Goal: Information Seeking & Learning: Learn about a topic

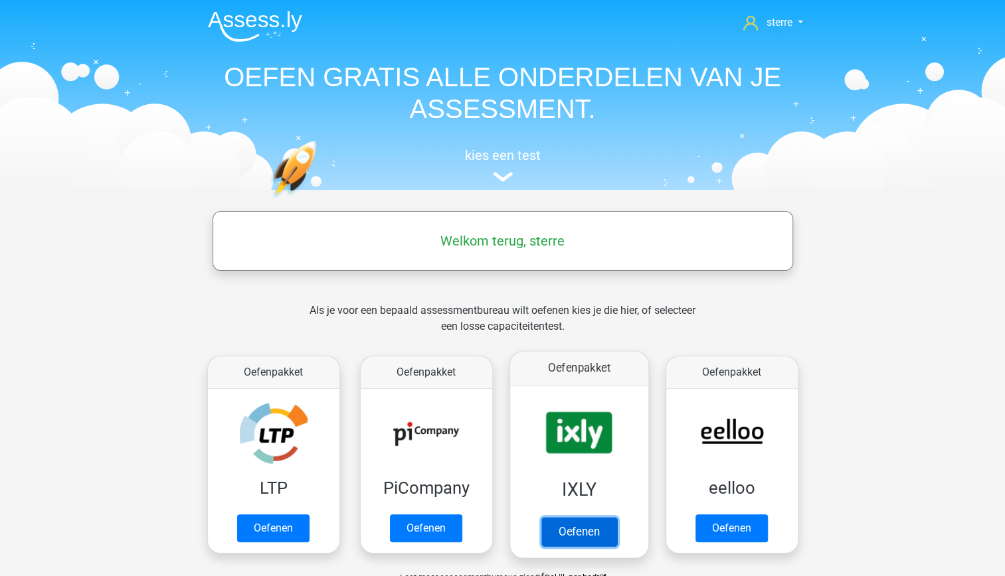
click at [562, 517] on link "Oefenen" at bounding box center [579, 531] width 76 height 29
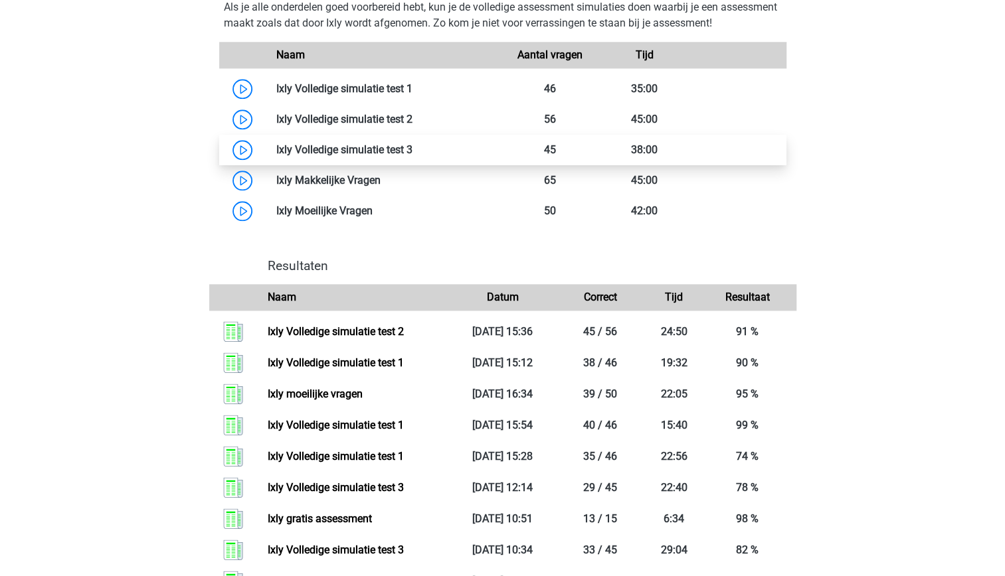
scroll to position [865, 0]
click at [412, 149] on link at bounding box center [412, 149] width 0 height 13
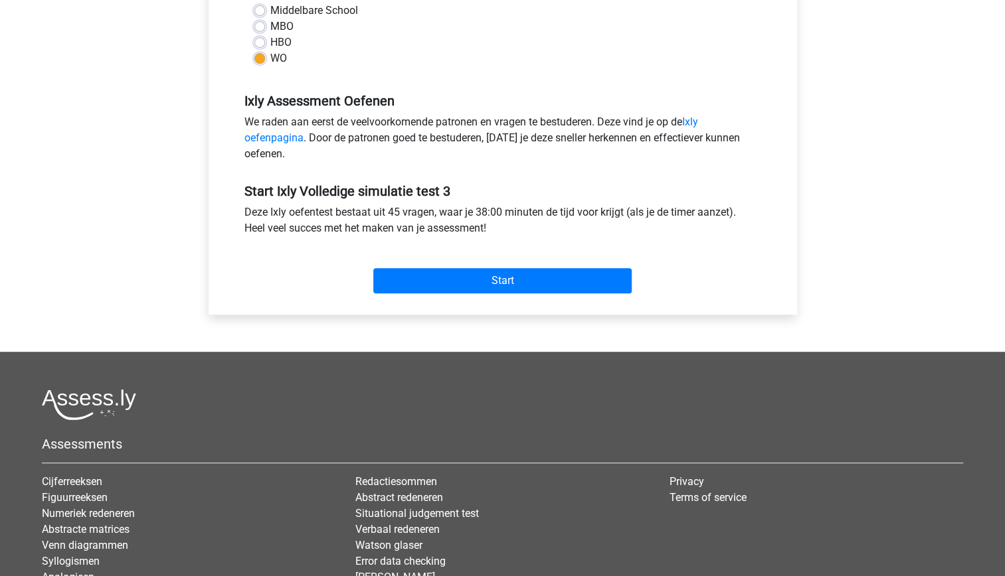
scroll to position [343, 0]
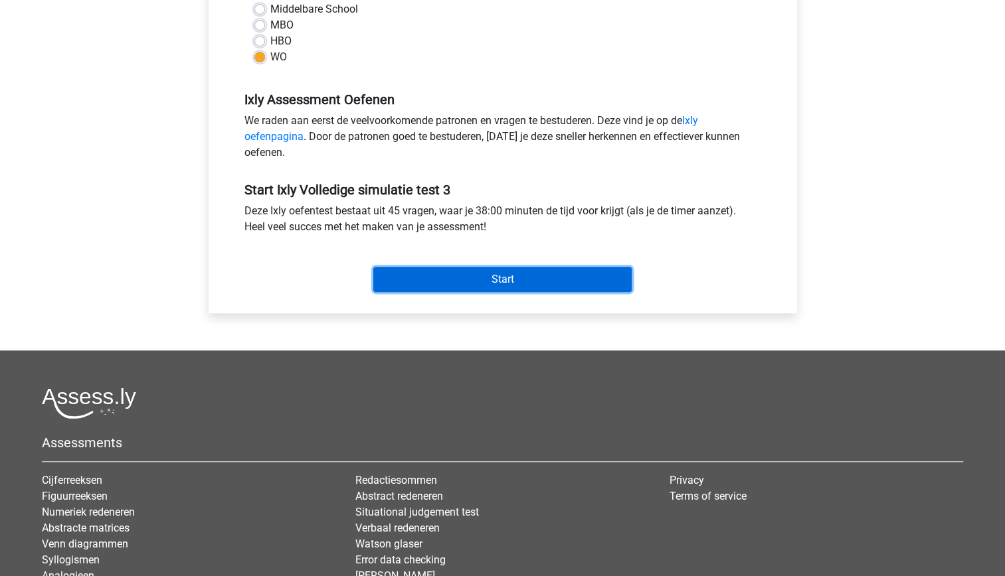
click at [511, 281] on input "Start" at bounding box center [502, 279] width 258 height 25
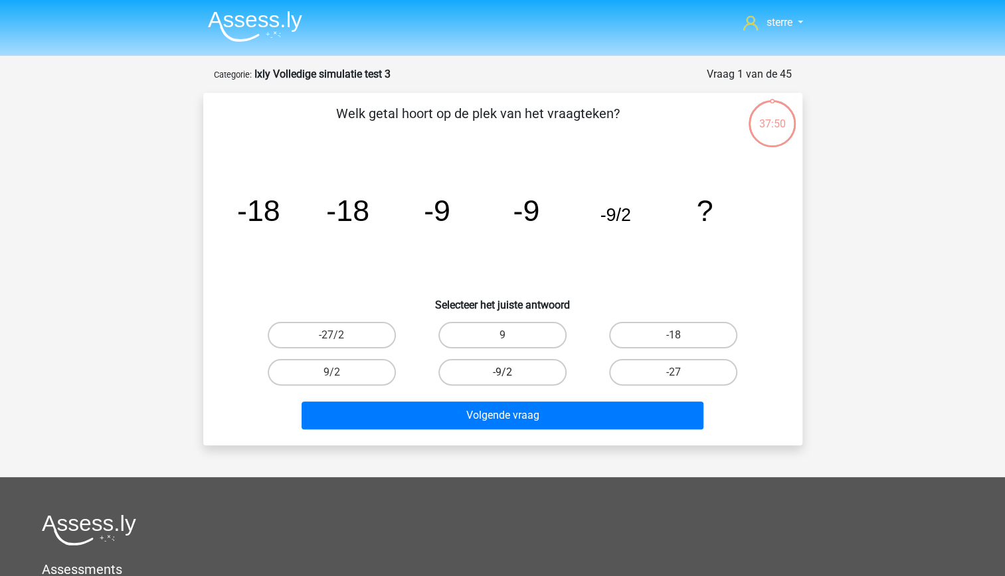
click at [531, 379] on label "-9/2" at bounding box center [502, 372] width 128 height 27
click at [511, 379] on input "-9/2" at bounding box center [506, 377] width 9 height 9
radio input "true"
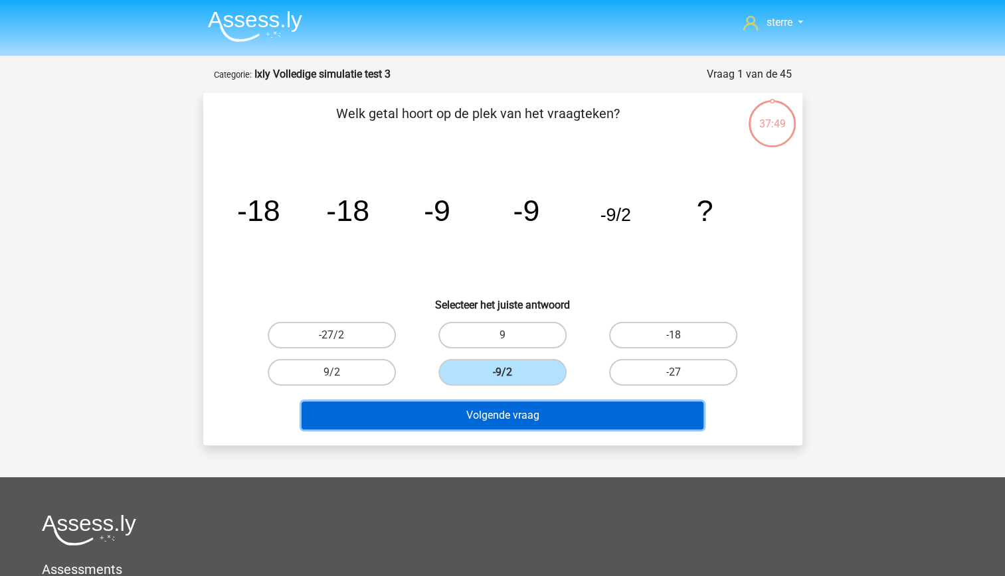
click at [546, 424] on button "Volgende vraag" at bounding box center [503, 416] width 402 height 28
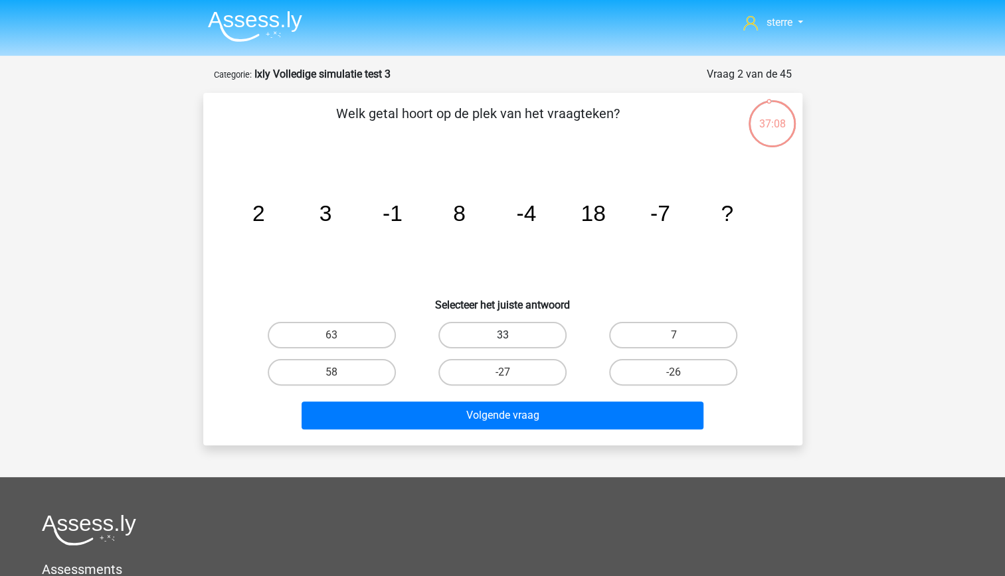
click at [485, 331] on label "33" at bounding box center [502, 335] width 128 height 27
click at [502, 335] on input "33" at bounding box center [506, 339] width 9 height 9
radio input "true"
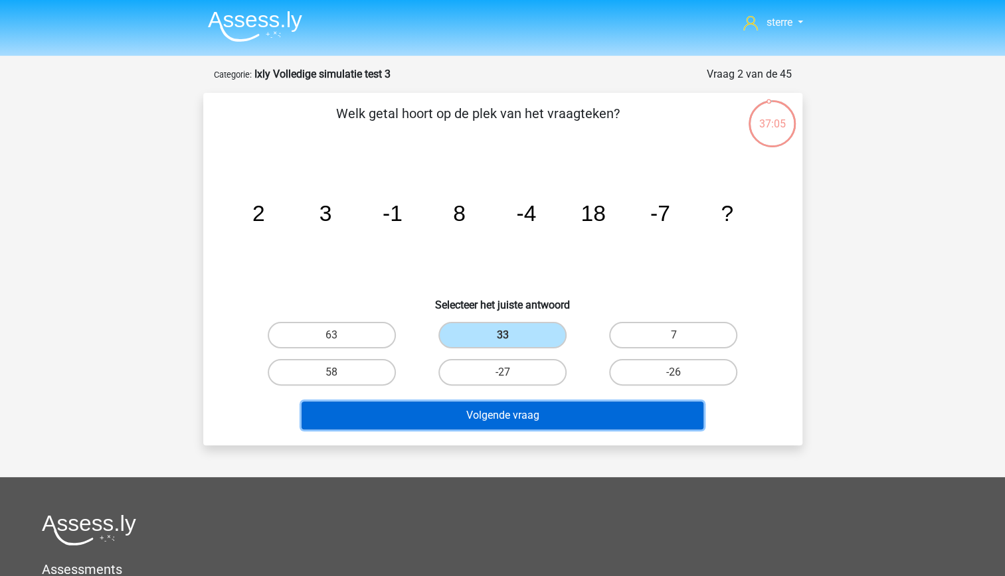
click at [520, 422] on button "Volgende vraag" at bounding box center [503, 416] width 402 height 28
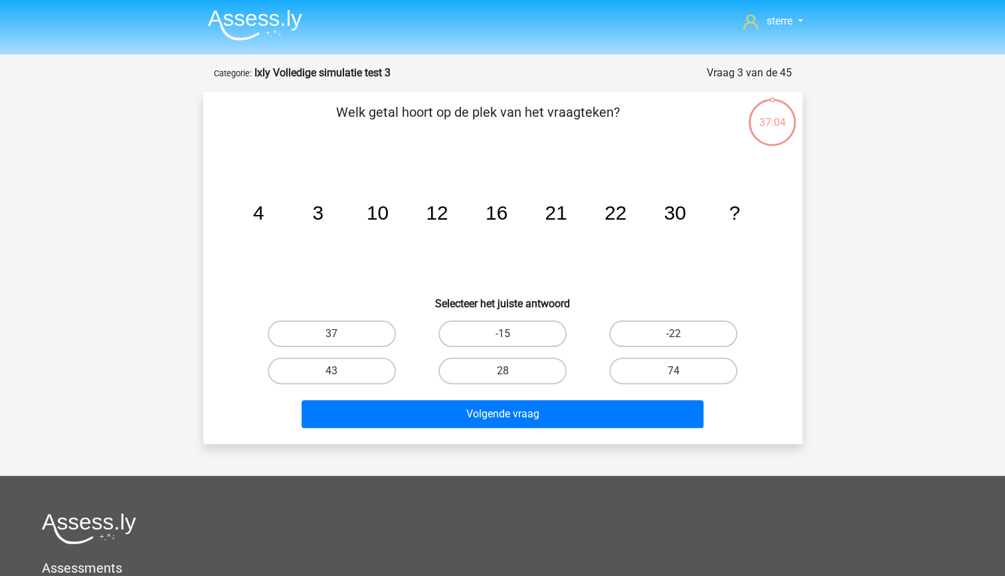
scroll to position [1, 0]
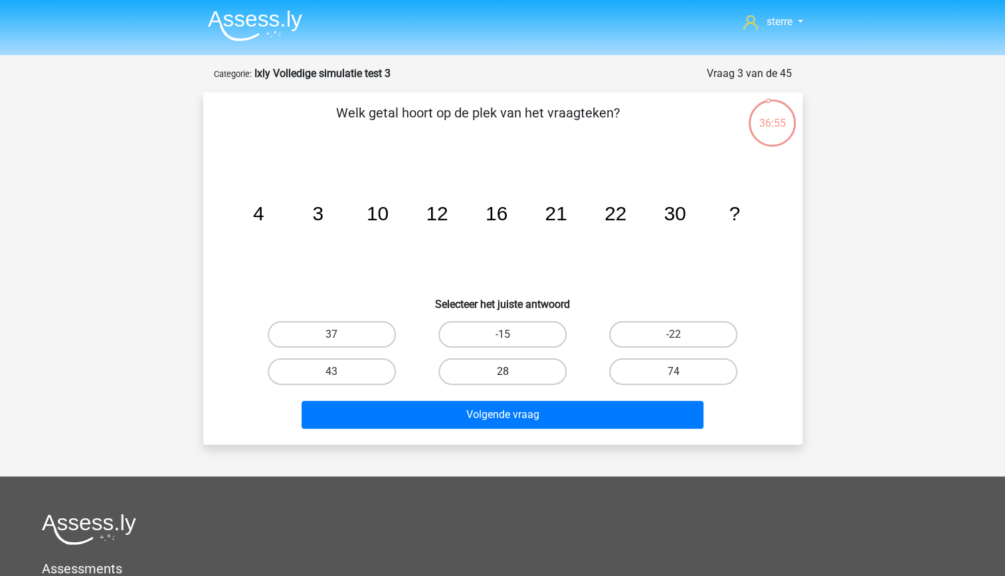
click at [512, 371] on label "28" at bounding box center [502, 372] width 128 height 27
click at [511, 372] on input "28" at bounding box center [506, 376] width 9 height 9
radio input "true"
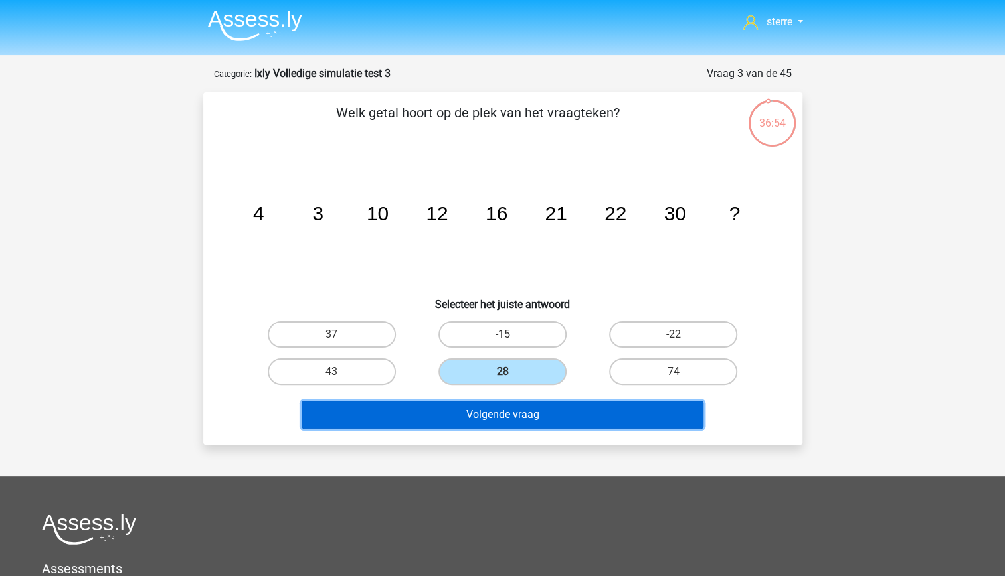
click at [523, 408] on button "Volgende vraag" at bounding box center [503, 415] width 402 height 28
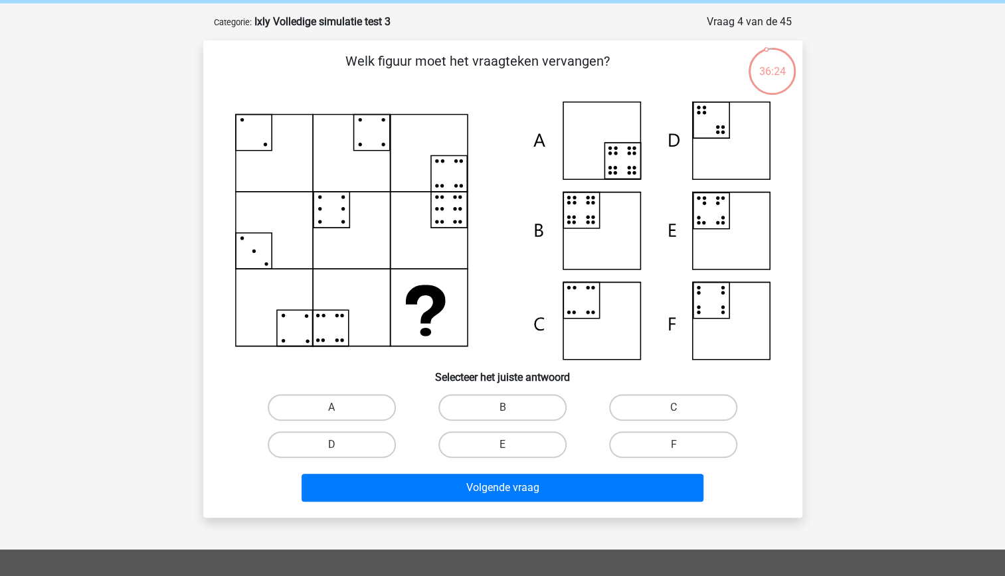
scroll to position [54, 0]
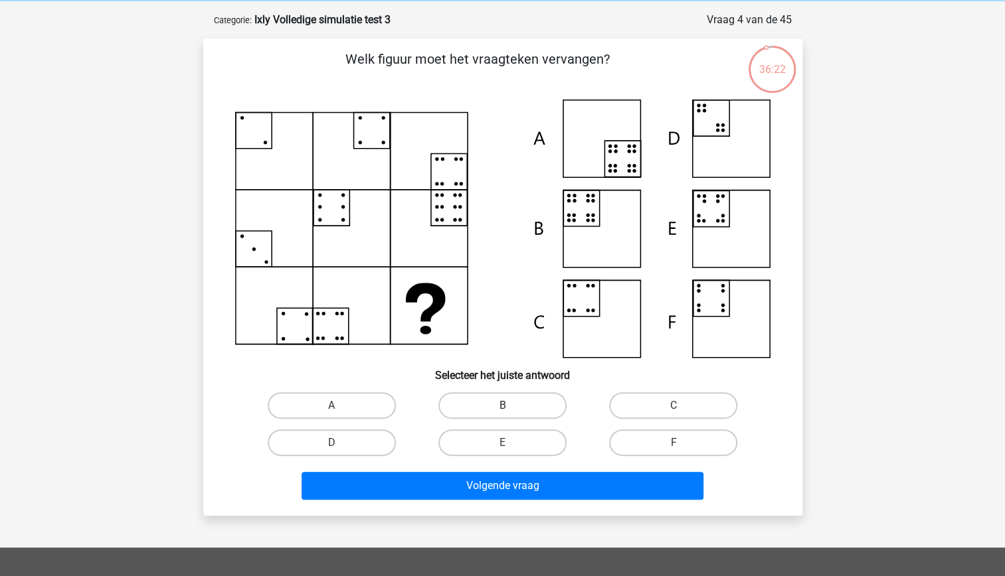
click at [511, 400] on label "B" at bounding box center [502, 405] width 128 height 27
click at [511, 406] on input "B" at bounding box center [506, 410] width 9 height 9
radio input "true"
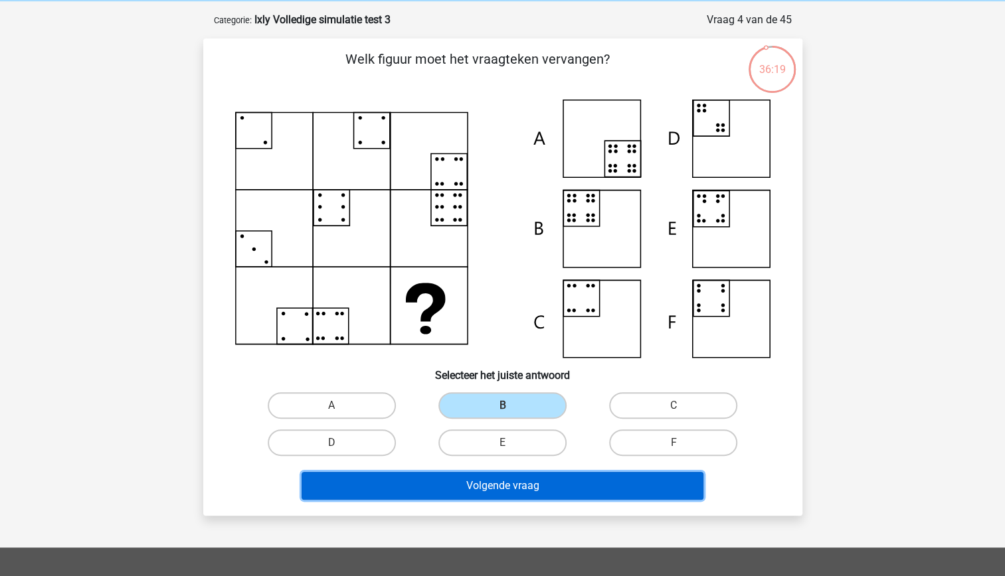
click at [535, 483] on button "Volgende vraag" at bounding box center [503, 486] width 402 height 28
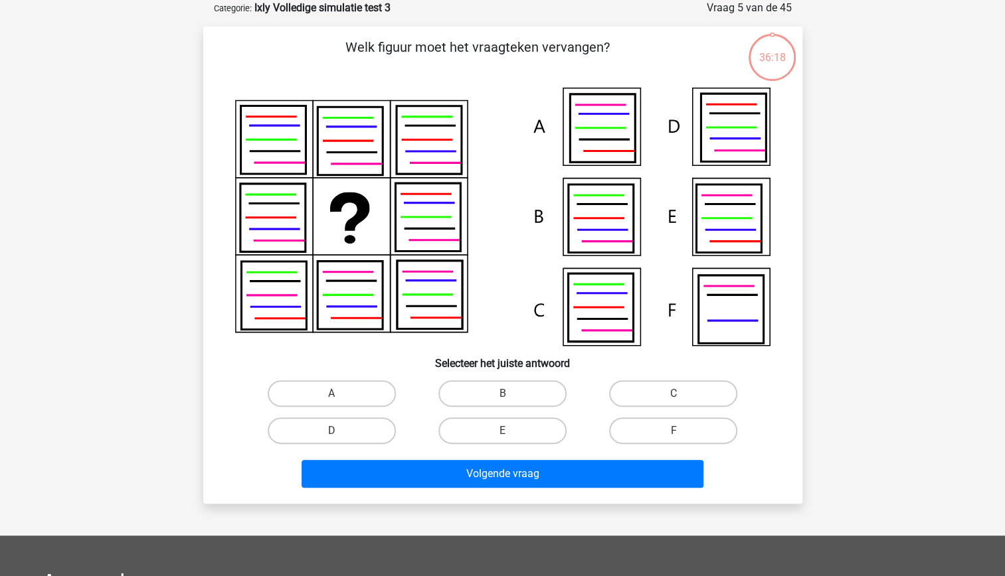
scroll to position [0, 0]
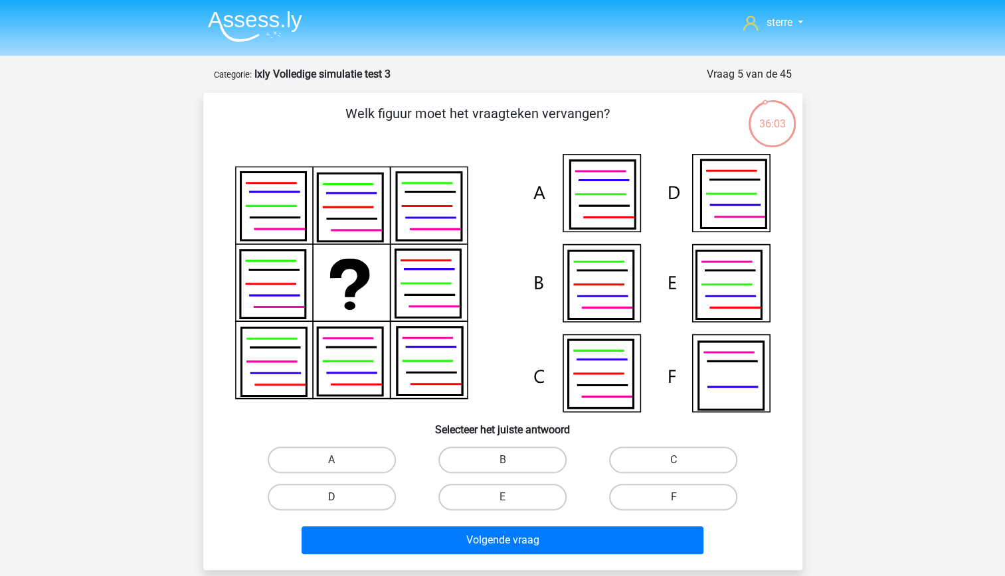
click at [348, 497] on label "D" at bounding box center [332, 497] width 128 height 27
click at [340, 497] on input "D" at bounding box center [335, 501] width 9 height 9
radio input "true"
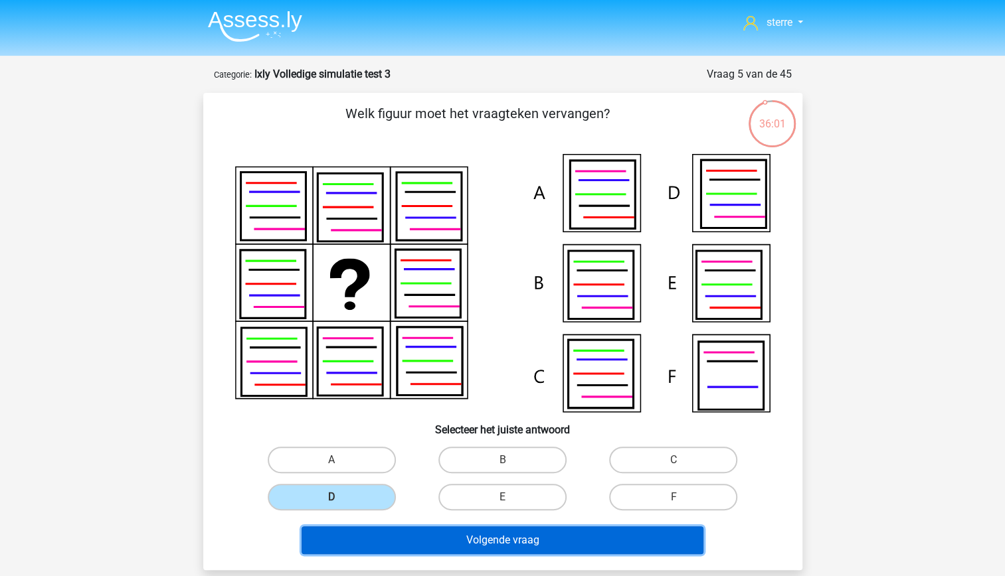
click at [485, 537] on button "Volgende vraag" at bounding box center [503, 541] width 402 height 28
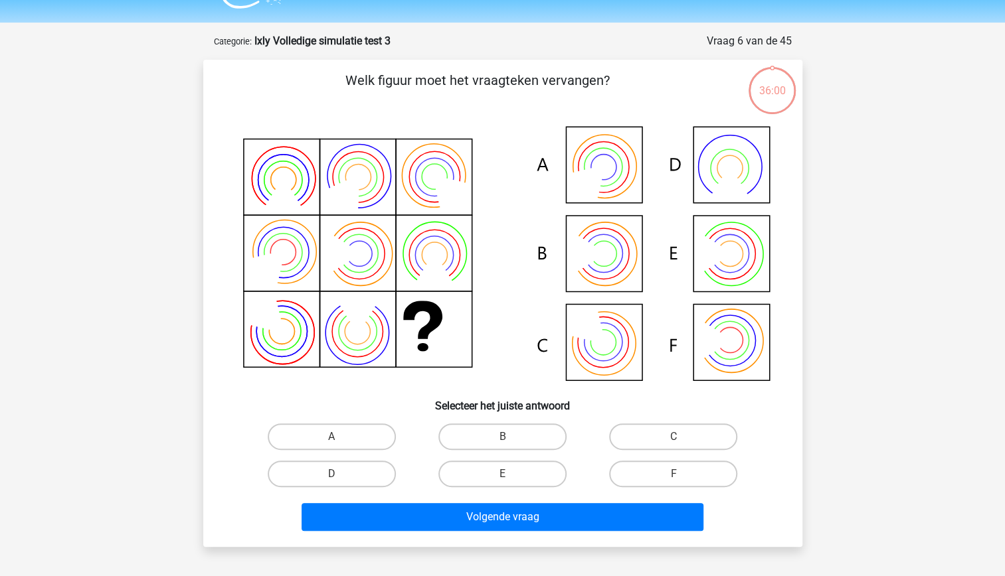
scroll to position [27, 0]
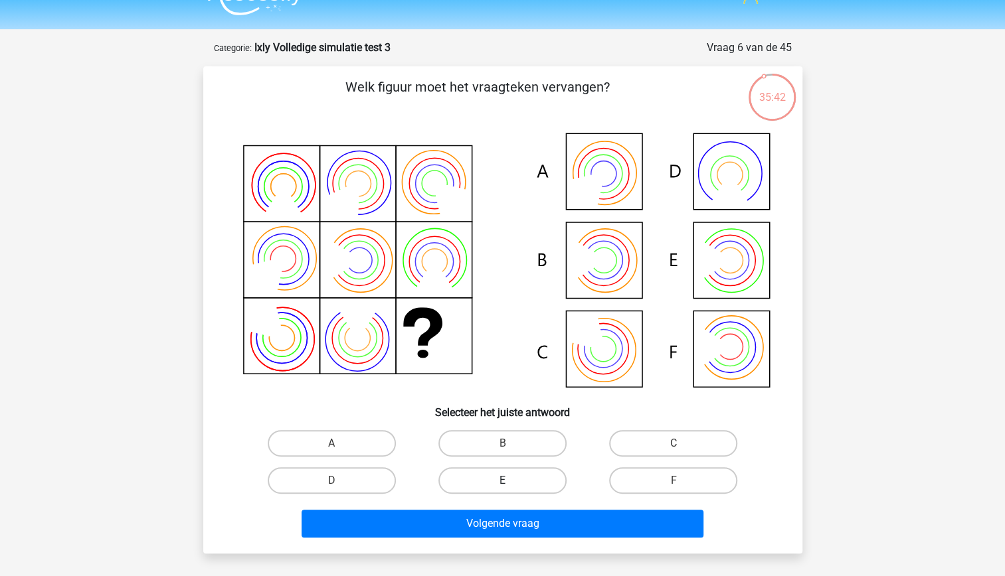
click at [505, 474] on label "E" at bounding box center [502, 481] width 128 height 27
click at [505, 481] on input "E" at bounding box center [506, 485] width 9 height 9
radio input "true"
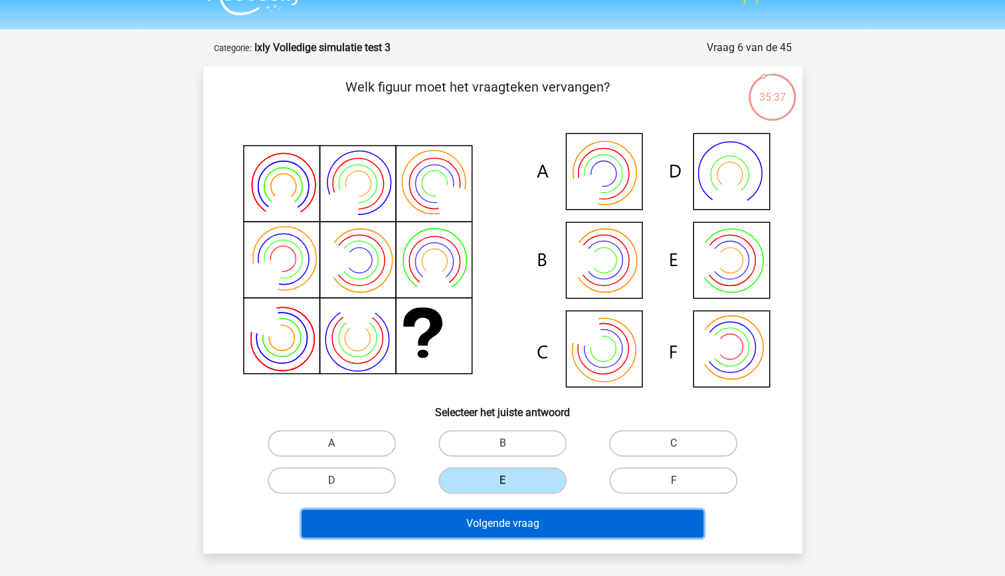
click at [541, 535] on button "Volgende vraag" at bounding box center [503, 524] width 402 height 28
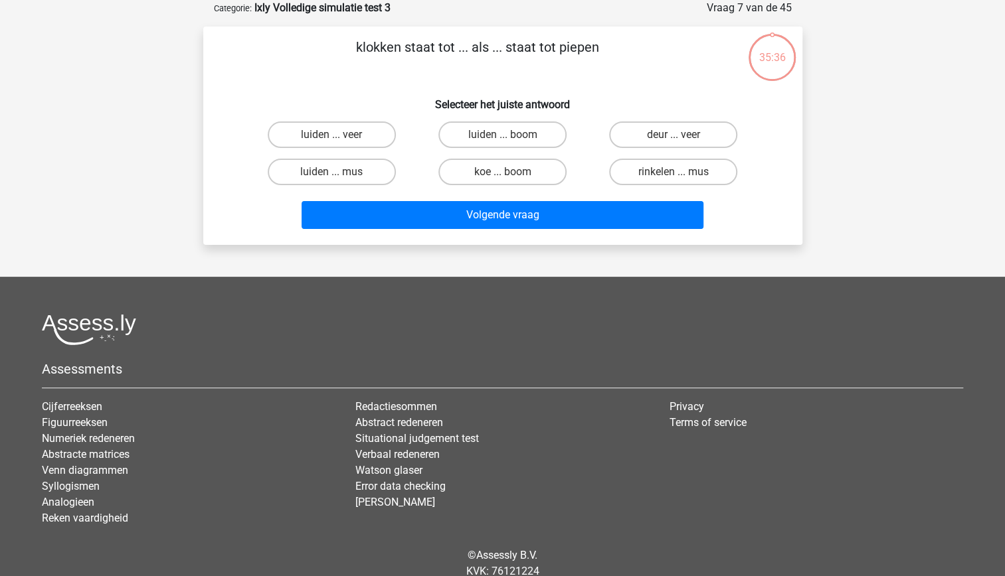
scroll to position [0, 0]
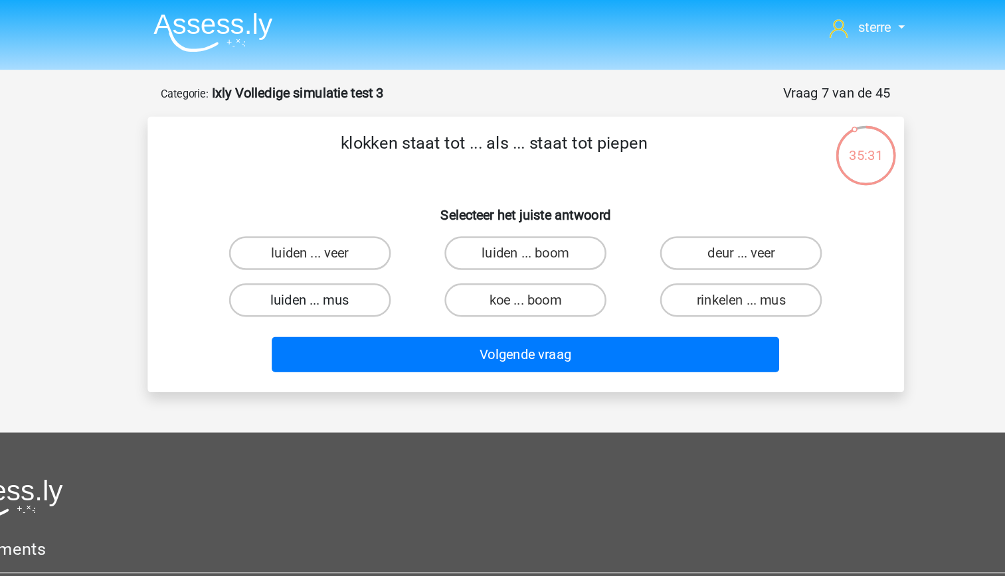
click at [364, 238] on label "luiden ... mus" at bounding box center [332, 238] width 128 height 27
click at [340, 238] on input "luiden ... mus" at bounding box center [335, 242] width 9 height 9
radio input "true"
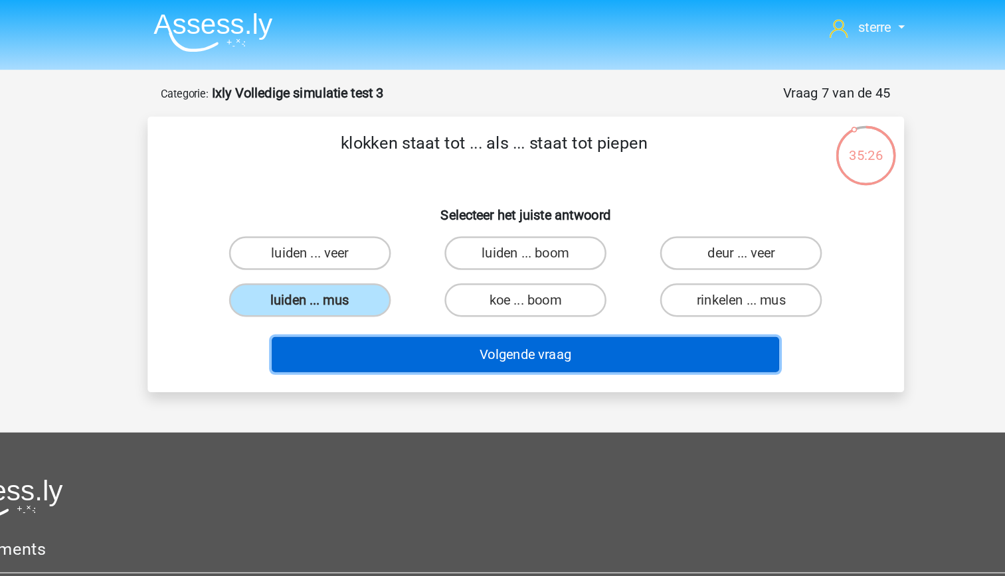
click at [489, 282] on button "Volgende vraag" at bounding box center [503, 282] width 402 height 28
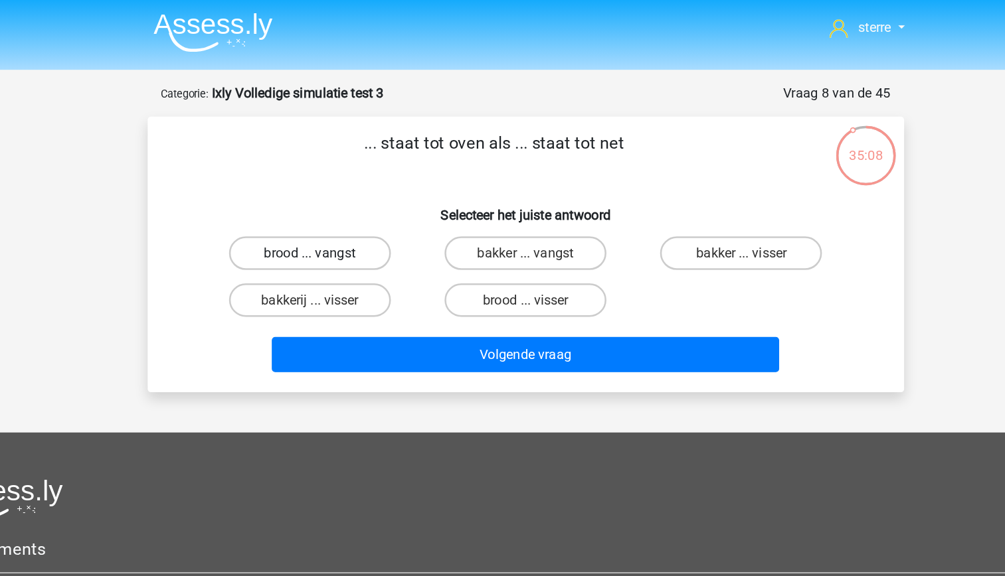
click at [348, 207] on label "brood ... vangst" at bounding box center [332, 201] width 128 height 27
click at [340, 207] on input "brood ... vangst" at bounding box center [335, 205] width 9 height 9
radio input "true"
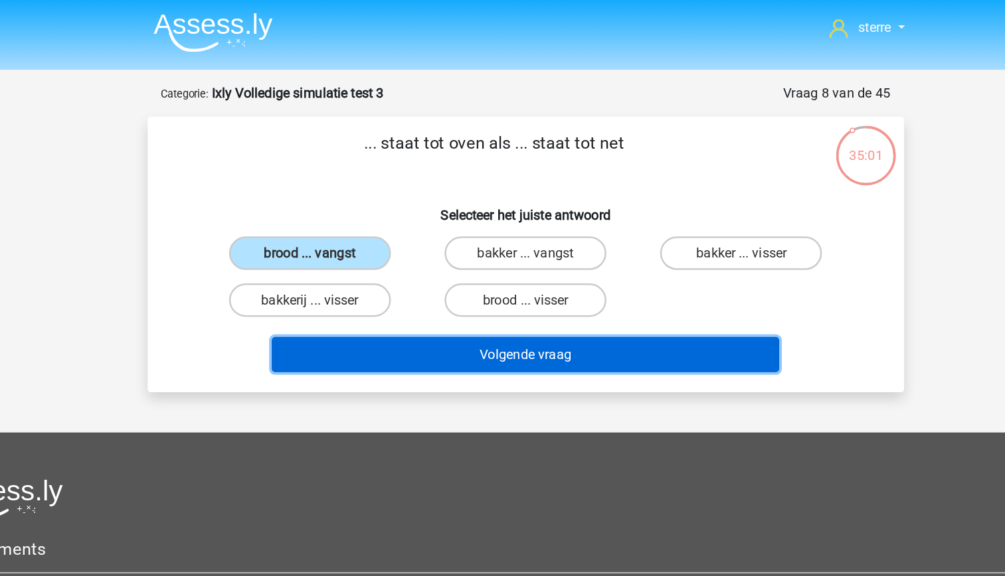
click at [496, 282] on button "Volgende vraag" at bounding box center [503, 282] width 402 height 28
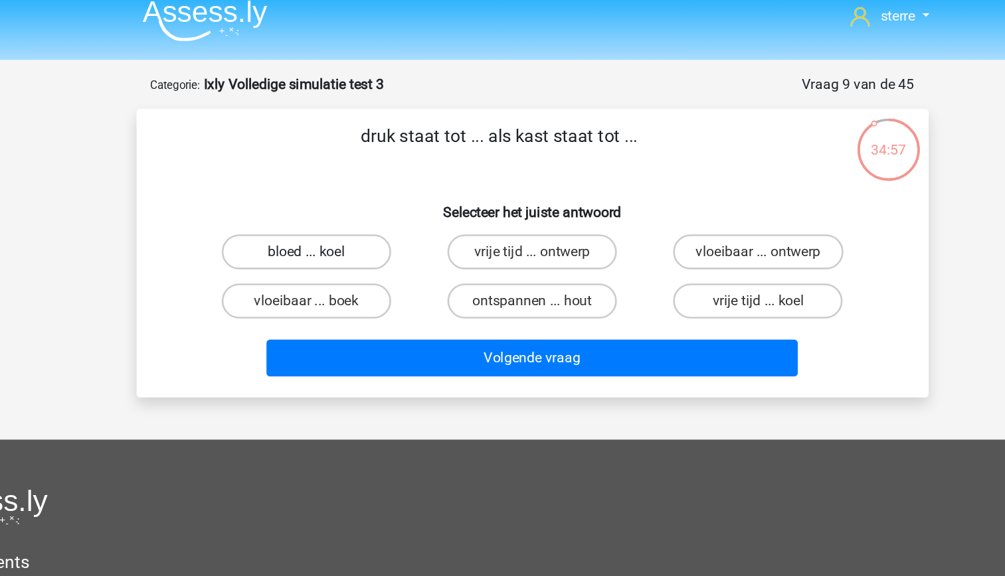
click at [371, 205] on label "bloed ... koel" at bounding box center [332, 201] width 128 height 27
click at [340, 205] on input "bloed ... koel" at bounding box center [335, 205] width 9 height 9
radio input "true"
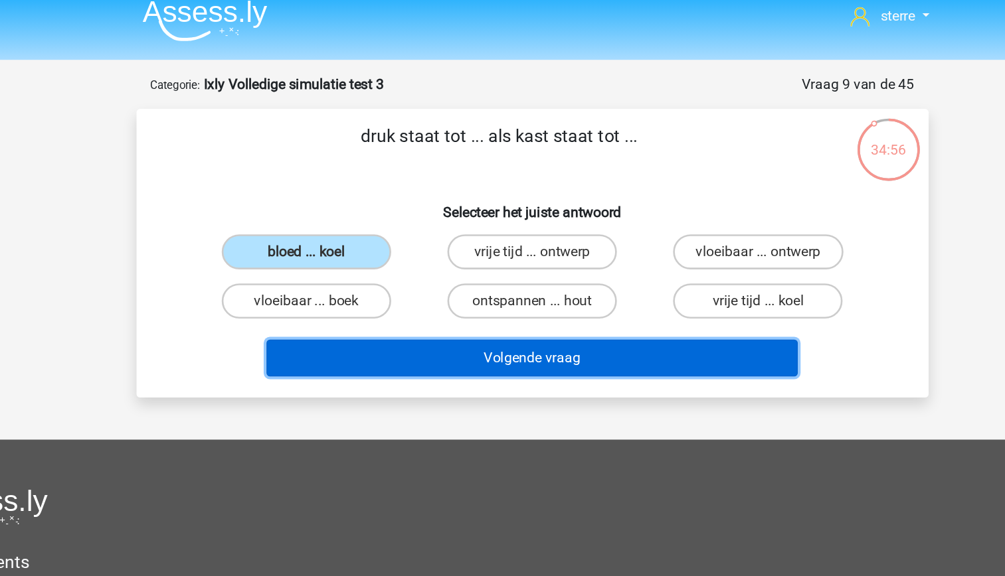
click at [491, 274] on button "Volgende vraag" at bounding box center [503, 282] width 402 height 28
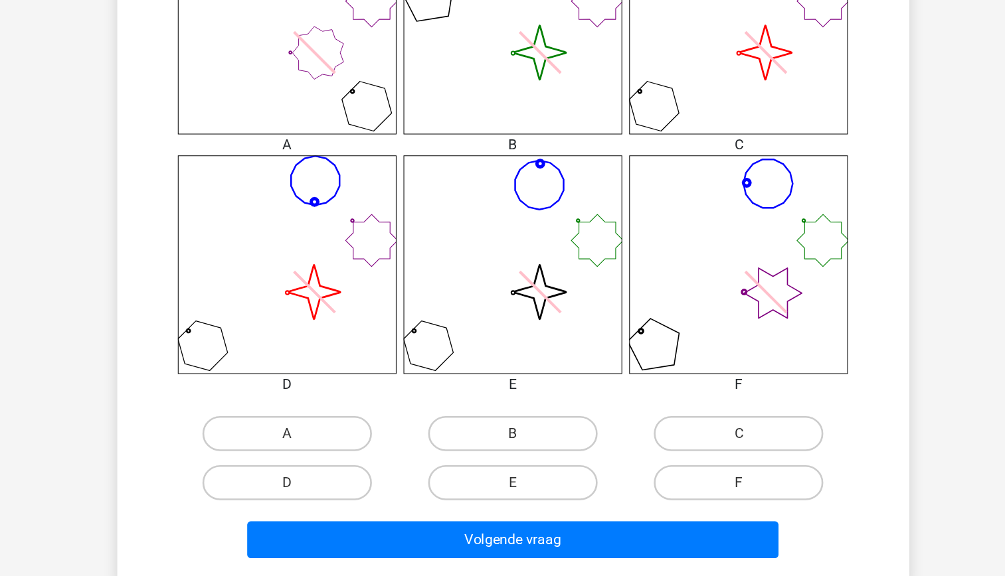
scroll to position [472, 0]
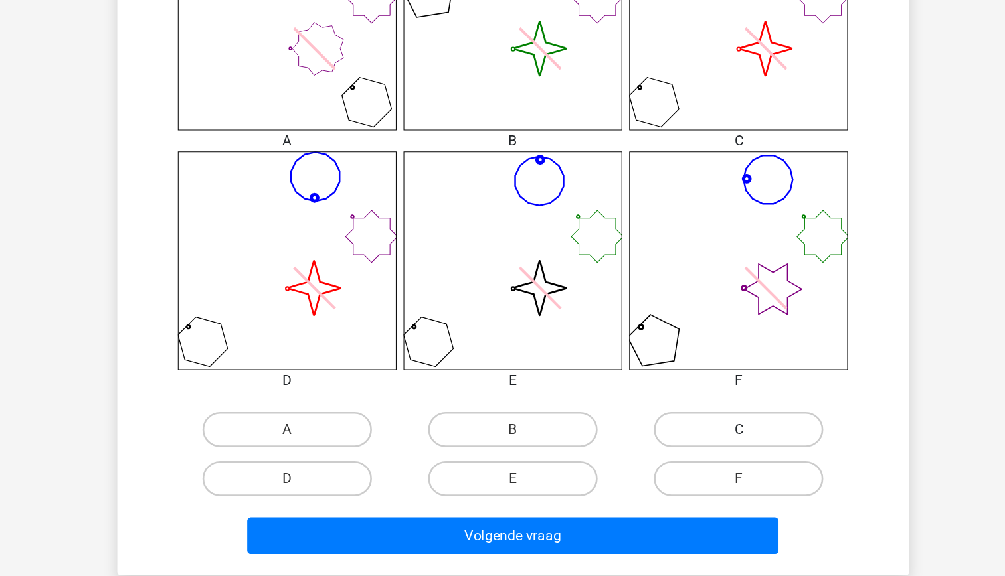
click at [657, 457] on label "C" at bounding box center [673, 465] width 128 height 27
click at [673, 465] on input "C" at bounding box center [677, 469] width 9 height 9
radio input "true"
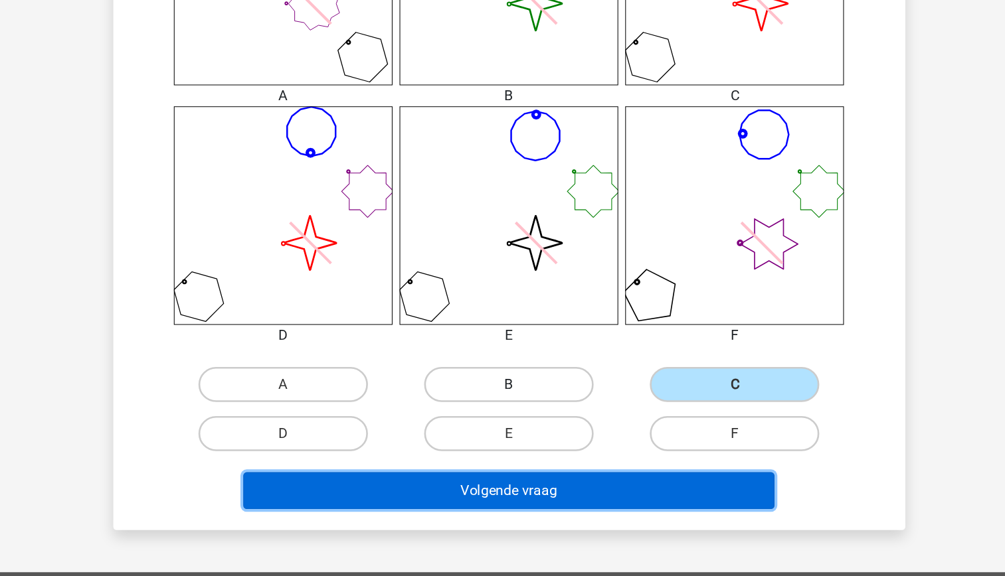
click at [505, 515] on button "Volgende vraag" at bounding box center [503, 511] width 402 height 28
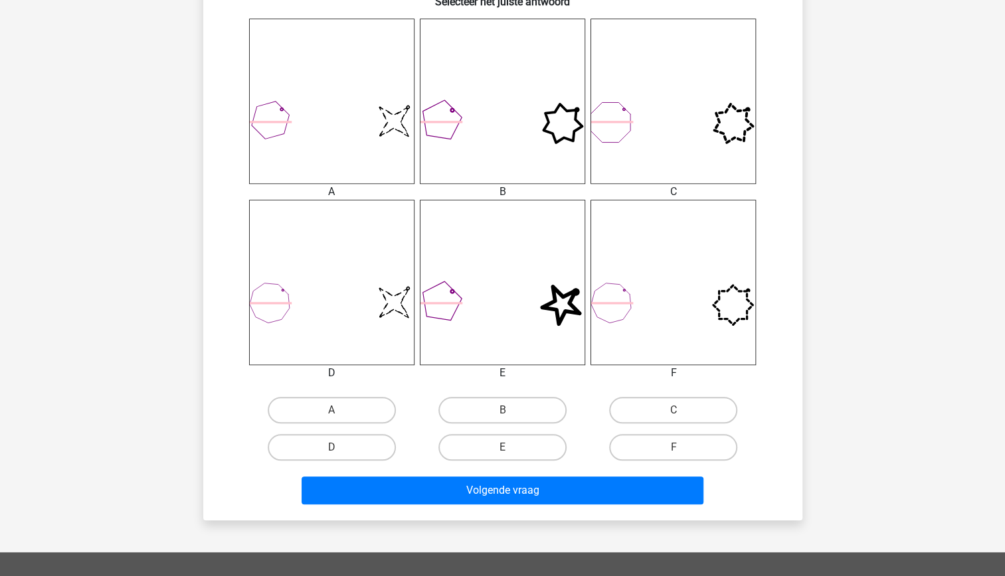
scroll to position [533, 0]
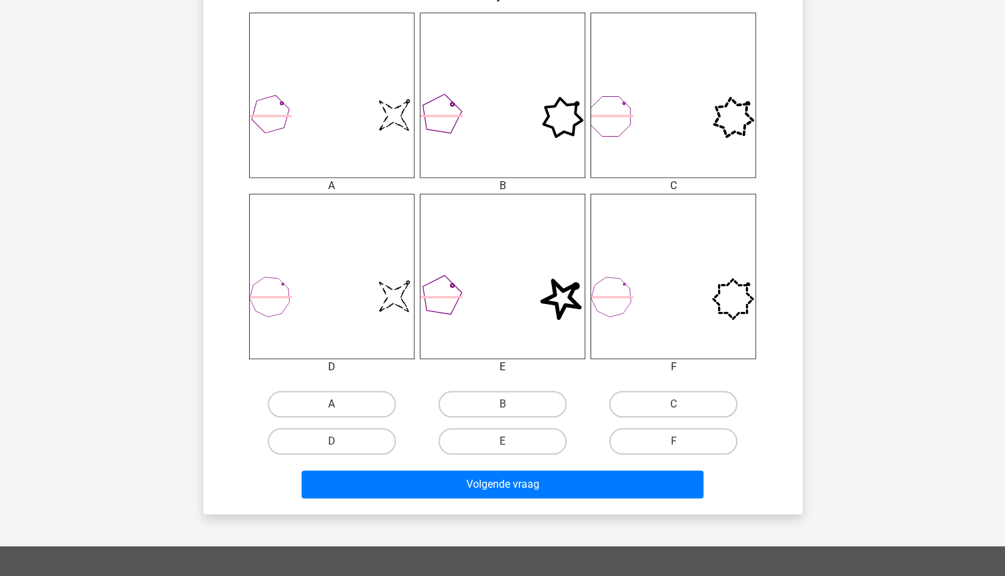
click at [357, 405] on label "A" at bounding box center [332, 404] width 128 height 27
click at [340, 405] on input "A" at bounding box center [335, 408] width 9 height 9
radio input "true"
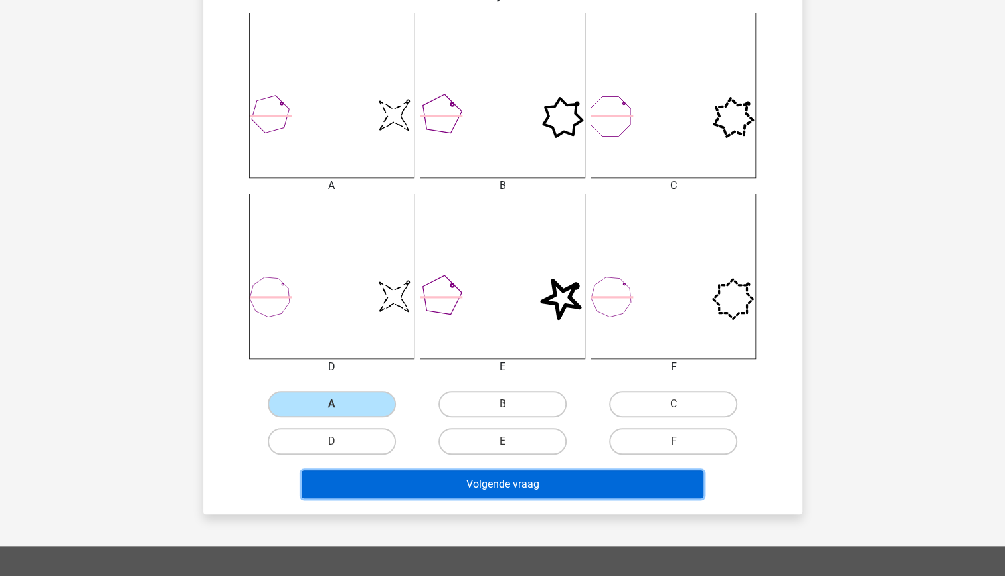
click at [498, 492] on button "Volgende vraag" at bounding box center [503, 485] width 402 height 28
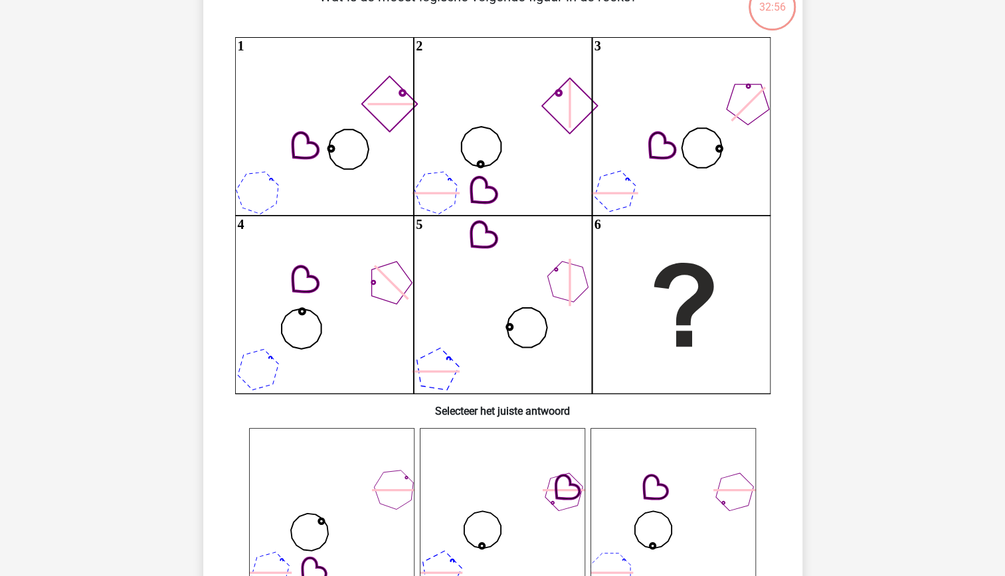
scroll to position [109, 0]
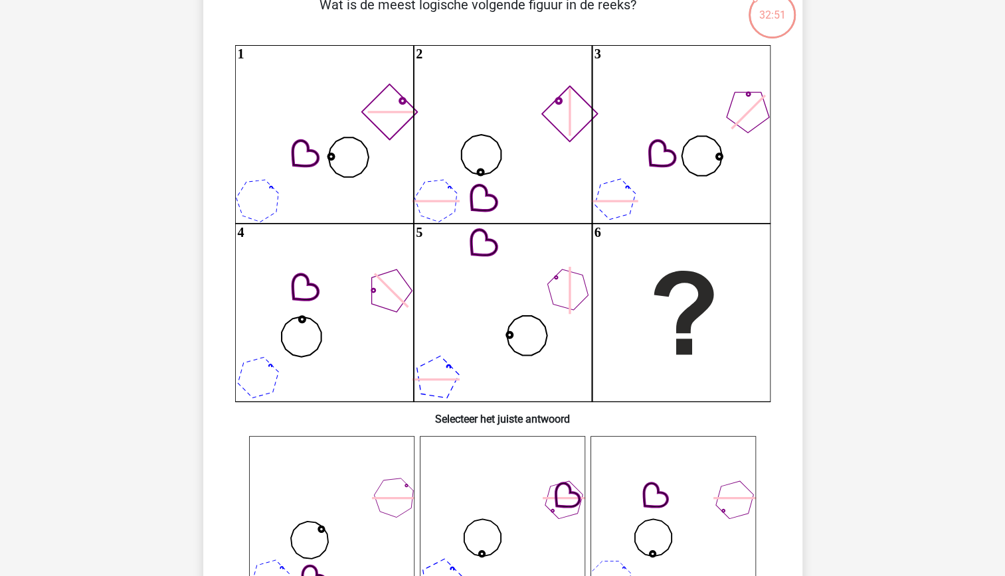
click at [655, 290] on icon at bounding box center [683, 313] width 60 height 84
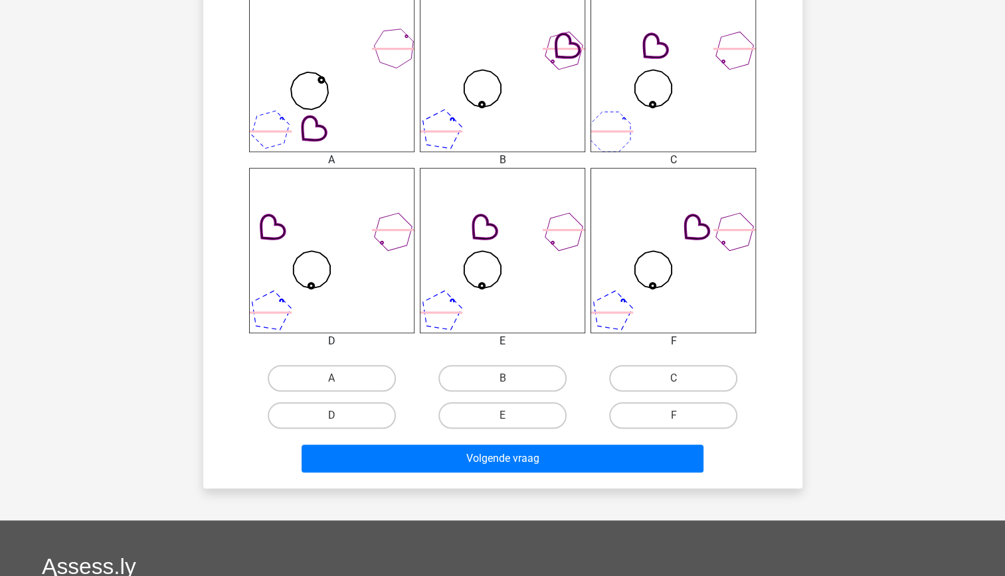
scroll to position [559, 0]
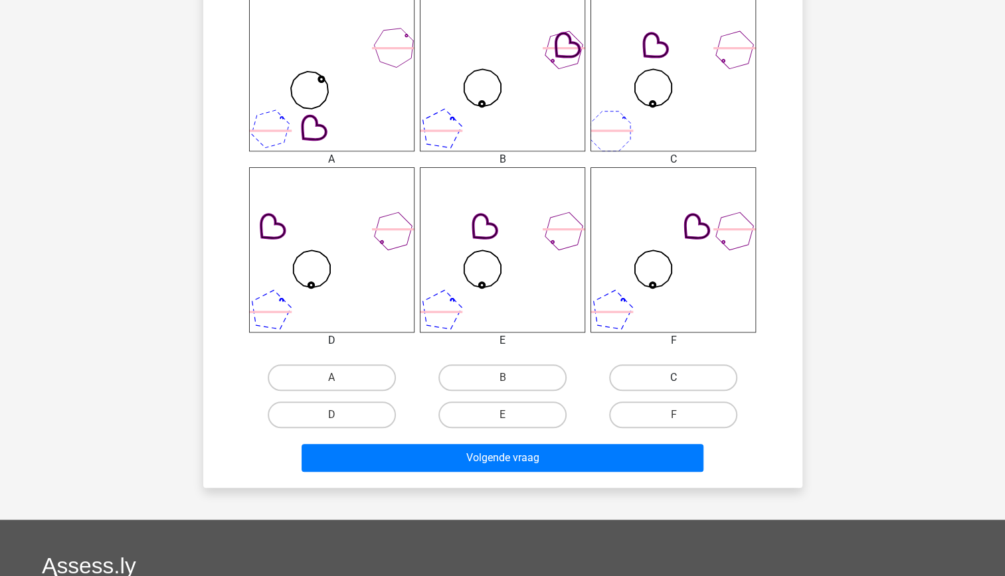
click at [652, 383] on label "C" at bounding box center [673, 378] width 128 height 27
click at [673, 383] on input "C" at bounding box center [677, 382] width 9 height 9
radio input "true"
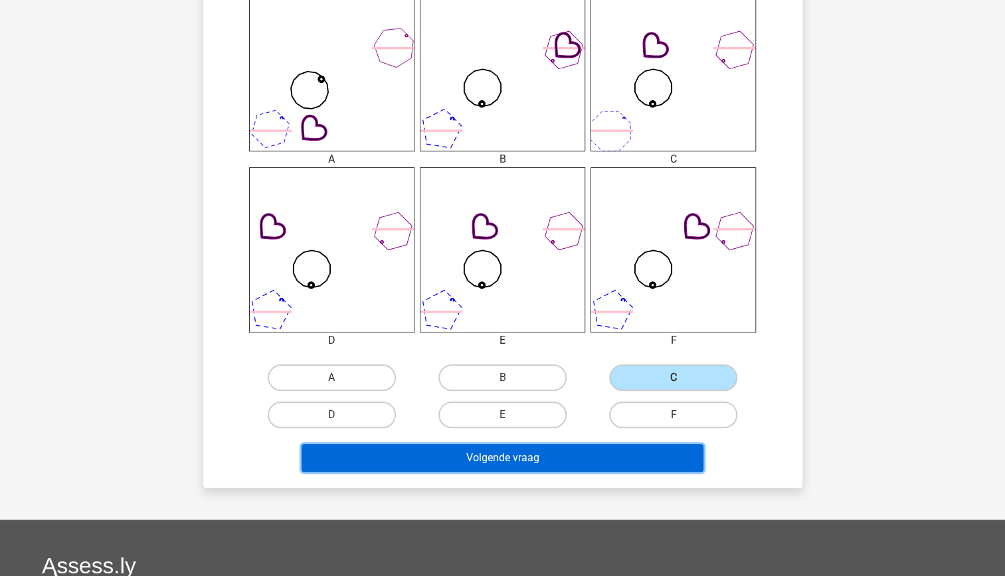
click at [612, 453] on button "Volgende vraag" at bounding box center [503, 458] width 402 height 28
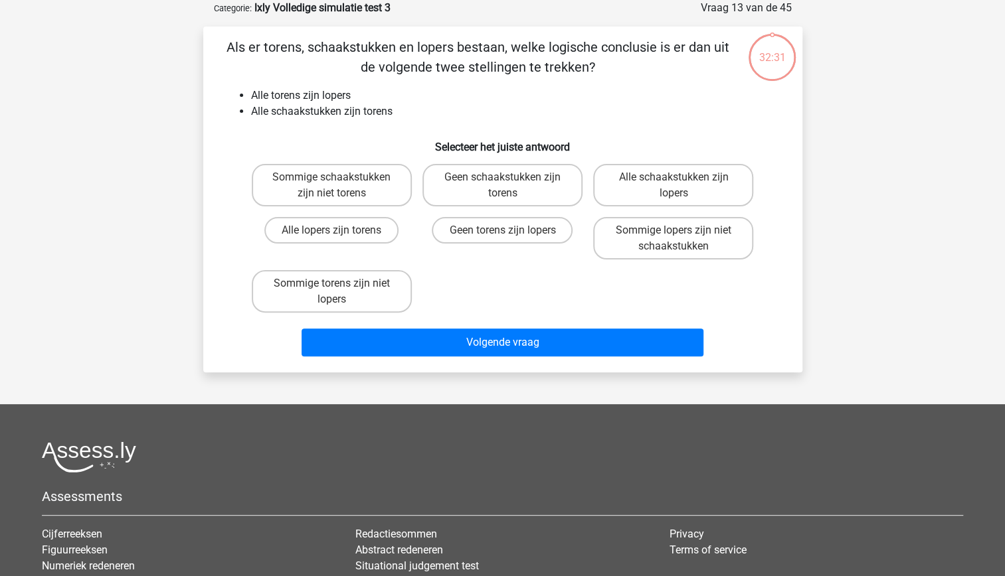
scroll to position [0, 0]
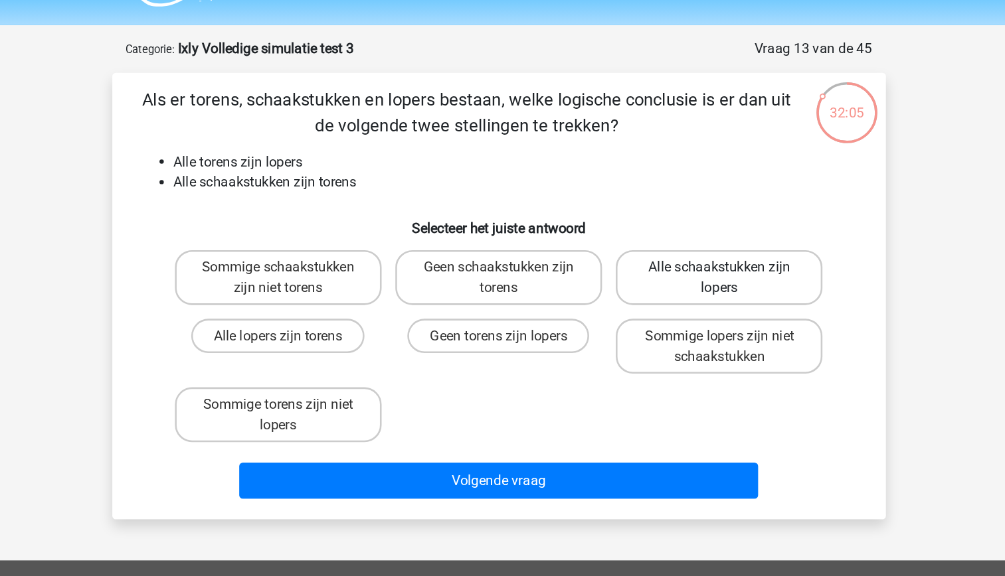
click at [661, 256] on label "Alle schaakstukken zijn lopers" at bounding box center [673, 251] width 160 height 43
click at [673, 252] on input "Alle schaakstukken zijn lopers" at bounding box center [677, 248] width 9 height 9
radio input "true"
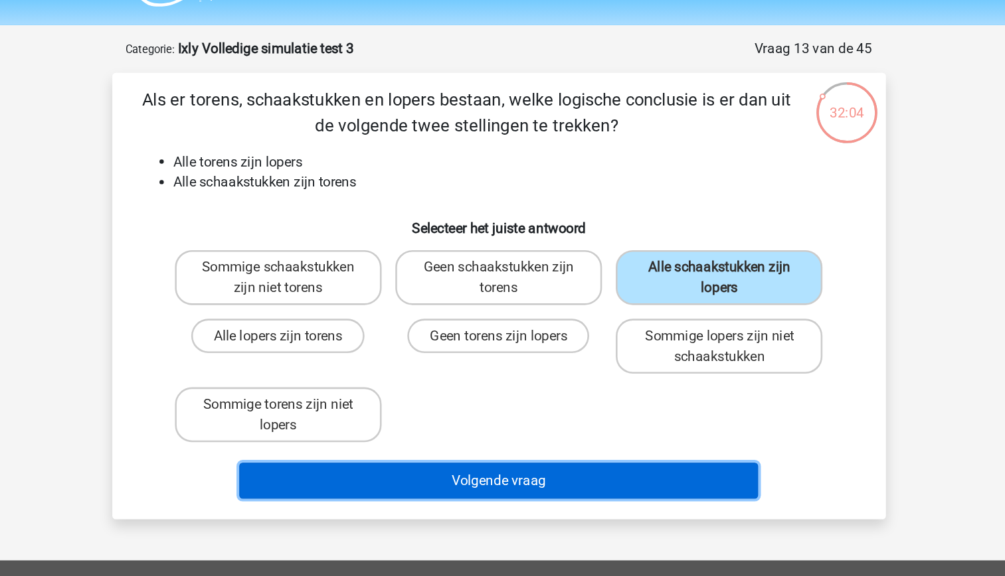
click at [564, 403] on button "Volgende vraag" at bounding box center [503, 409] width 402 height 28
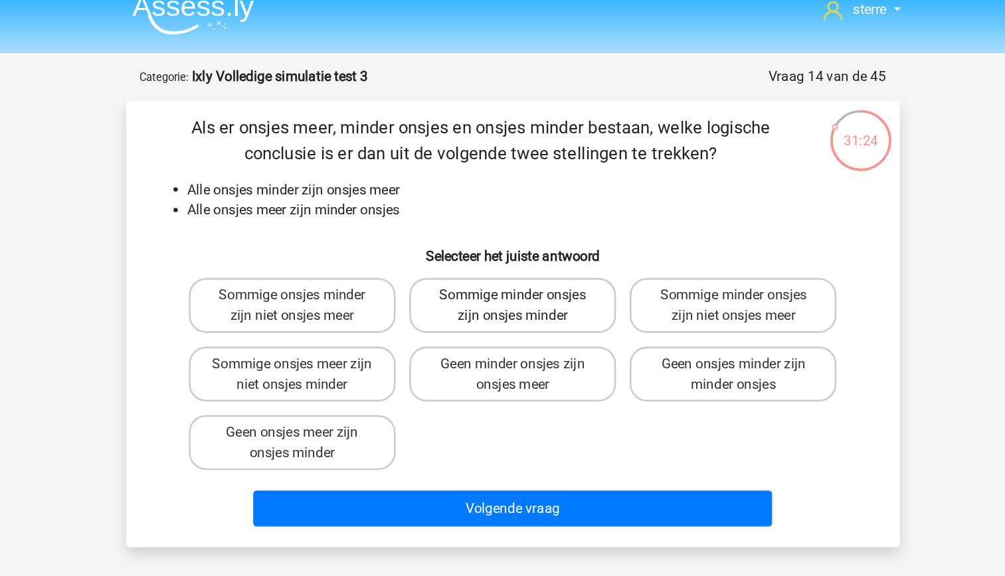
click at [547, 261] on label "Sommige minder onsjes zijn onsjes minder" at bounding box center [502, 251] width 160 height 43
click at [511, 252] on input "Sommige minder onsjes zijn onsjes minder" at bounding box center [506, 248] width 9 height 9
radio input "true"
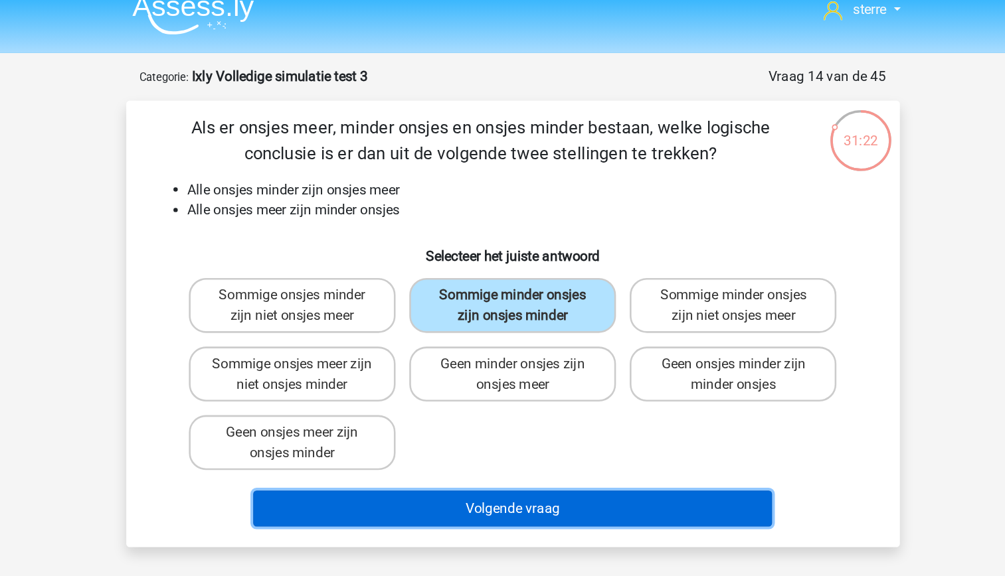
click at [591, 417] on button "Volgende vraag" at bounding box center [503, 409] width 402 height 28
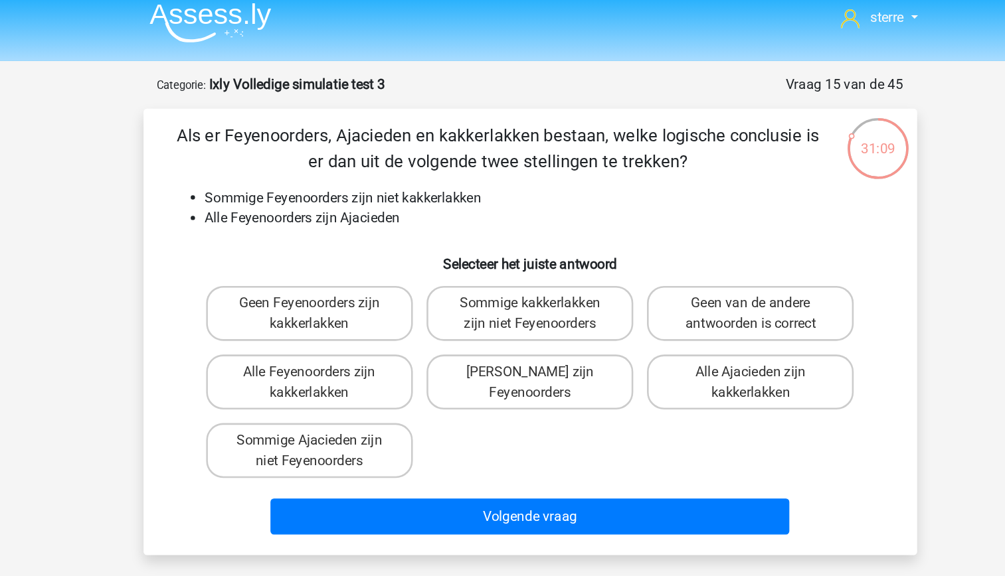
click at [396, 183] on li "Alle Feyenoorders zijn Ajacieden" at bounding box center [516, 178] width 530 height 16
drag, startPoint x: 396, startPoint y: 183, endPoint x: 348, endPoint y: 193, distance: 49.5
click at [348, 193] on div "Als er Feyenoorders, Ajacieden en kakkerlakken bestaan, welke logische conclusi…" at bounding box center [503, 266] width 588 height 325
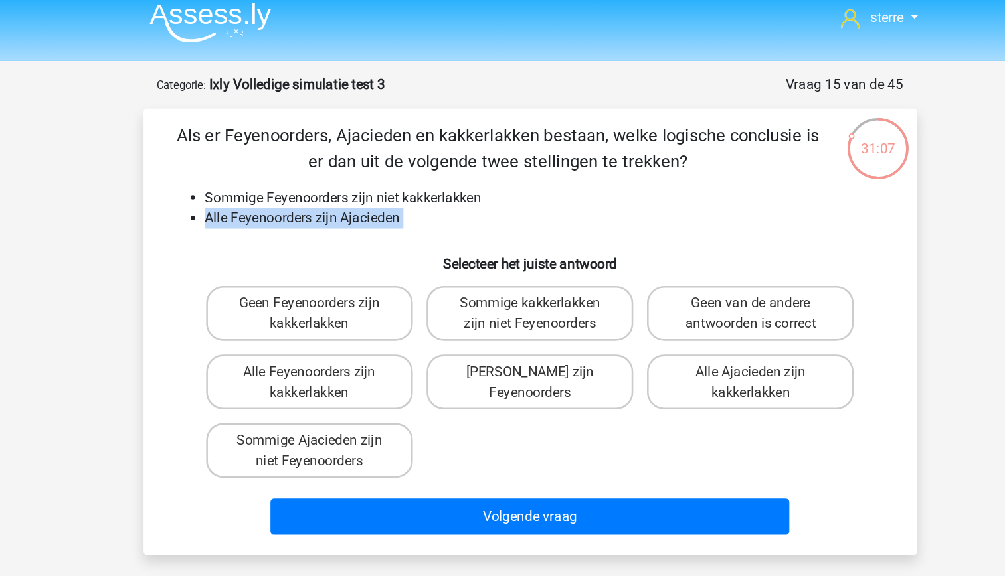
click at [355, 213] on h6 "Selecteer het juiste antwoord" at bounding box center [502, 208] width 557 height 23
click at [650, 248] on label "Geen van de andere antwoorden is correct" at bounding box center [673, 251] width 160 height 43
click at [673, 248] on input "Geen van de andere antwoorden is correct" at bounding box center [677, 248] width 9 height 9
radio input "true"
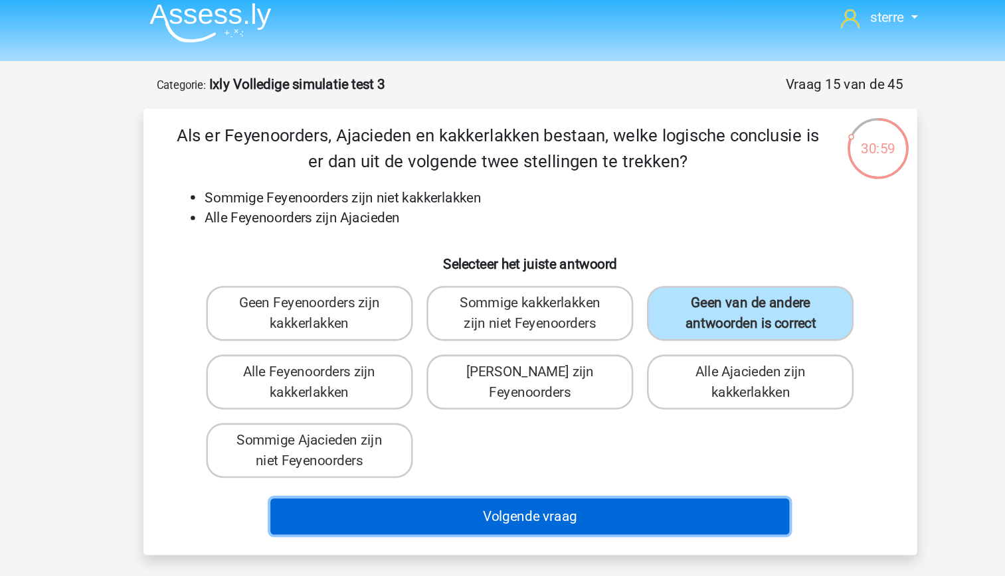
click at [576, 416] on button "Volgende vraag" at bounding box center [503, 409] width 402 height 28
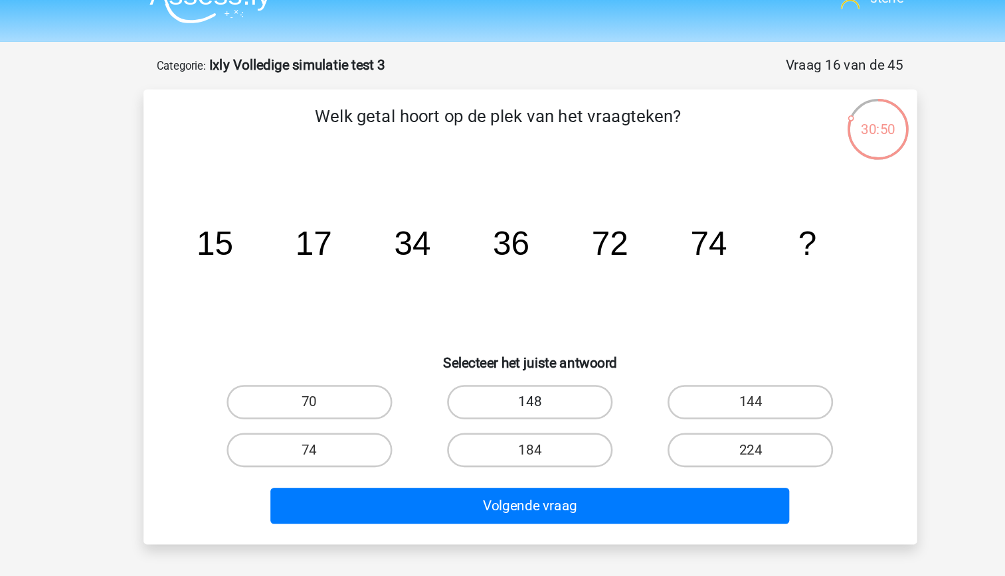
click at [500, 335] on label "148" at bounding box center [502, 335] width 128 height 27
click at [502, 335] on input "148" at bounding box center [506, 339] width 9 height 9
radio input "true"
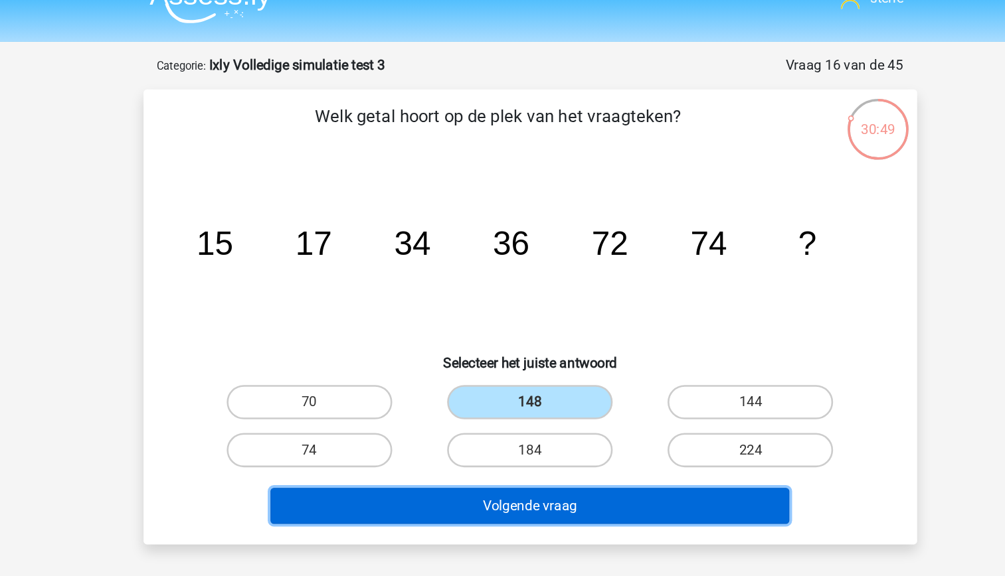
click at [510, 412] on button "Volgende vraag" at bounding box center [503, 416] width 402 height 28
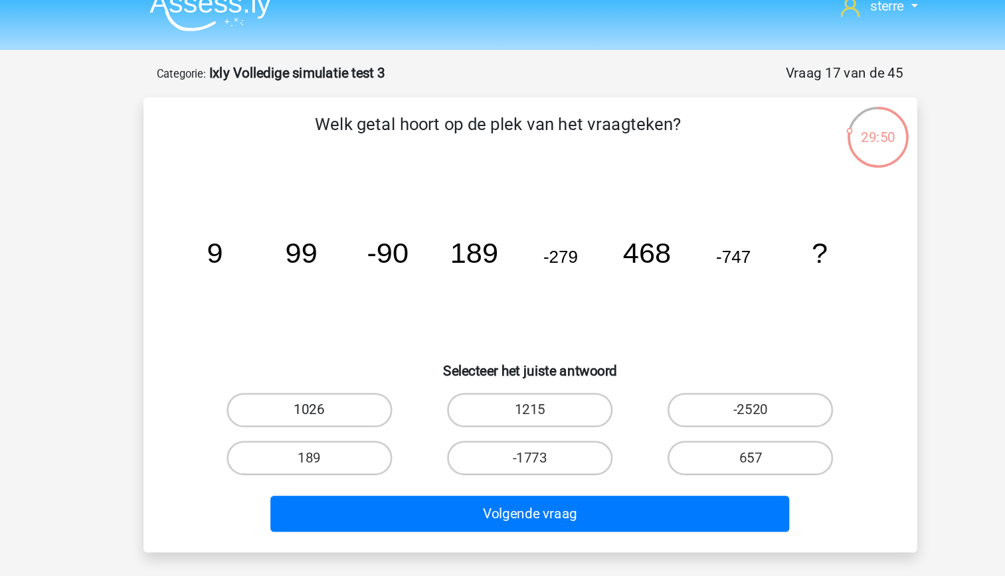
click at [355, 341] on label "1026" at bounding box center [332, 335] width 128 height 27
click at [340, 341] on input "1026" at bounding box center [335, 339] width 9 height 9
radio input "true"
click at [664, 369] on label "657" at bounding box center [673, 372] width 128 height 27
click at [673, 373] on input "657" at bounding box center [677, 377] width 9 height 9
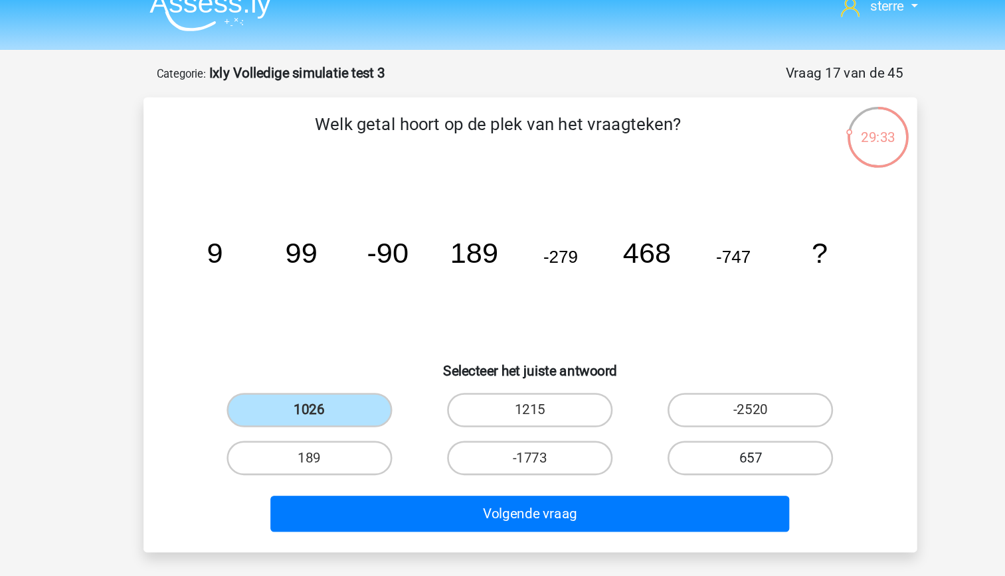
radio input "true"
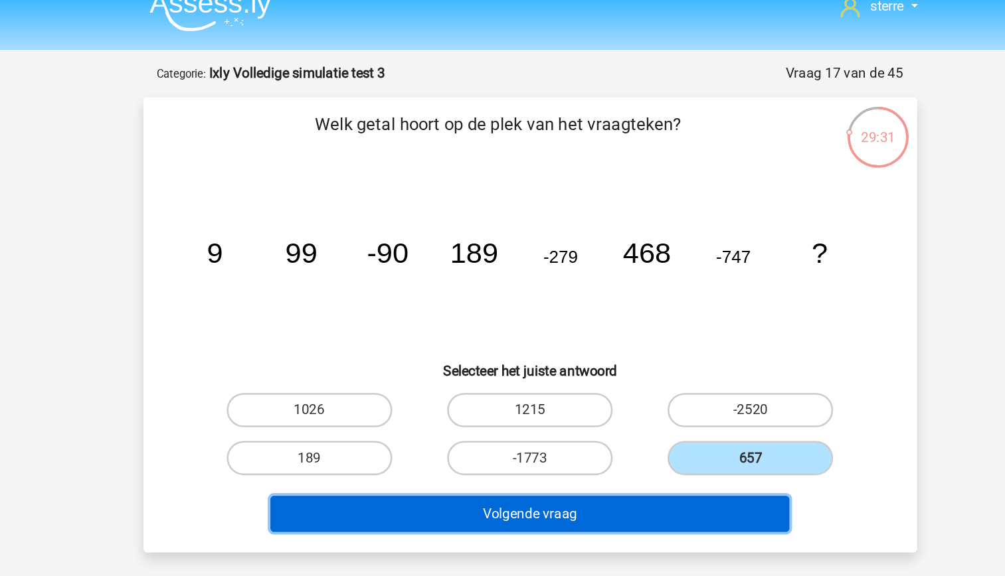
click at [648, 408] on button "Volgende vraag" at bounding box center [503, 416] width 402 height 28
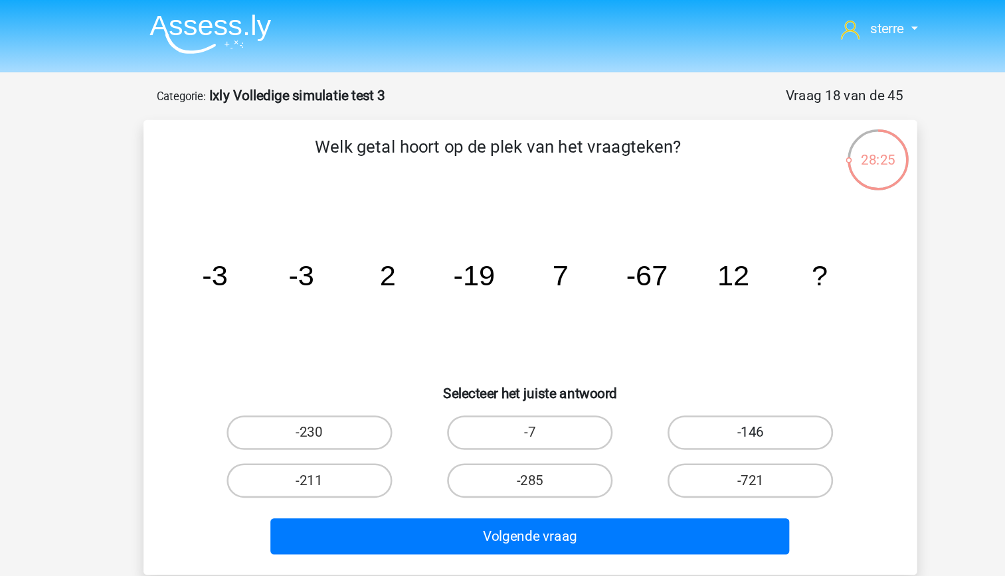
click at [699, 339] on label "-146" at bounding box center [673, 335] width 128 height 27
click at [682, 339] on input "-146" at bounding box center [677, 339] width 9 height 9
radio input "true"
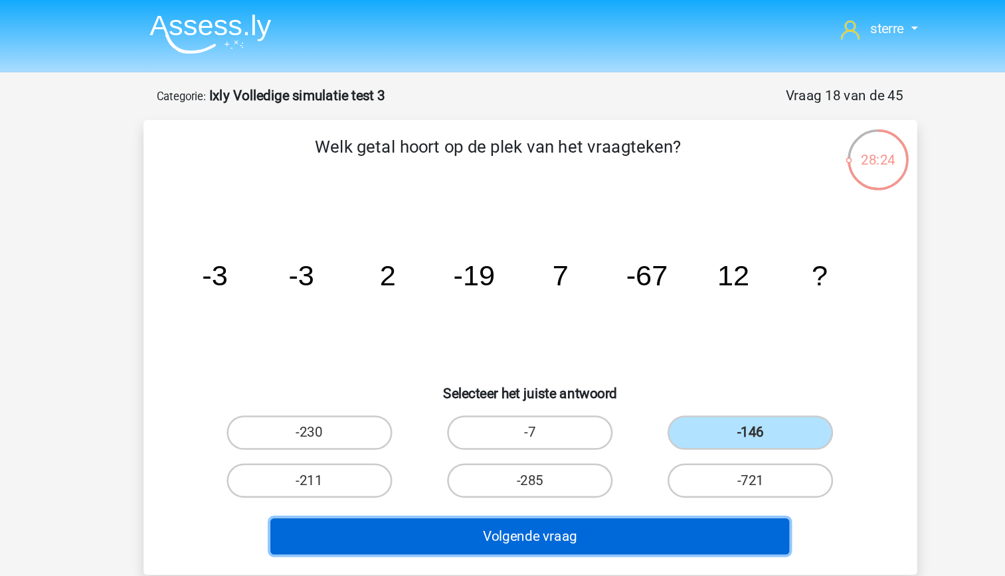
click at [604, 406] on button "Volgende vraag" at bounding box center [503, 416] width 402 height 28
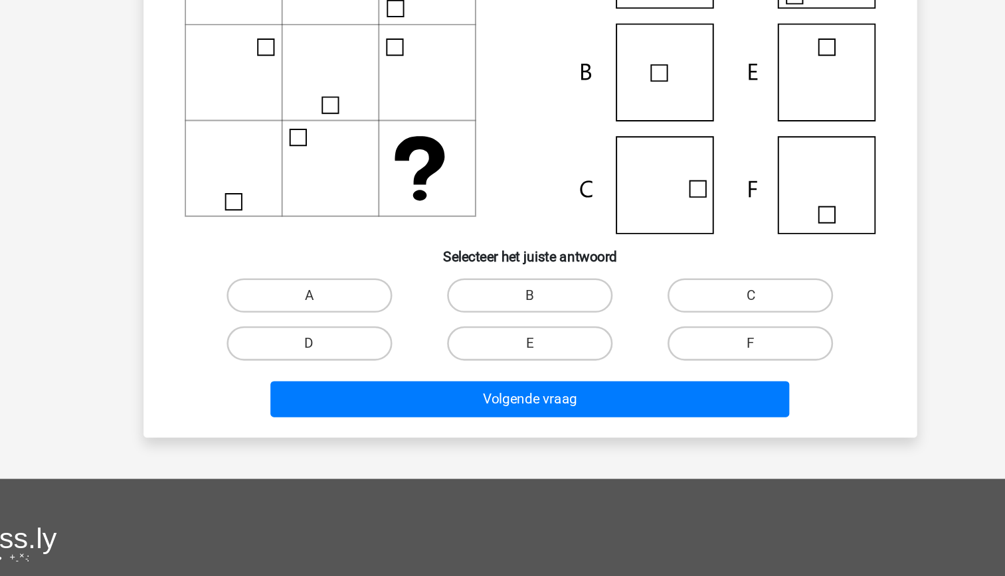
scroll to position [94, 0]
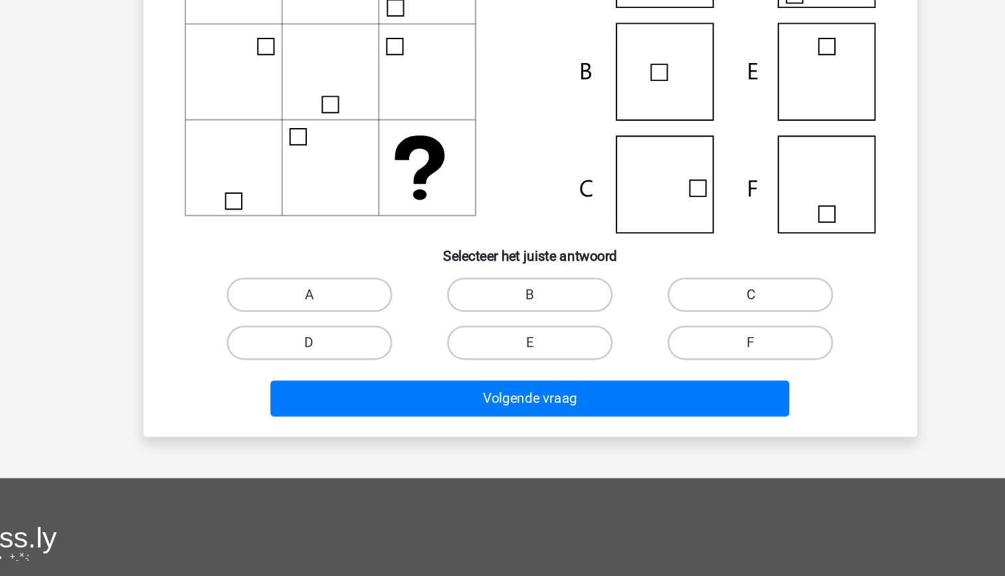
click at [694, 367] on label "C" at bounding box center [673, 358] width 128 height 27
click at [682, 367] on input "C" at bounding box center [677, 362] width 9 height 9
radio input "true"
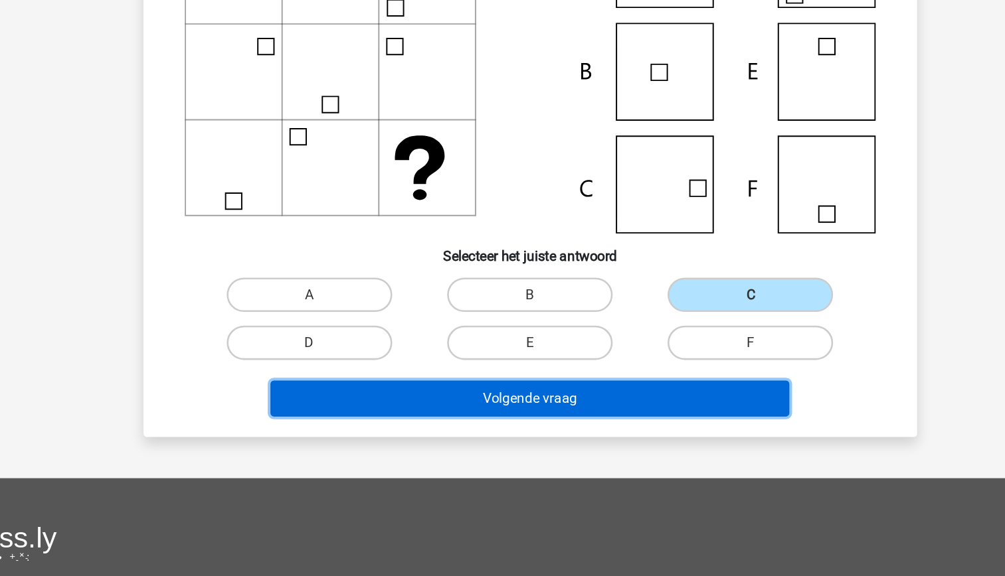
click at [640, 432] on button "Volgende vraag" at bounding box center [503, 438] width 402 height 28
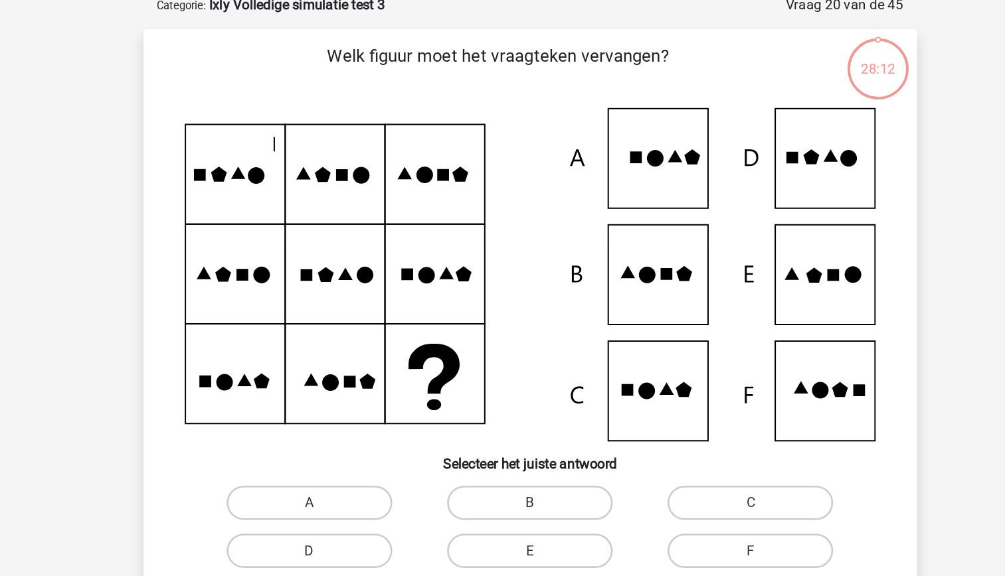
scroll to position [0, 0]
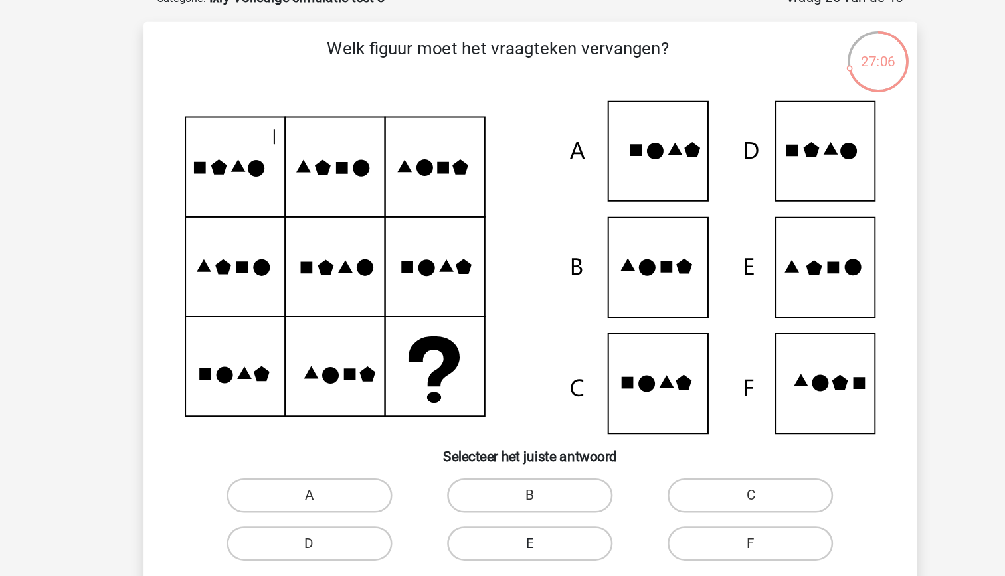
click at [498, 494] on label "E" at bounding box center [502, 497] width 128 height 27
click at [502, 497] on input "E" at bounding box center [506, 501] width 9 height 9
radio input "true"
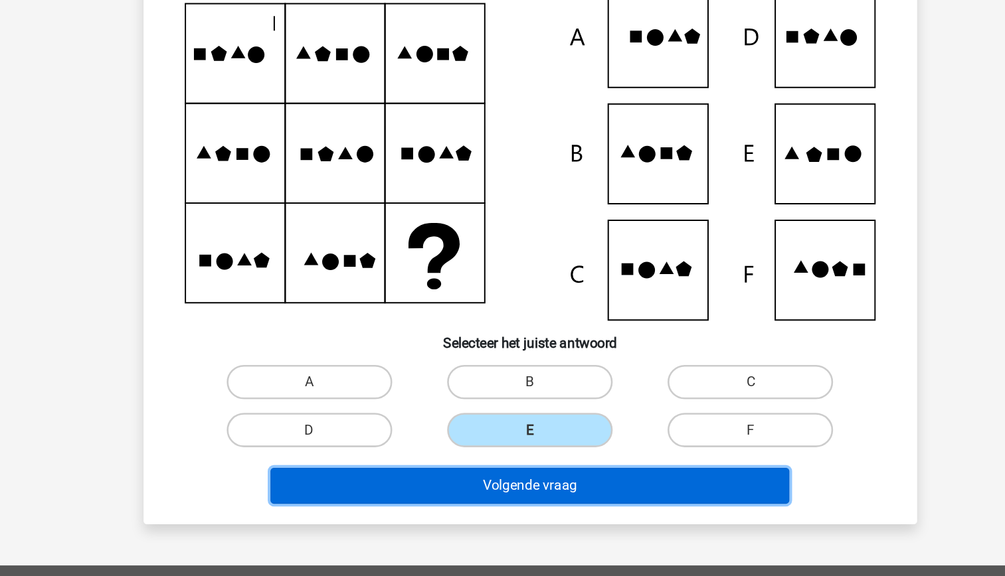
click at [472, 507] on button "Volgende vraag" at bounding box center [503, 506] width 402 height 28
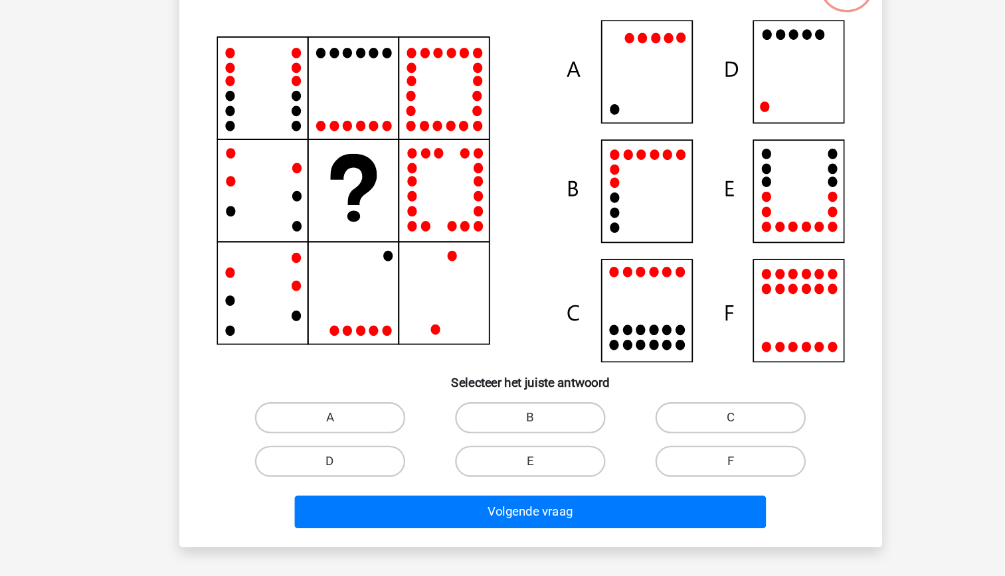
scroll to position [58, 0]
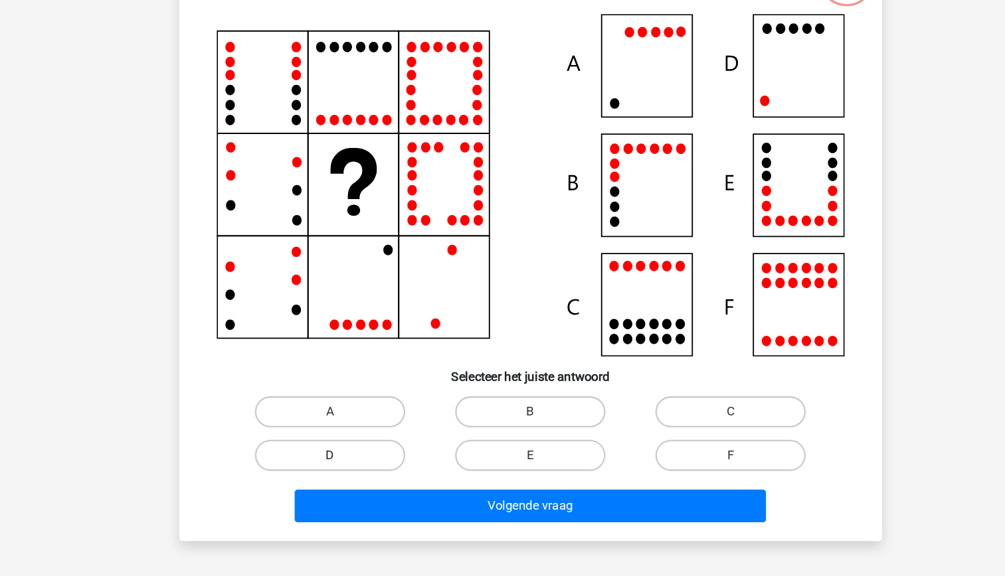
click at [360, 472] on label "D" at bounding box center [332, 473] width 128 height 27
click at [340, 473] on input "D" at bounding box center [335, 477] width 9 height 9
radio input "true"
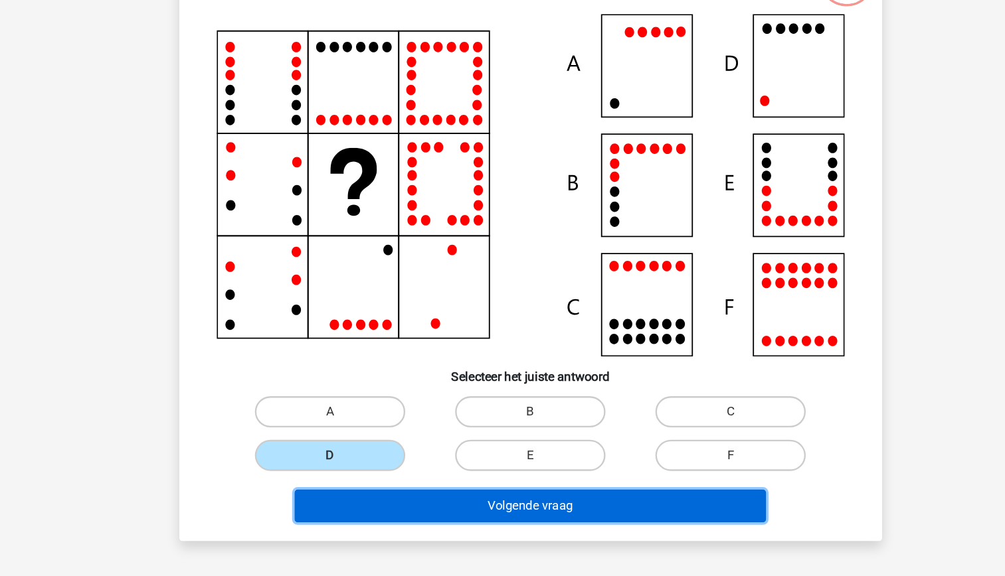
click at [446, 517] on button "Volgende vraag" at bounding box center [503, 516] width 402 height 28
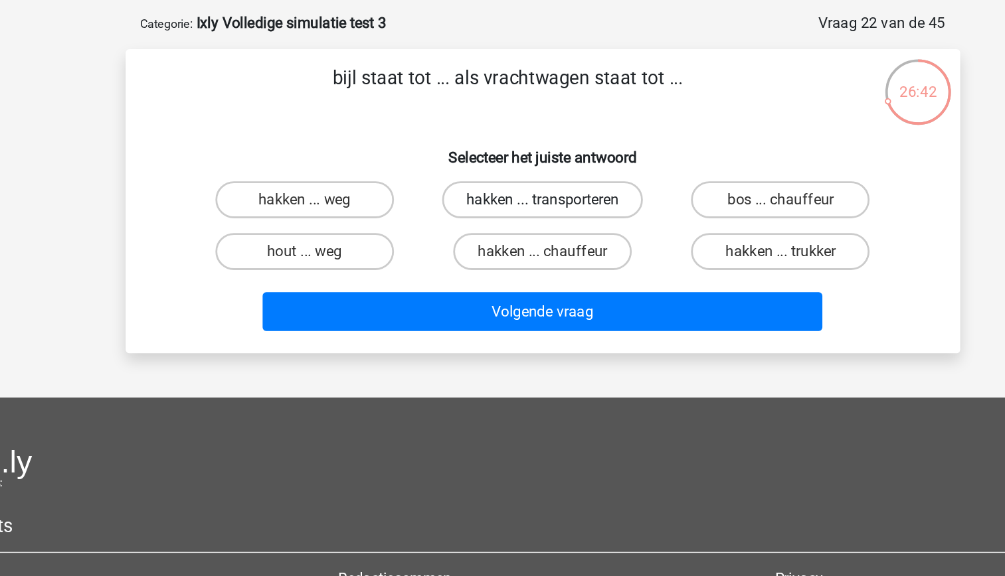
click at [551, 151] on label "hakken ... transporteren" at bounding box center [502, 143] width 144 height 27
click at [511, 151] on input "hakken ... transporteren" at bounding box center [506, 147] width 9 height 9
radio input "true"
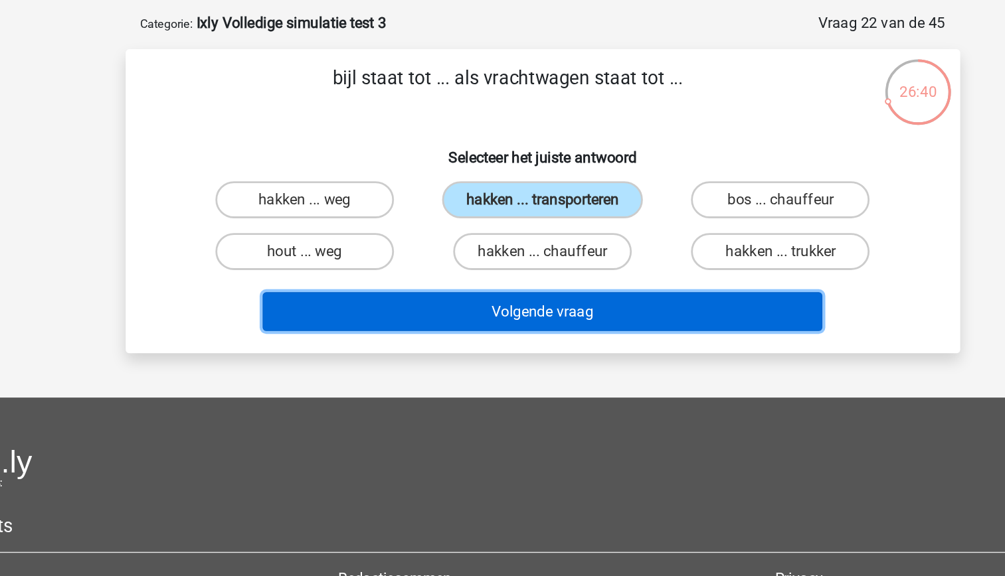
click at [576, 223] on button "Volgende vraag" at bounding box center [503, 224] width 402 height 28
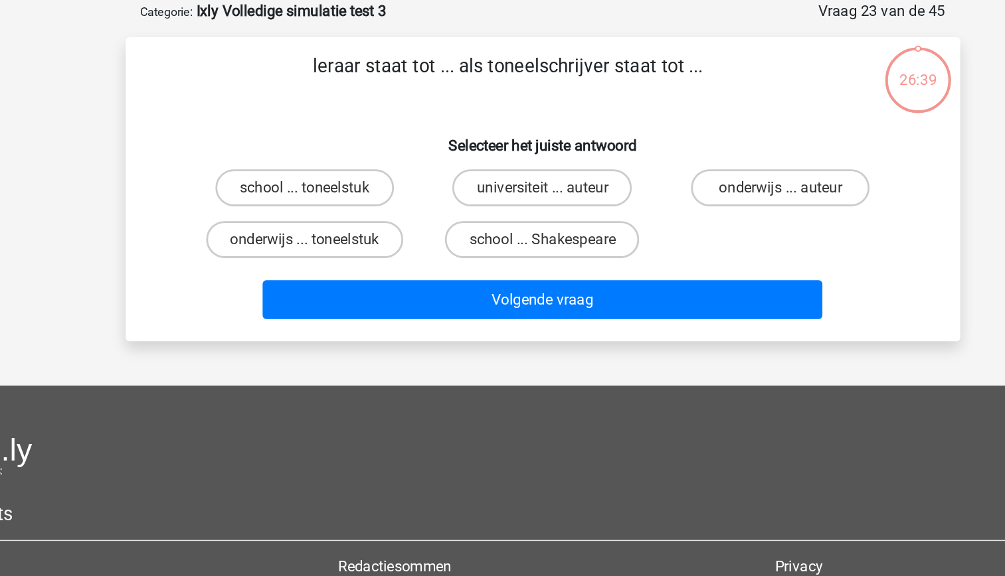
scroll to position [0, 0]
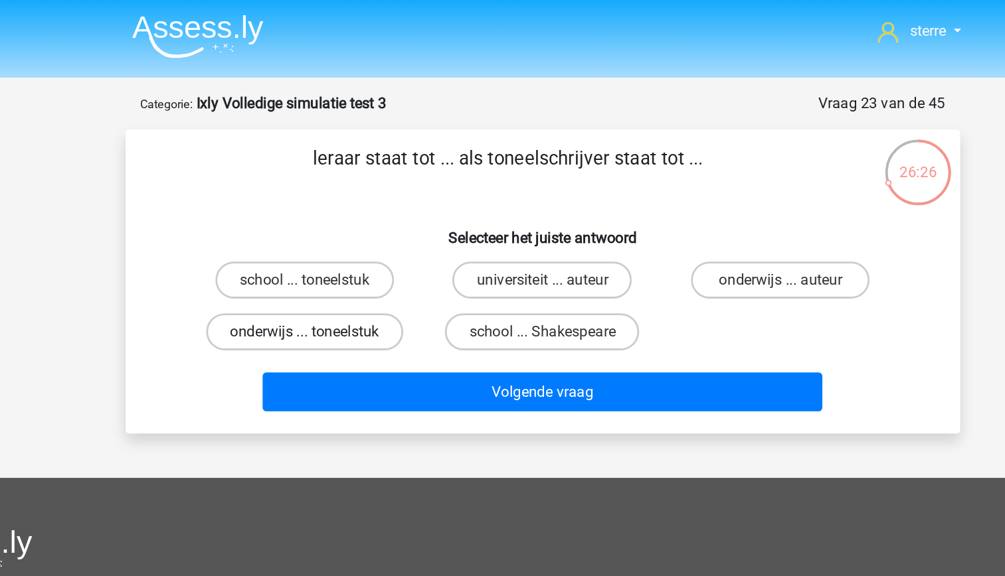
click at [379, 244] on label "onderwijs ... toneelstuk" at bounding box center [331, 238] width 141 height 27
click at [340, 244] on input "onderwijs ... toneelstuk" at bounding box center [335, 242] width 9 height 9
radio input "true"
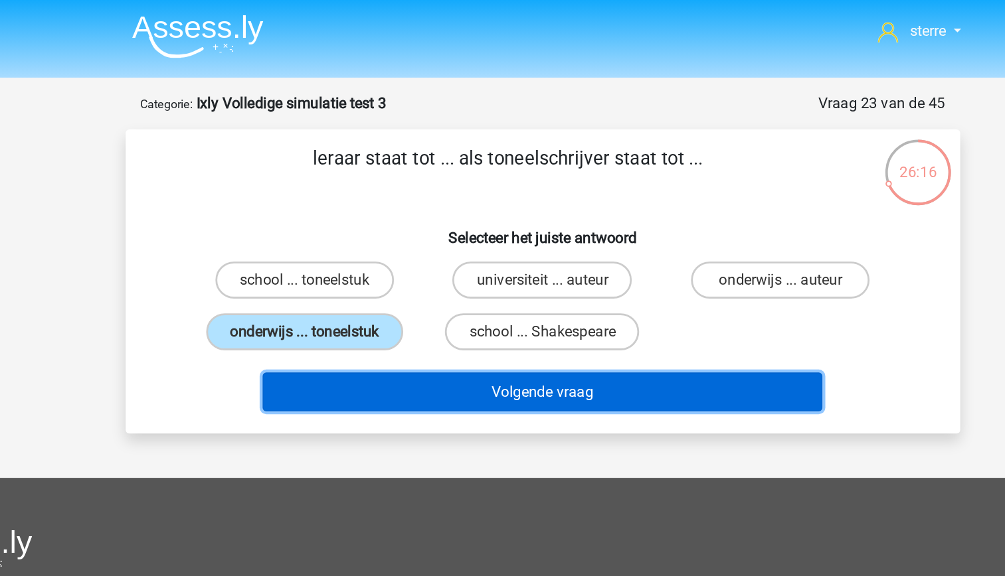
click at [505, 286] on button "Volgende vraag" at bounding box center [503, 282] width 402 height 28
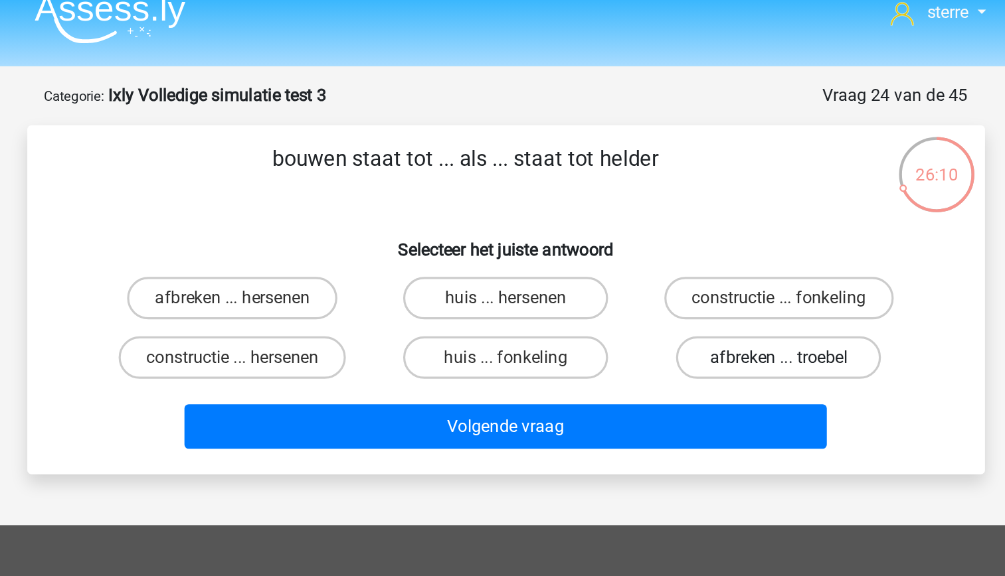
click at [644, 236] on label "afbreken ... troebel" at bounding box center [673, 238] width 128 height 27
click at [673, 238] on input "afbreken ... troebel" at bounding box center [677, 242] width 9 height 9
radio input "true"
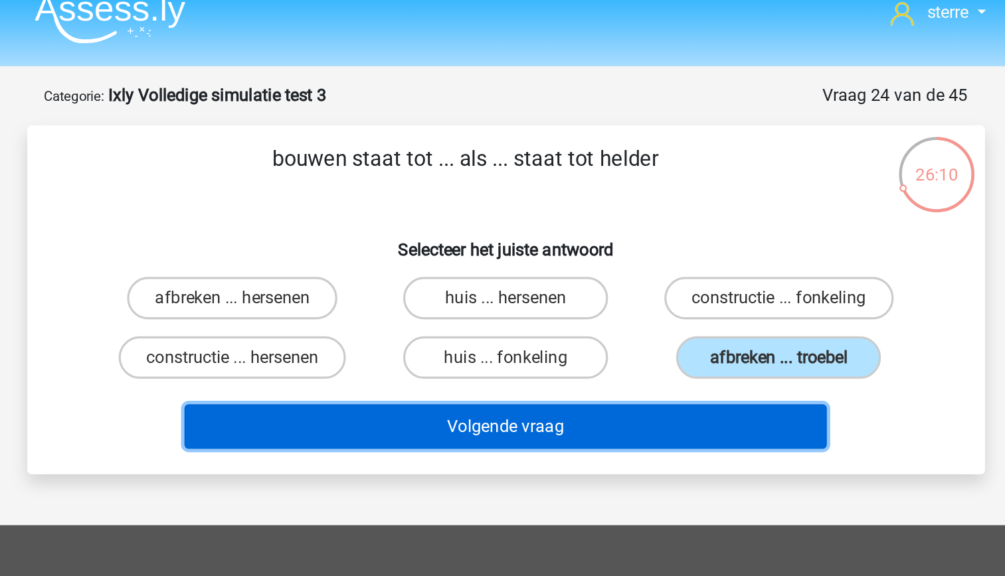
click at [606, 277] on button "Volgende vraag" at bounding box center [503, 282] width 402 height 28
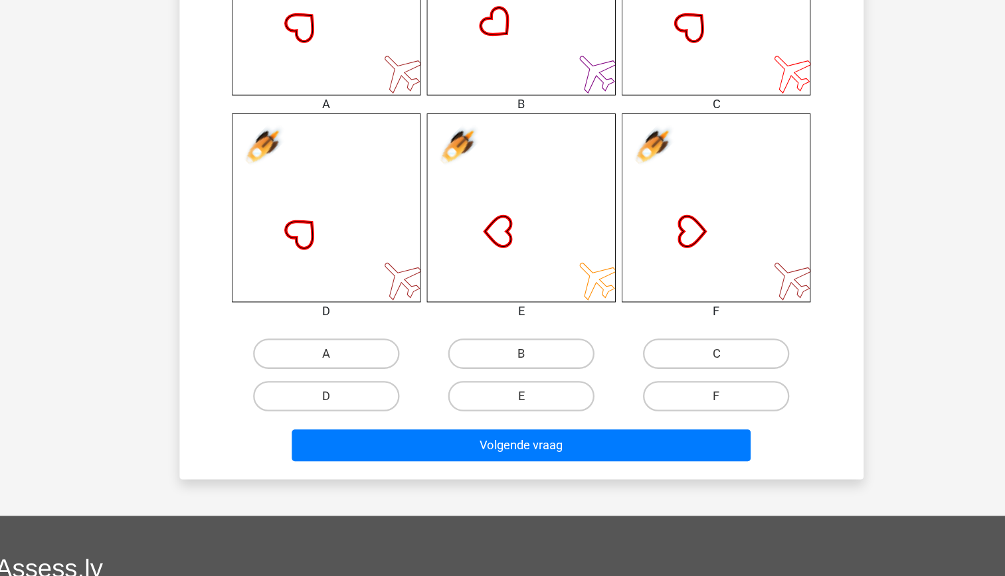
scroll to position [556, 0]
click at [348, 421] on label "D" at bounding box center [332, 417] width 128 height 27
click at [340, 421] on input "D" at bounding box center [335, 422] width 9 height 9
radio input "true"
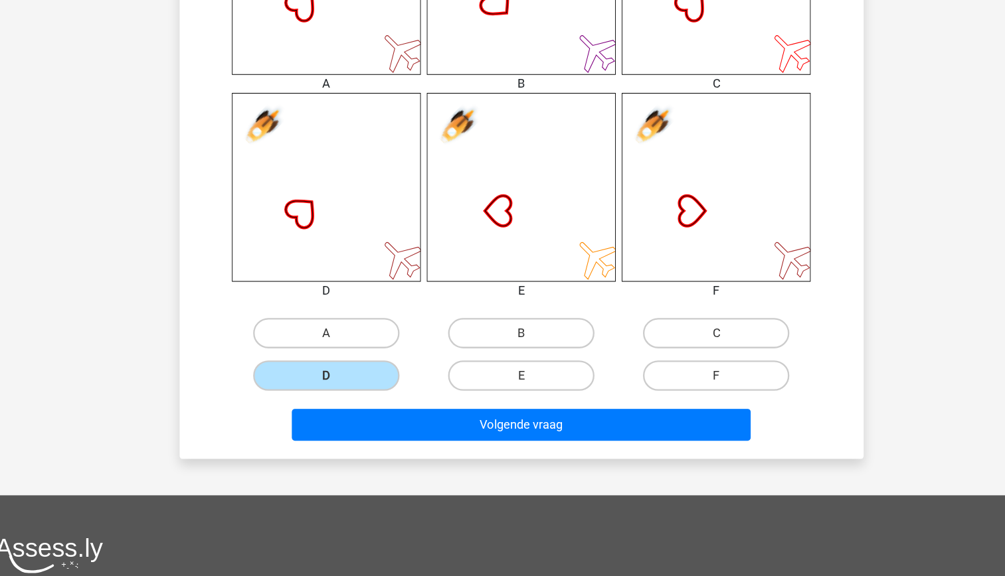
scroll to position [579, 0]
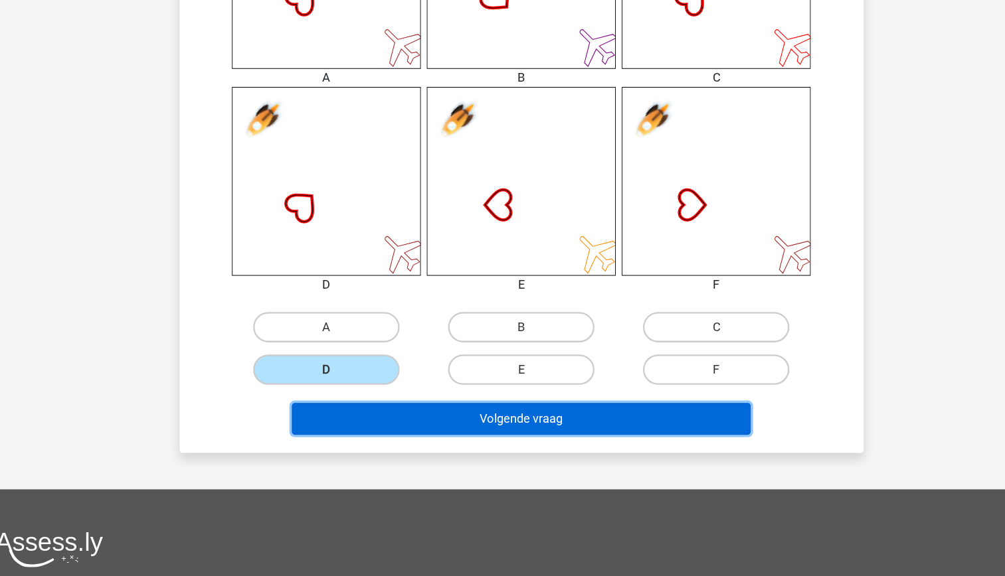
click at [544, 448] on button "Volgende vraag" at bounding box center [503, 438] width 402 height 28
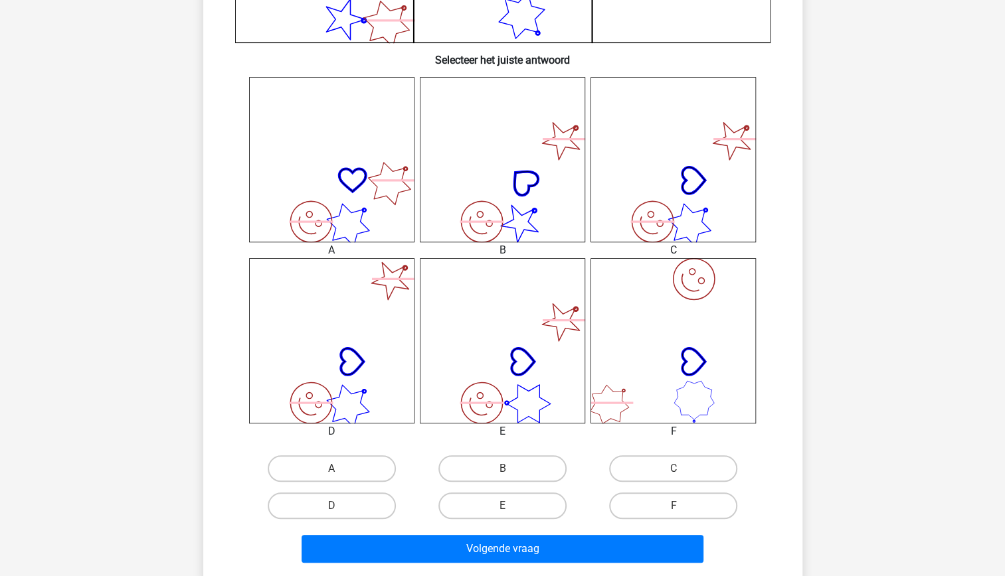
scroll to position [489, 0]
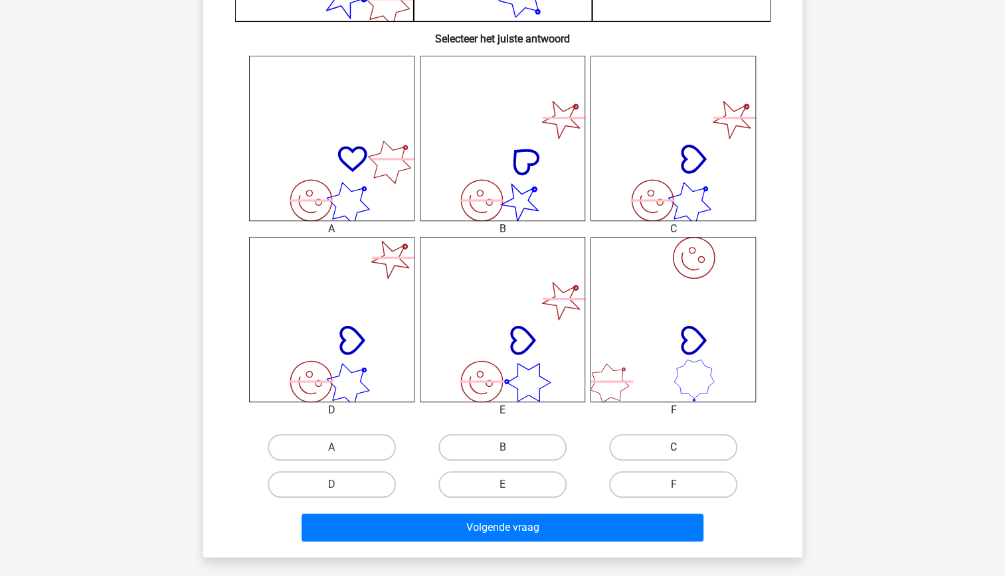
click at [644, 450] on label "C" at bounding box center [673, 447] width 128 height 27
click at [673, 450] on input "C" at bounding box center [677, 452] width 9 height 9
radio input "true"
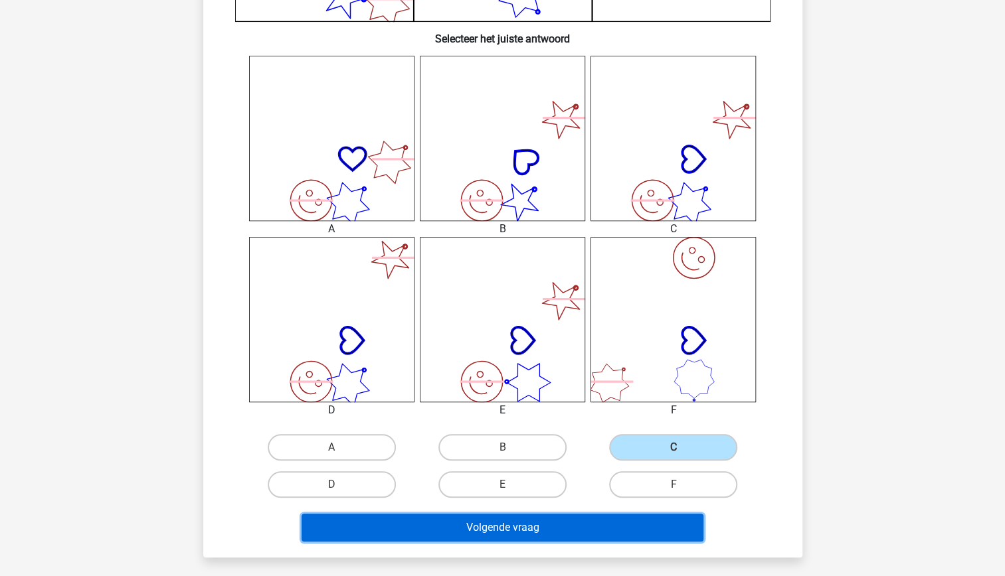
click at [598, 519] on button "Volgende vraag" at bounding box center [503, 528] width 402 height 28
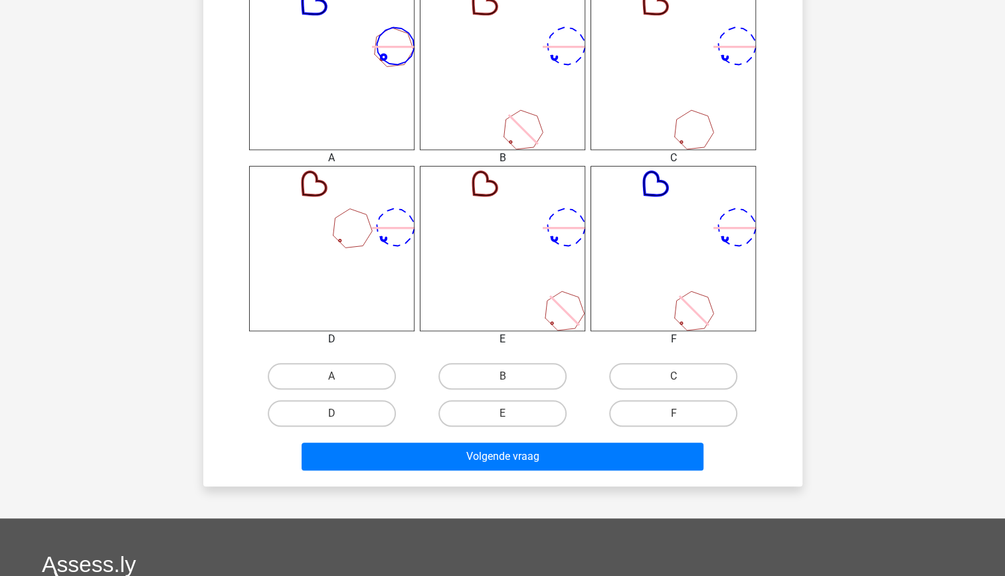
scroll to position [561, 0]
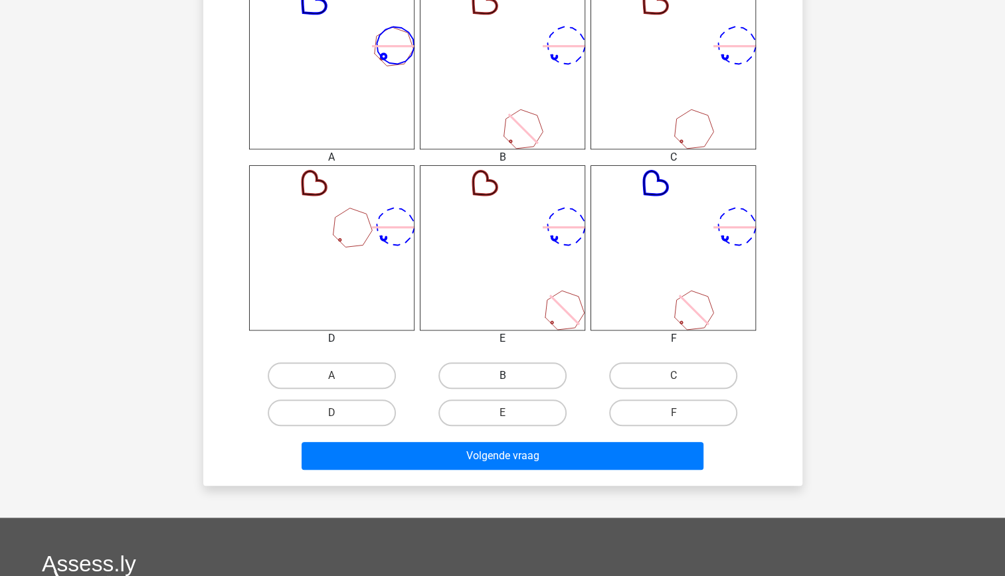
click at [513, 377] on label "B" at bounding box center [502, 376] width 128 height 27
click at [511, 377] on input "B" at bounding box center [506, 380] width 9 height 9
radio input "true"
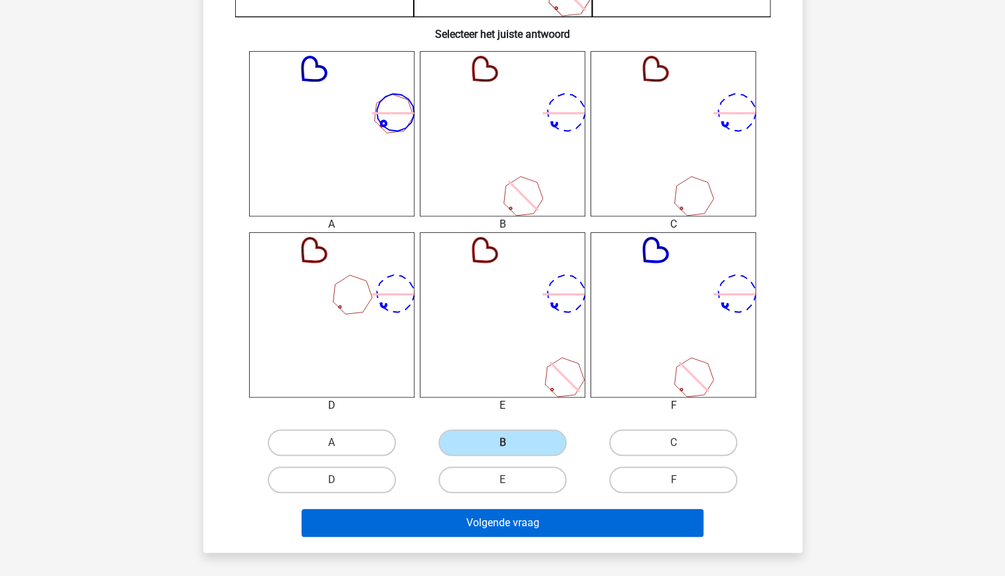
scroll to position [505, 0]
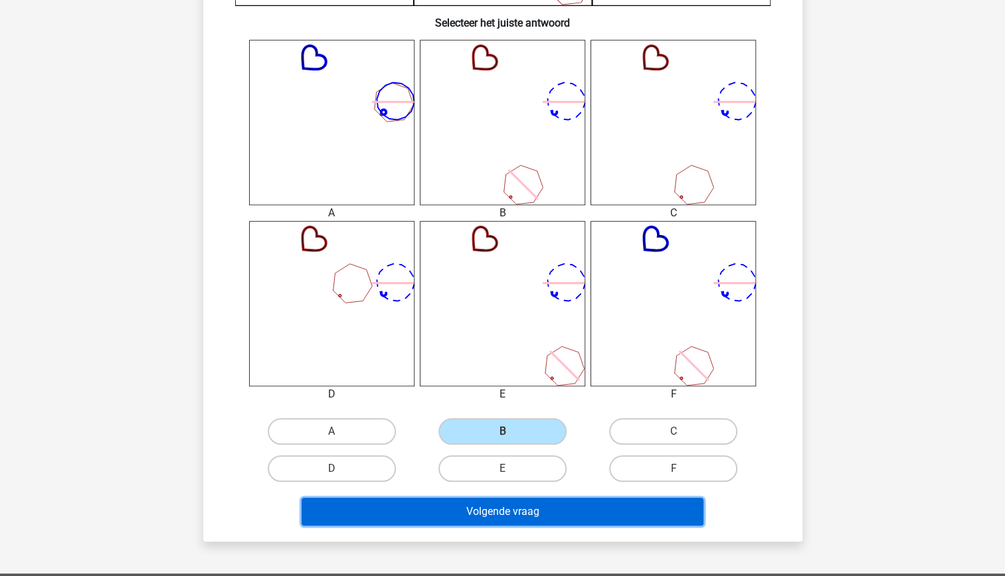
click at [549, 520] on button "Volgende vraag" at bounding box center [503, 512] width 402 height 28
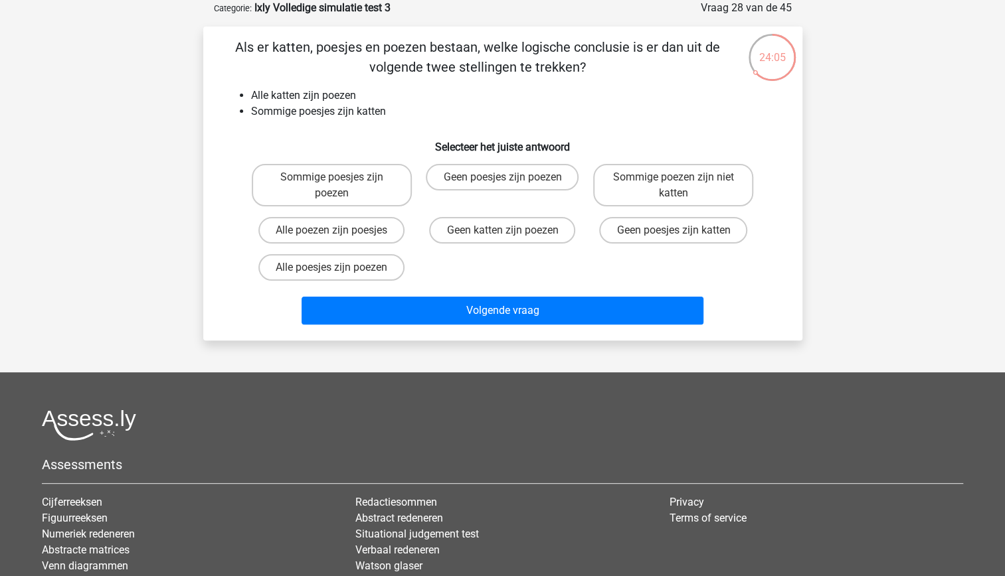
scroll to position [0, 0]
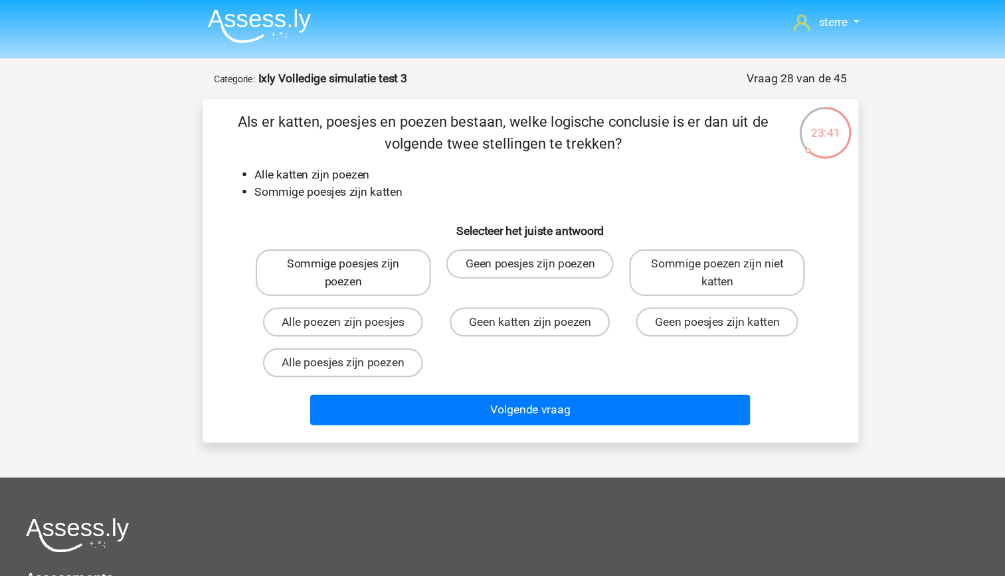
click at [387, 260] on label "Sommige poesjes zijn poezen" at bounding box center [332, 251] width 160 height 43
click at [340, 252] on input "Sommige poesjes zijn poezen" at bounding box center [335, 248] width 9 height 9
radio input "true"
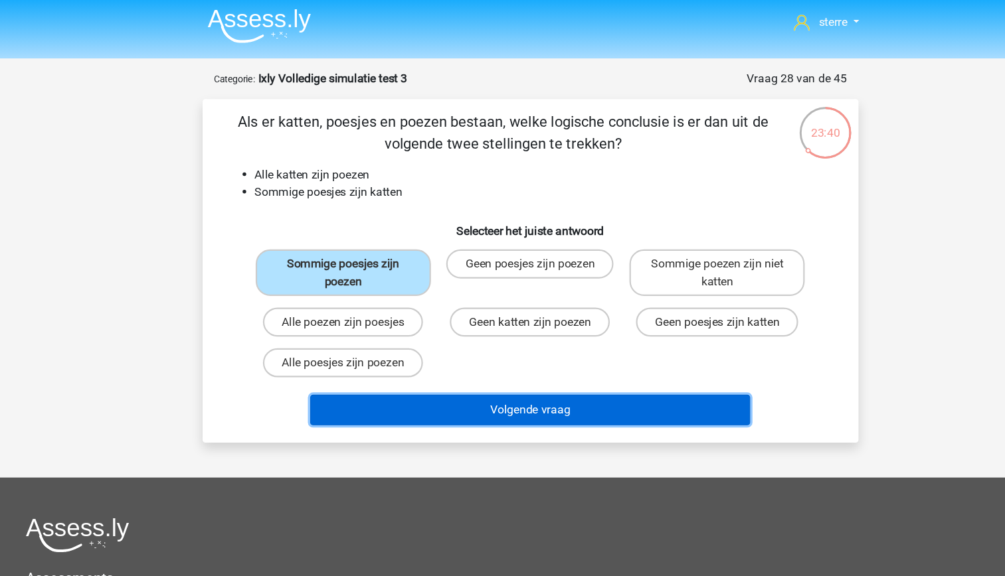
click at [505, 381] on button "Volgende vraag" at bounding box center [503, 377] width 402 height 28
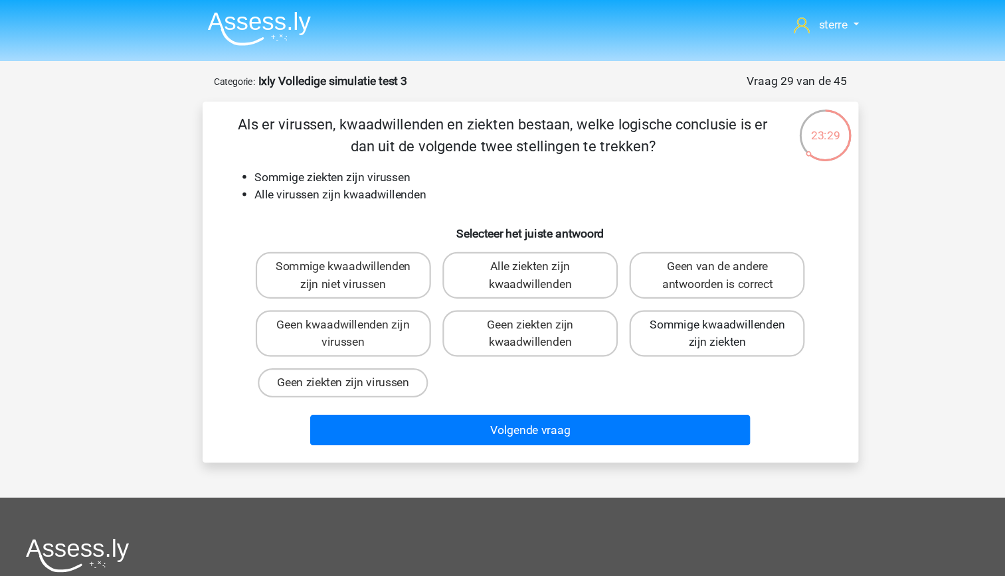
click at [653, 315] on label "Sommige kwaadwillenden zijn ziekten" at bounding box center [673, 305] width 160 height 43
click at [673, 305] on input "Sommige kwaadwillenden zijn ziekten" at bounding box center [677, 301] width 9 height 9
radio input "true"
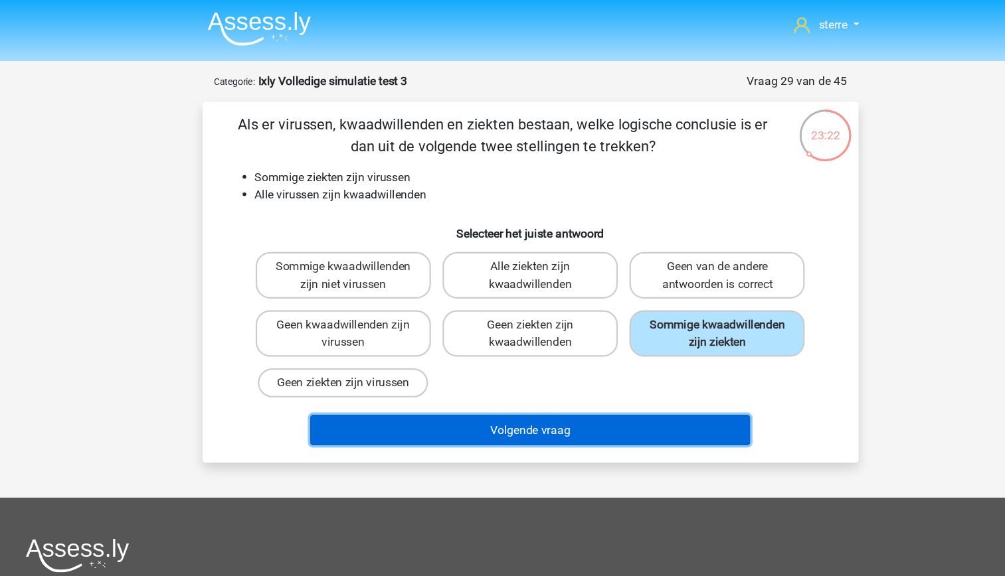
click at [609, 397] on button "Volgende vraag" at bounding box center [503, 393] width 402 height 28
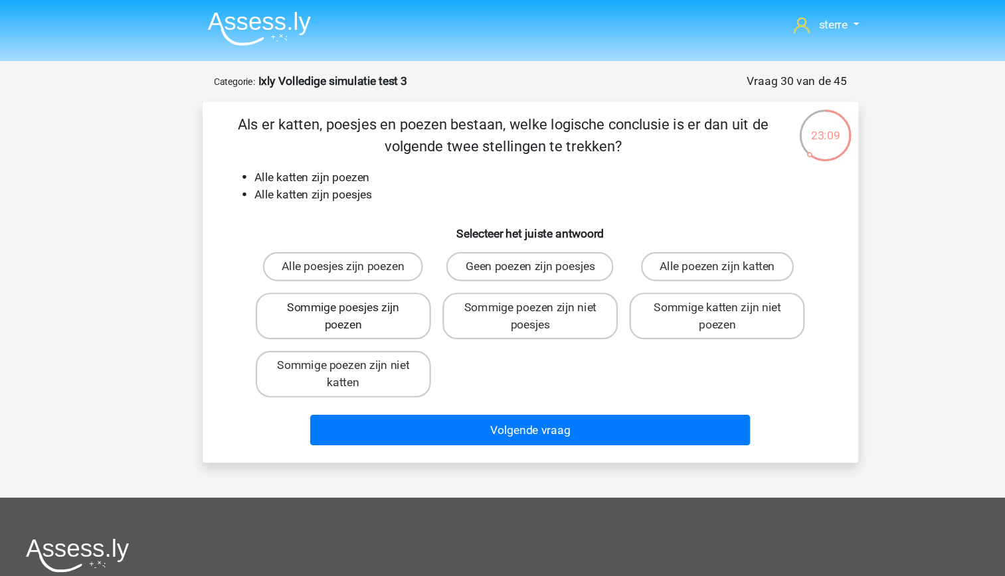
click at [386, 294] on label "Sommige poesjes zijn poezen" at bounding box center [332, 289] width 160 height 43
click at [340, 290] on input "Sommige poesjes zijn poezen" at bounding box center [335, 285] width 9 height 9
radio input "true"
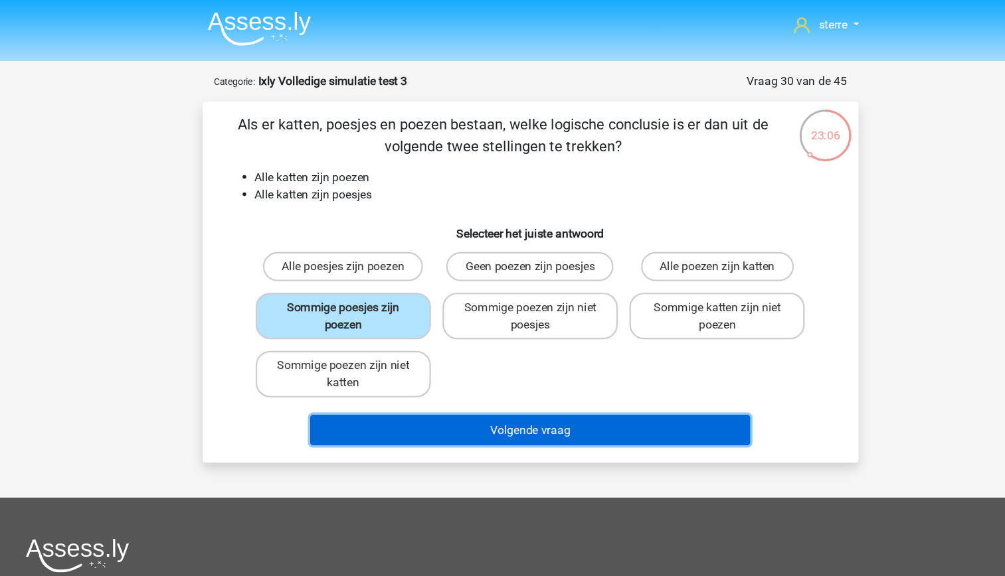
click at [503, 392] on button "Volgende vraag" at bounding box center [503, 393] width 402 height 28
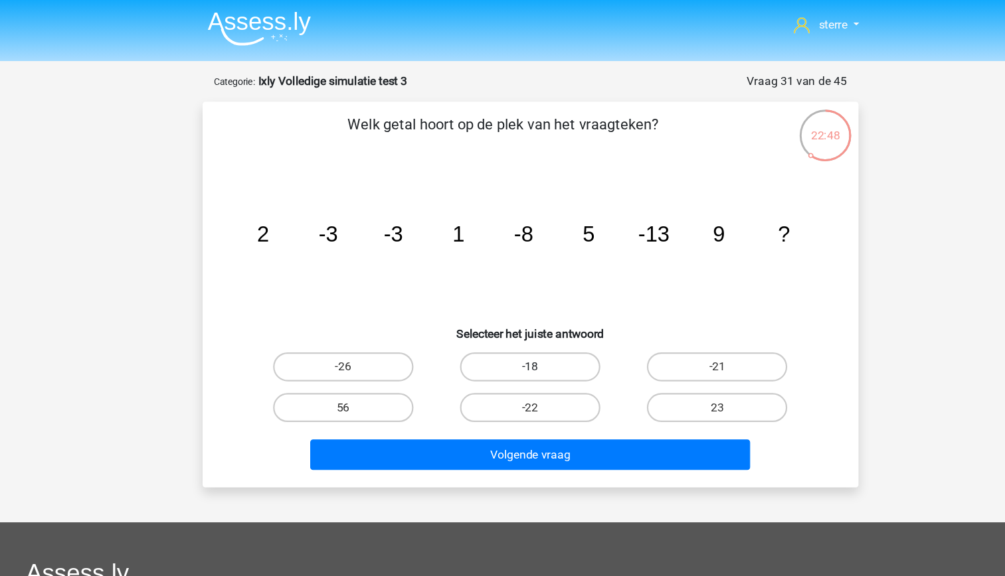
click at [494, 343] on label "-18" at bounding box center [502, 335] width 128 height 27
click at [502, 343] on input "-18" at bounding box center [506, 339] width 9 height 9
radio input "true"
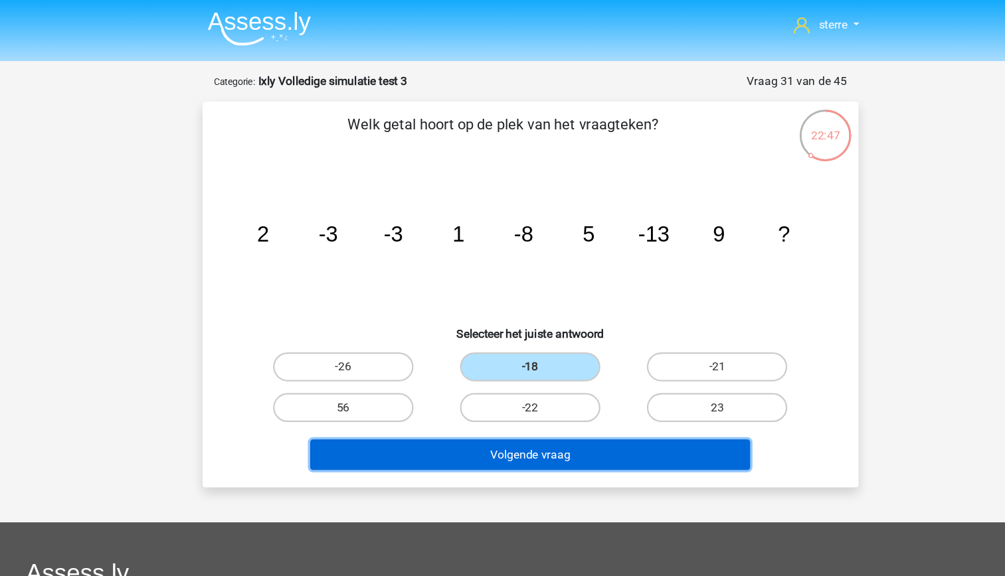
click at [519, 412] on button "Volgende vraag" at bounding box center [503, 416] width 402 height 28
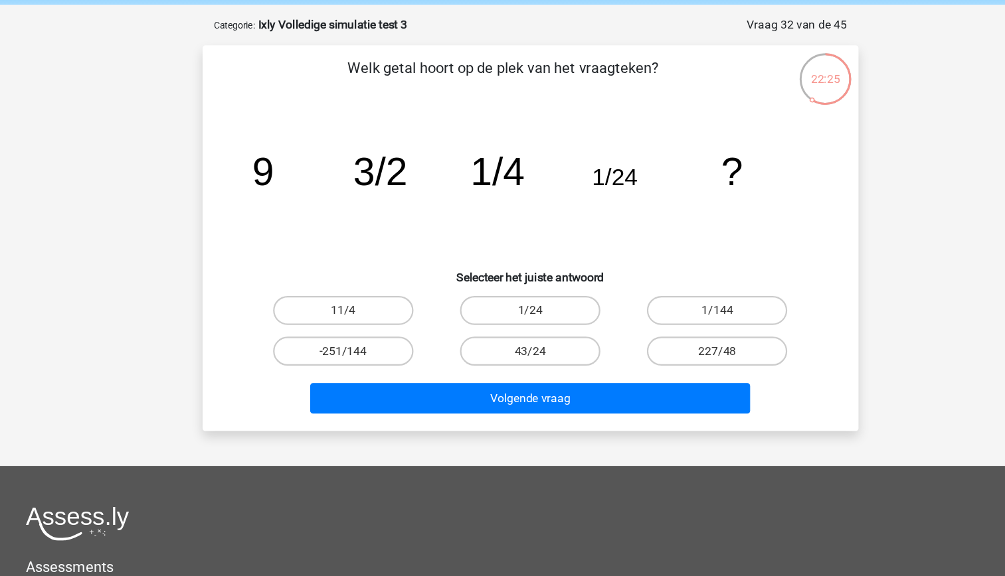
scroll to position [3, 0]
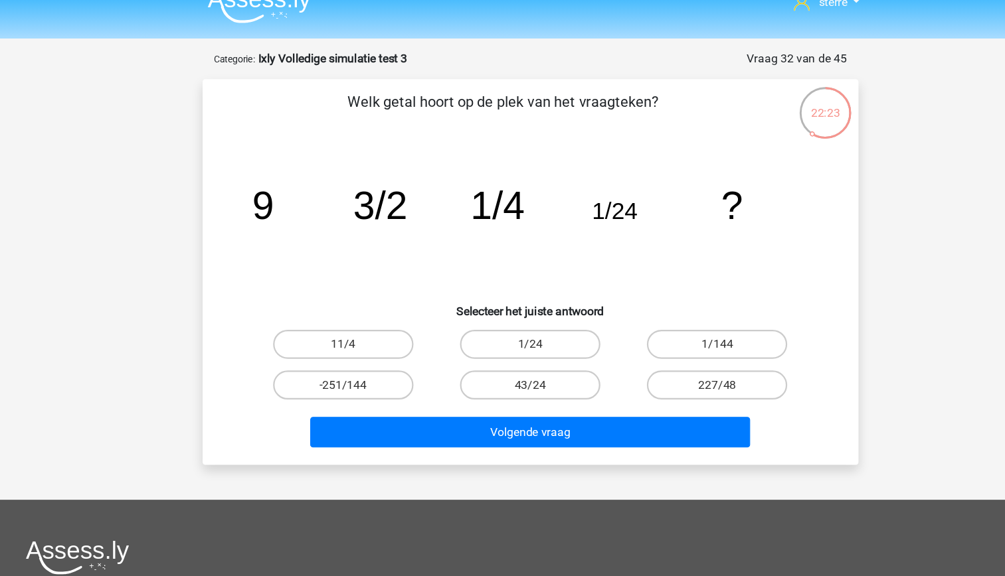
click at [681, 333] on input "1/144" at bounding box center [677, 337] width 9 height 9
radio input "true"
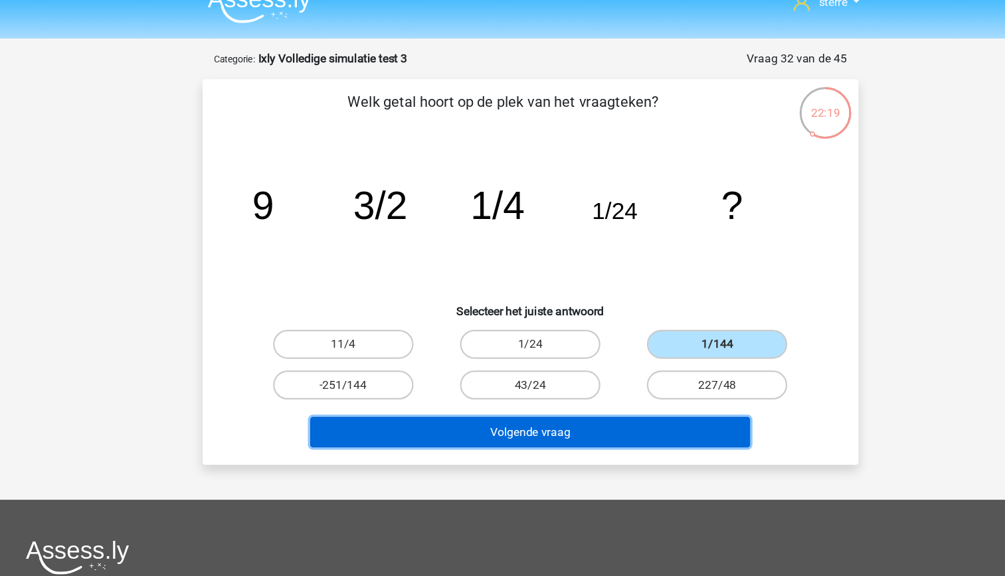
click at [601, 412] on button "Volgende vraag" at bounding box center [503, 413] width 402 height 28
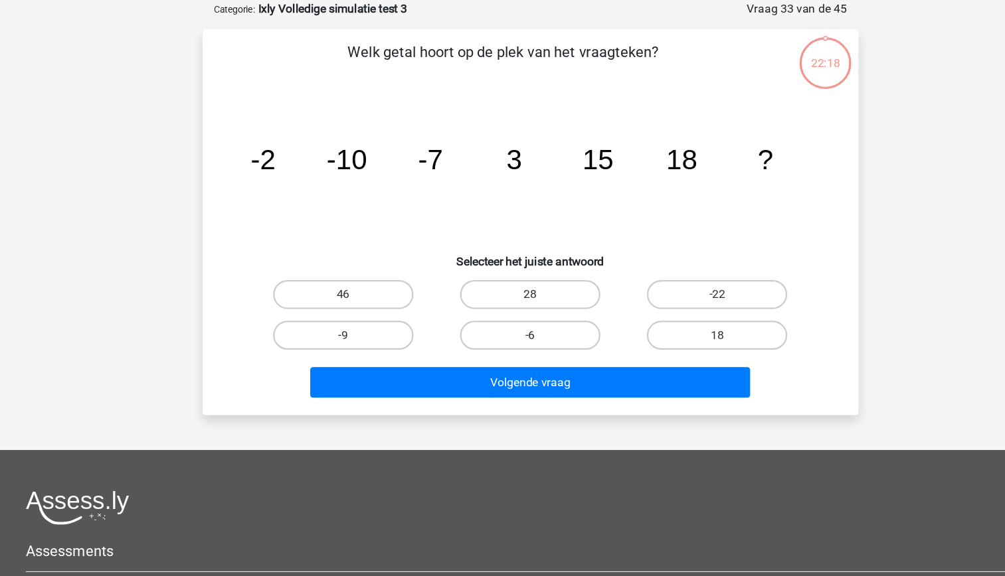
scroll to position [17, 0]
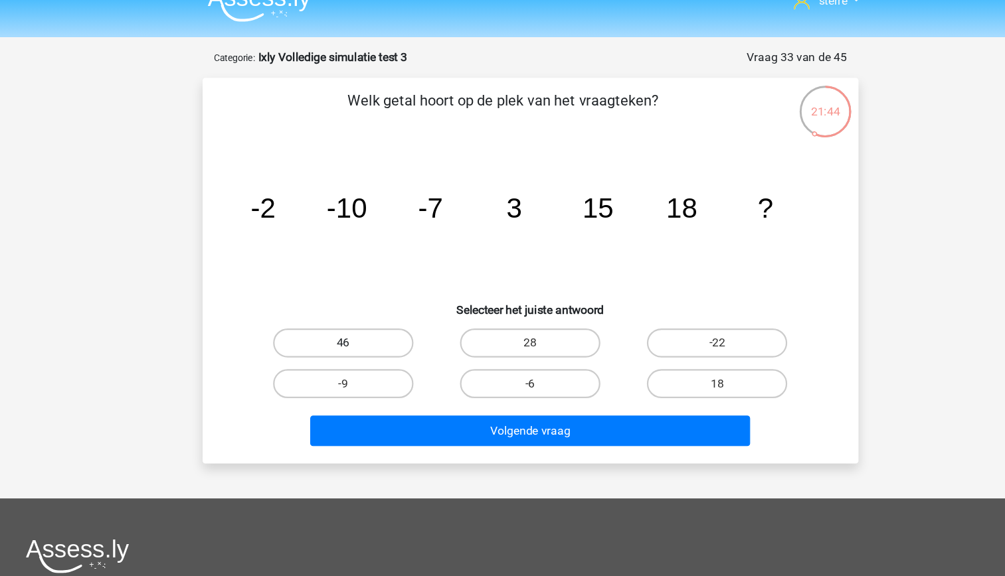
click at [371, 321] on label "46" at bounding box center [332, 318] width 128 height 27
click at [340, 321] on input "46" at bounding box center [335, 323] width 9 height 9
radio input "true"
click at [518, 323] on label "28" at bounding box center [502, 318] width 128 height 27
click at [511, 323] on input "28" at bounding box center [506, 323] width 9 height 9
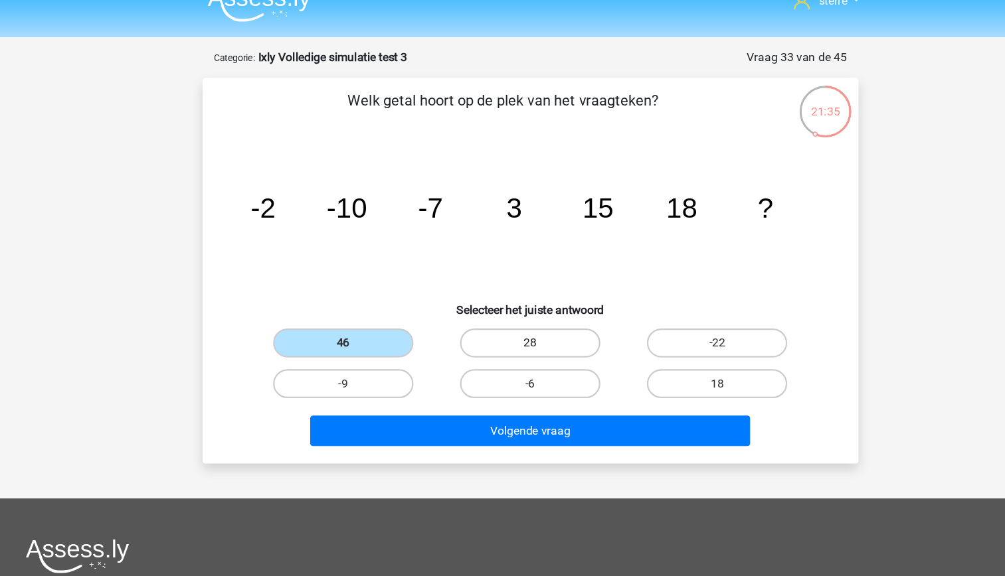
radio input "true"
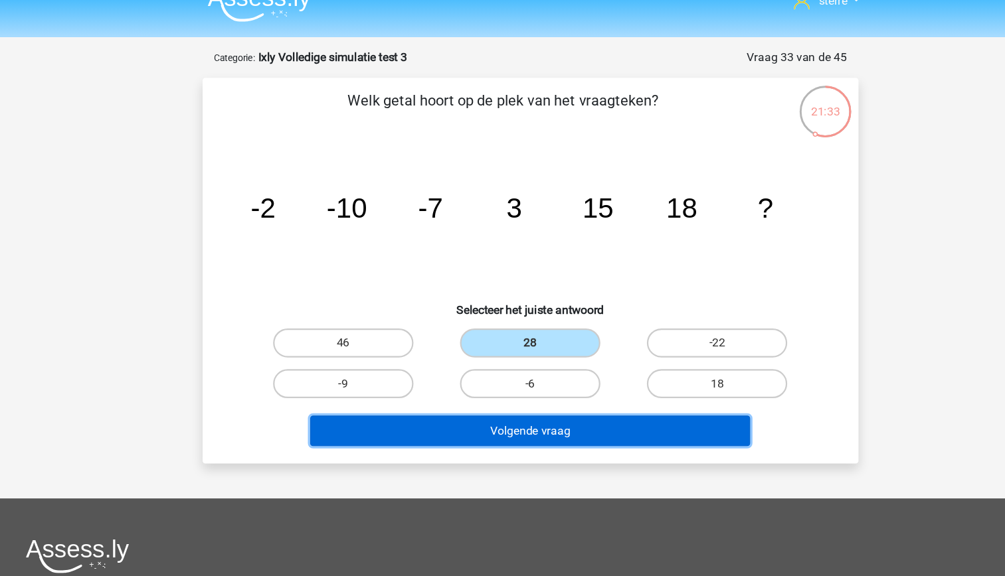
click at [550, 394] on button "Volgende vraag" at bounding box center [503, 399] width 402 height 28
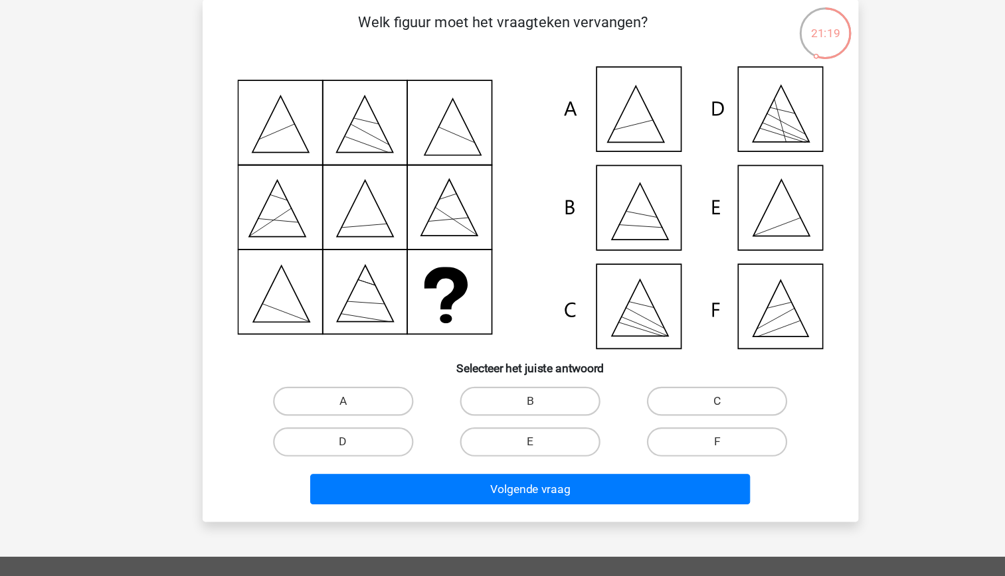
scroll to position [47, 0]
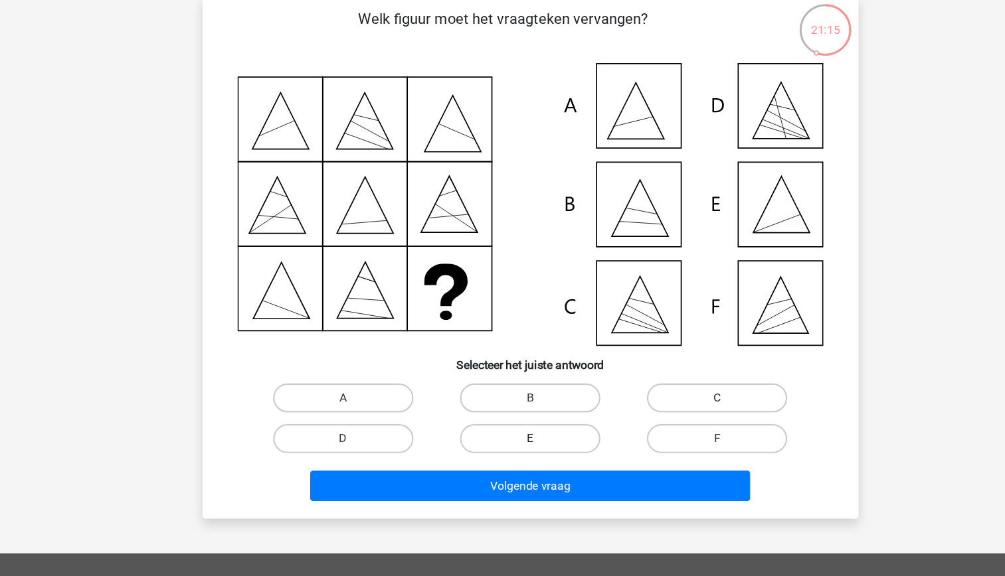
click at [526, 444] on label "E" at bounding box center [502, 450] width 128 height 27
click at [511, 450] on input "E" at bounding box center [506, 454] width 9 height 9
radio input "true"
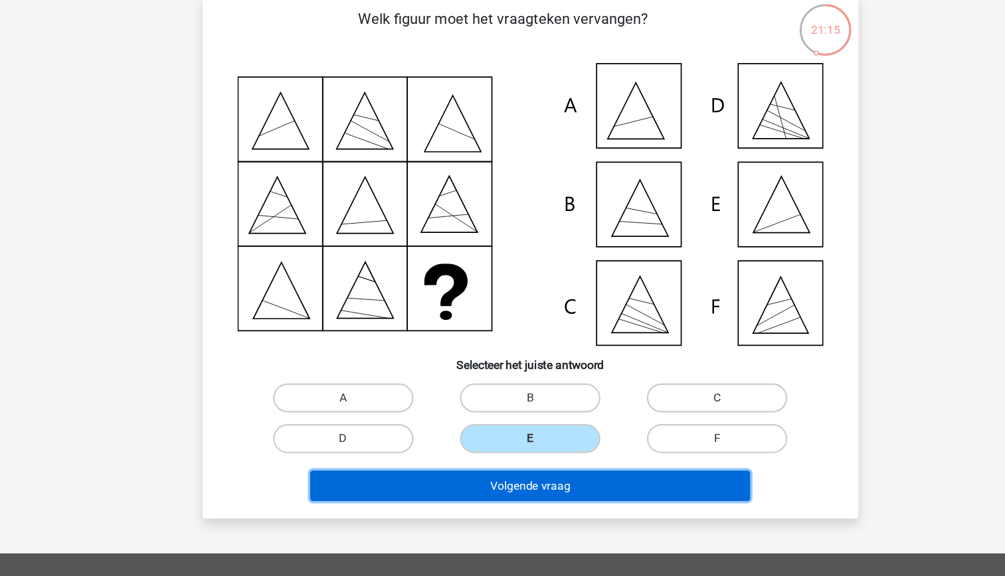
click at [539, 493] on button "Volgende vraag" at bounding box center [503, 493] width 402 height 28
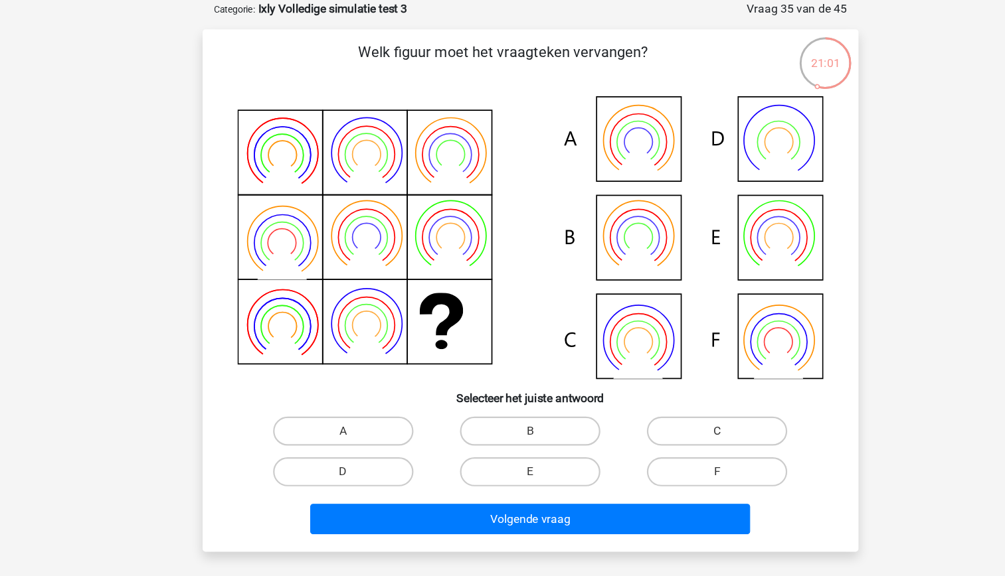
scroll to position [62, 0]
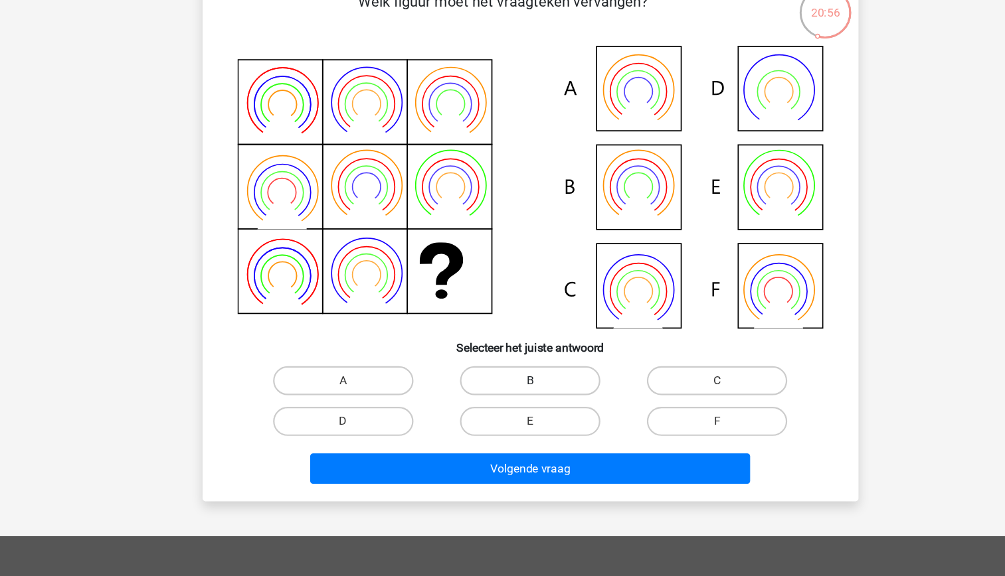
click at [497, 402] on label "B" at bounding box center [502, 398] width 128 height 27
click at [502, 402] on input "B" at bounding box center [506, 402] width 9 height 9
radio input "true"
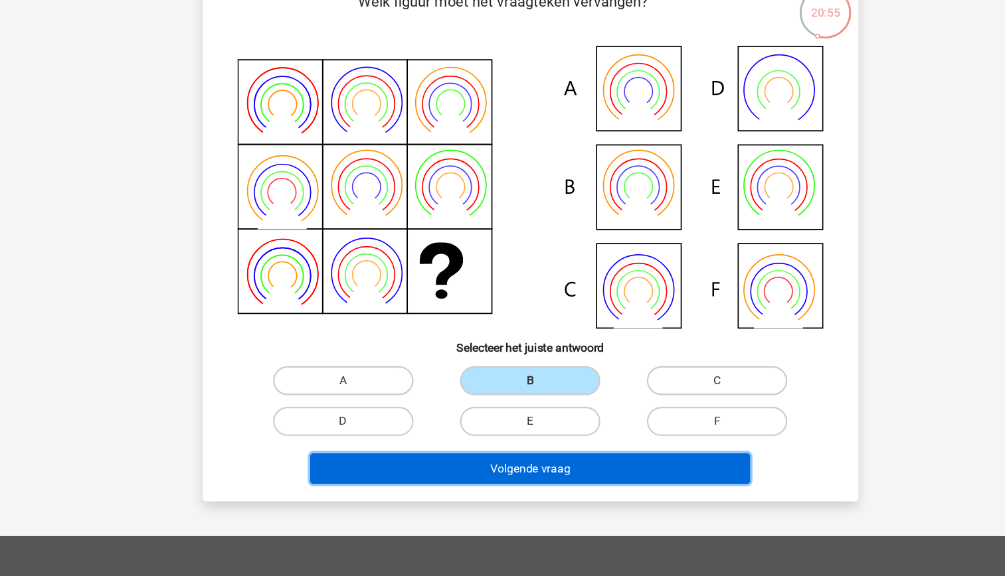
click at [524, 474] on button "Volgende vraag" at bounding box center [503, 478] width 402 height 28
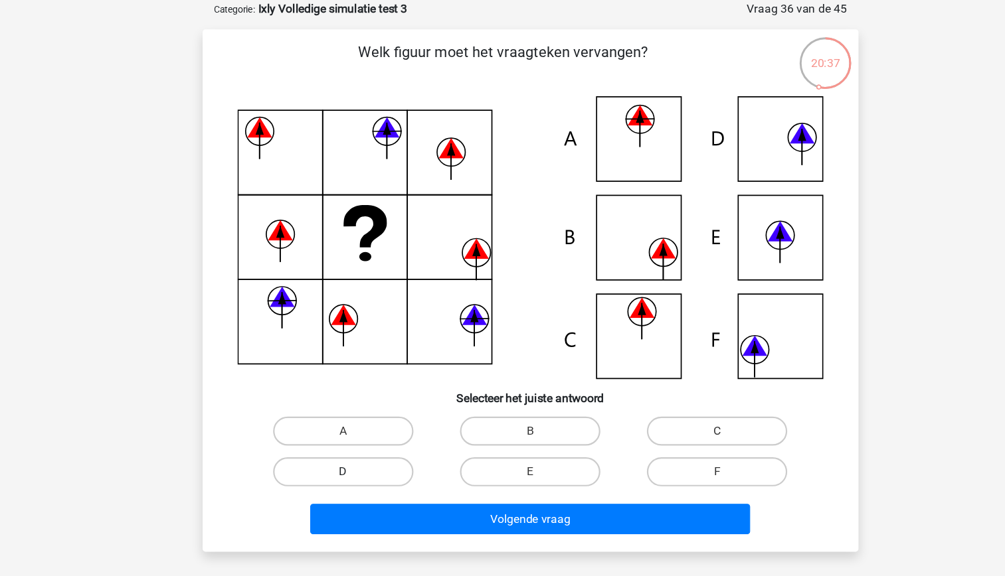
click at [385, 426] on label "D" at bounding box center [332, 435] width 128 height 27
click at [340, 435] on input "D" at bounding box center [335, 439] width 9 height 9
radio input "true"
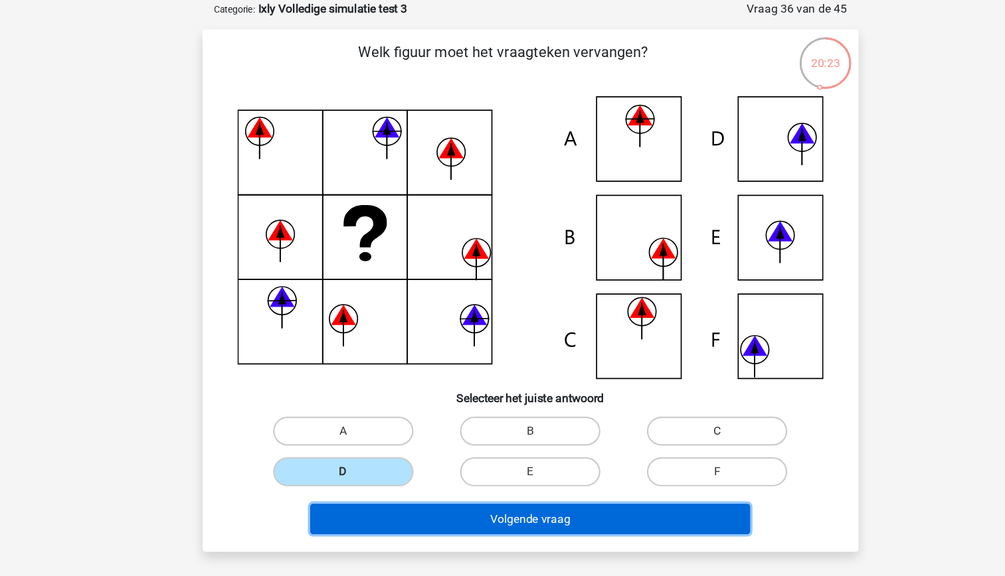
click at [490, 485] on button "Volgende vraag" at bounding box center [503, 478] width 402 height 28
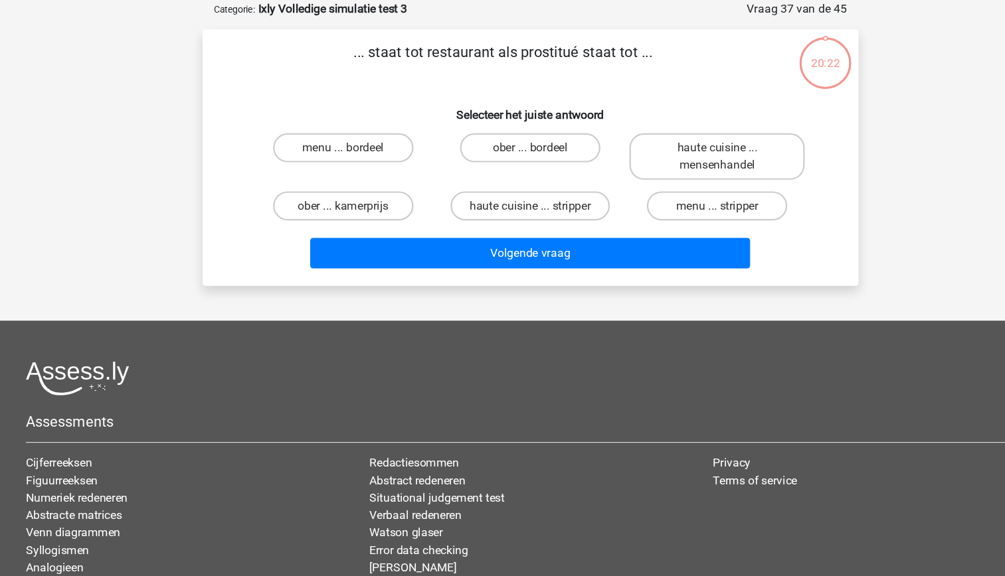
scroll to position [0, 0]
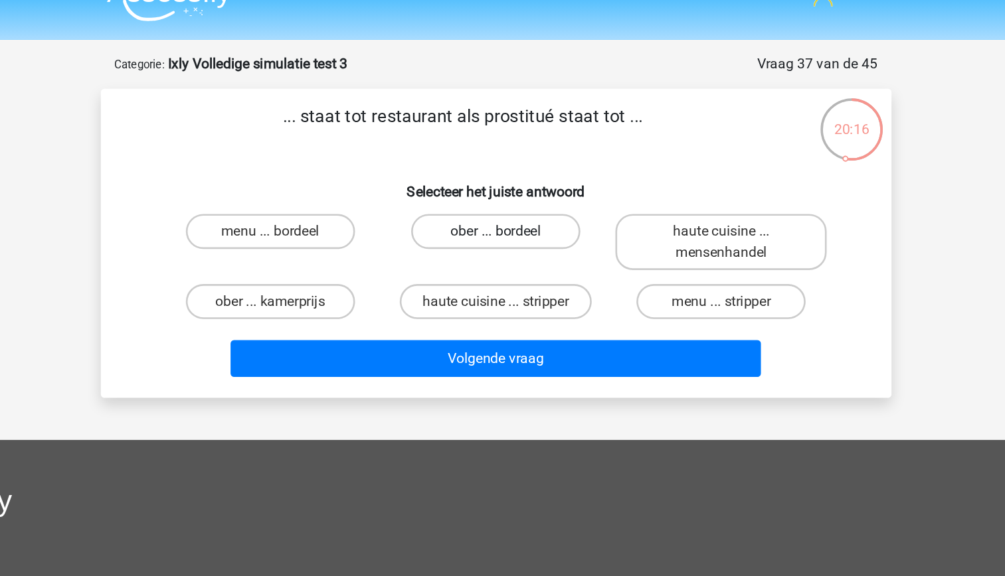
click at [491, 203] on label "ober ... bordeel" at bounding box center [502, 201] width 128 height 27
click at [502, 203] on input "ober ... bordeel" at bounding box center [506, 205] width 9 height 9
radio input "true"
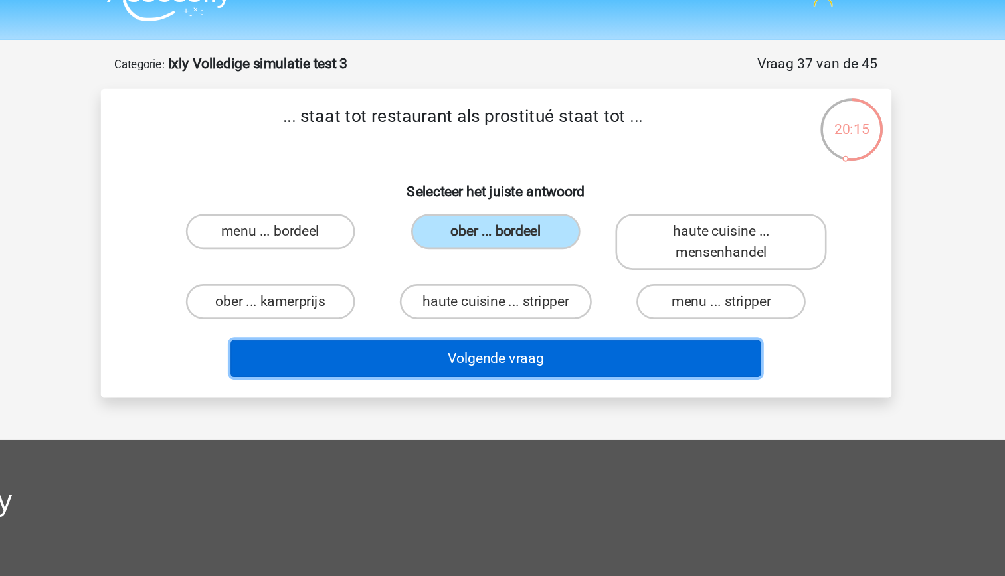
click at [536, 302] on button "Volgende vraag" at bounding box center [503, 298] width 402 height 28
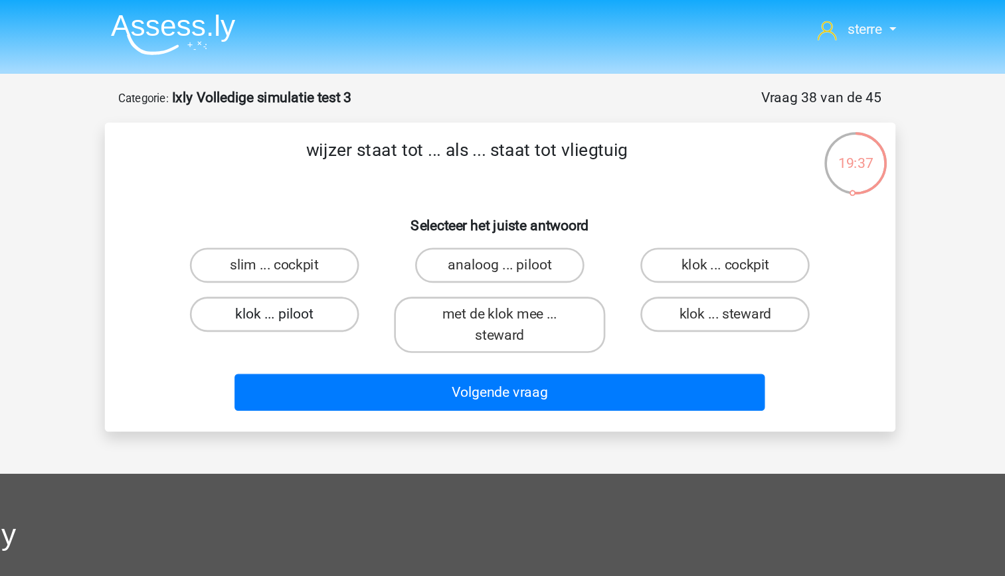
click at [369, 249] on label "klok ... piloot" at bounding box center [332, 238] width 128 height 27
click at [340, 247] on input "klok ... piloot" at bounding box center [335, 242] width 9 height 9
radio input "true"
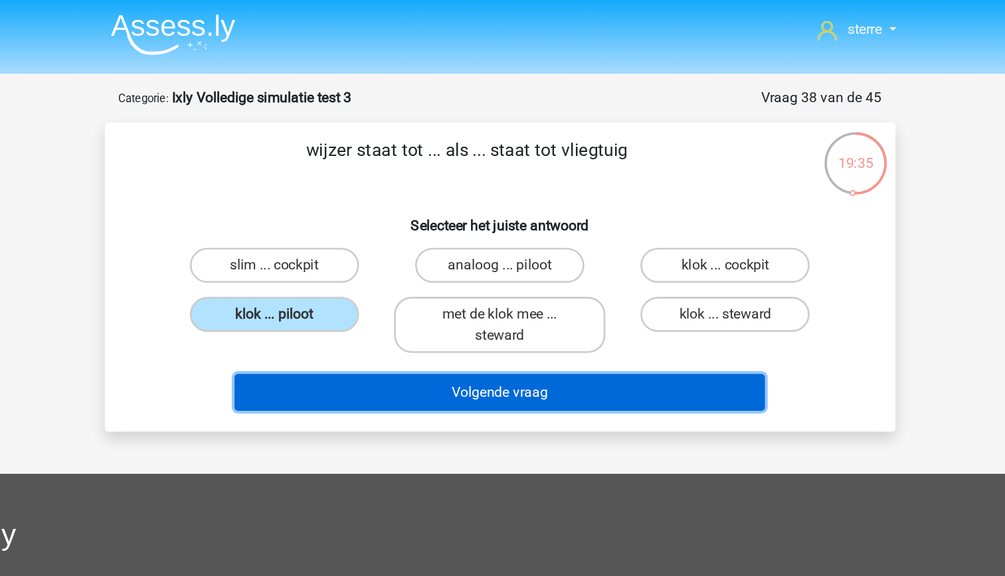
click at [545, 297] on button "Volgende vraag" at bounding box center [503, 298] width 402 height 28
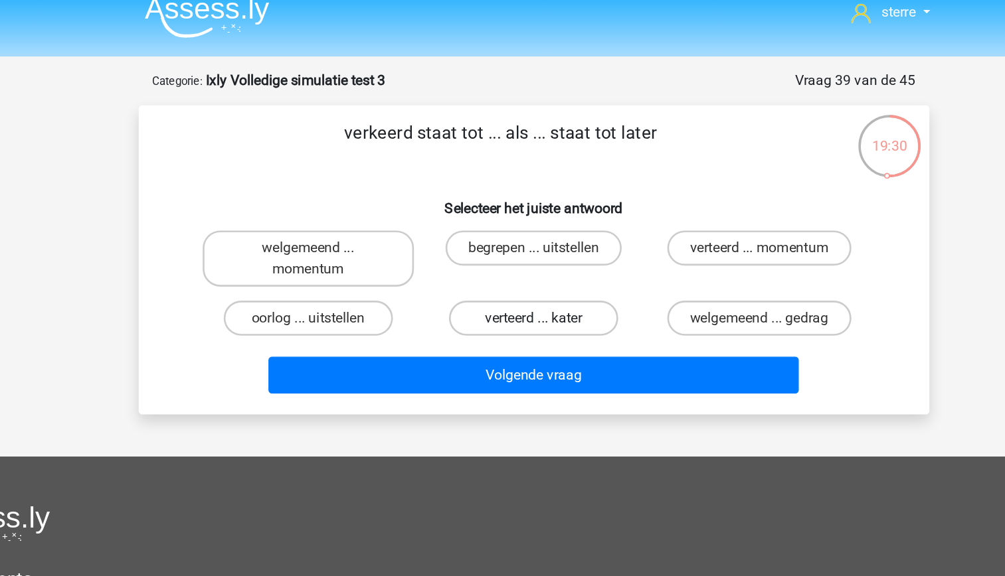
click at [486, 256] on label "verteerd ... kater" at bounding box center [502, 254] width 128 height 27
click at [502, 256] on input "verteerd ... kater" at bounding box center [506, 258] width 9 height 9
radio input "true"
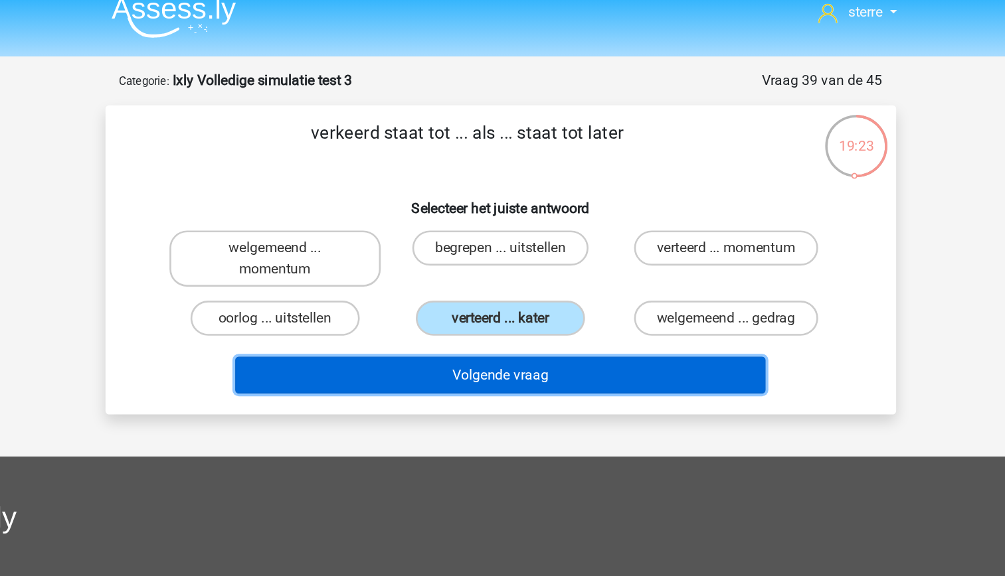
click at [558, 299] on button "Volgende vraag" at bounding box center [503, 298] width 402 height 28
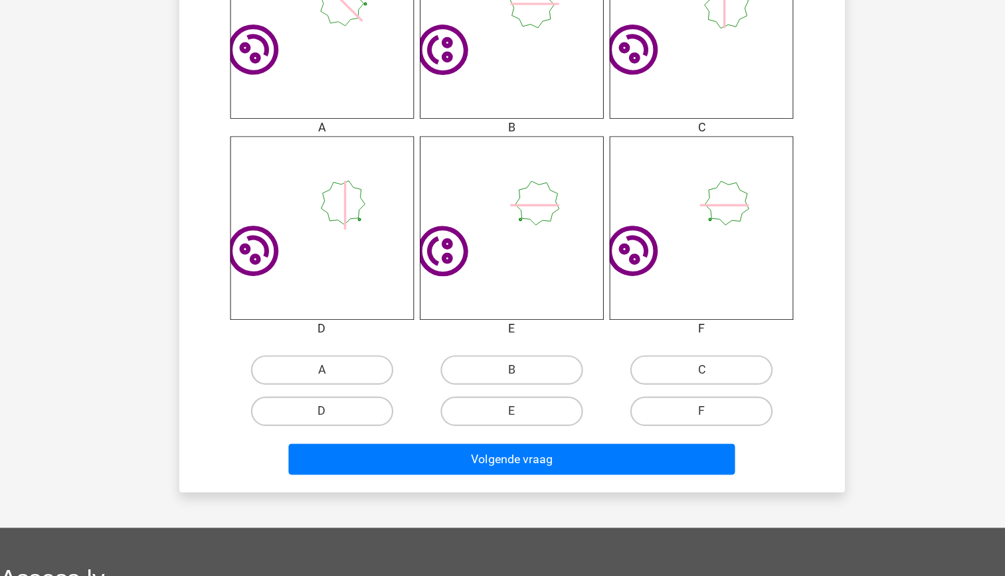
scroll to position [550, 0]
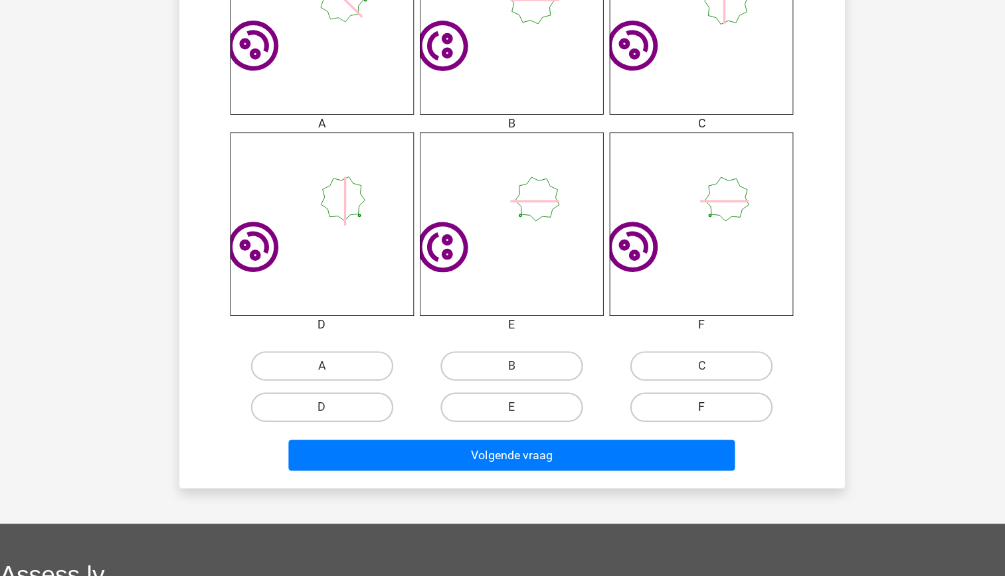
click at [656, 430] on label "F" at bounding box center [673, 424] width 128 height 27
click at [673, 430] on input "F" at bounding box center [677, 428] width 9 height 9
radio input "true"
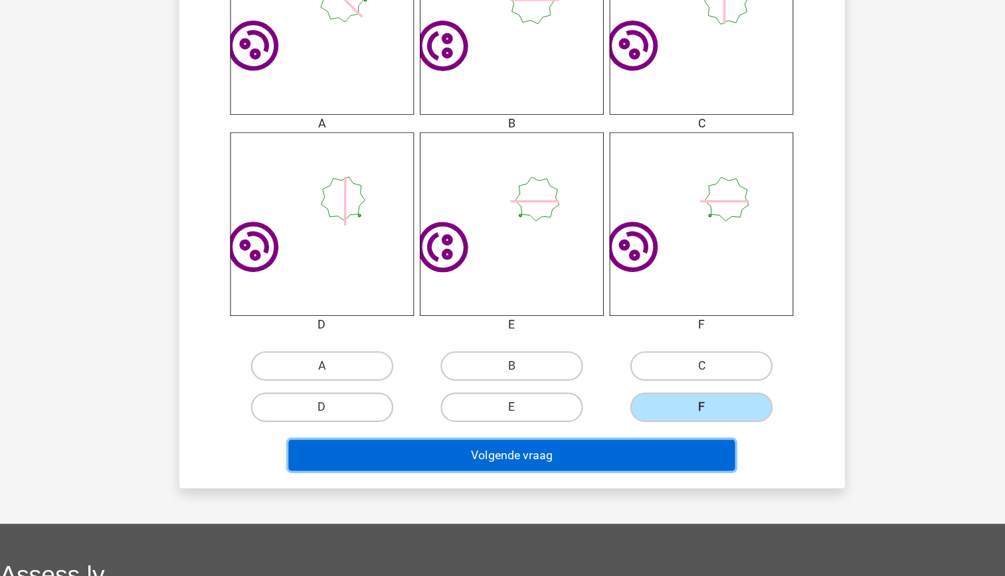
click at [648, 470] on button "Volgende vraag" at bounding box center [503, 468] width 402 height 28
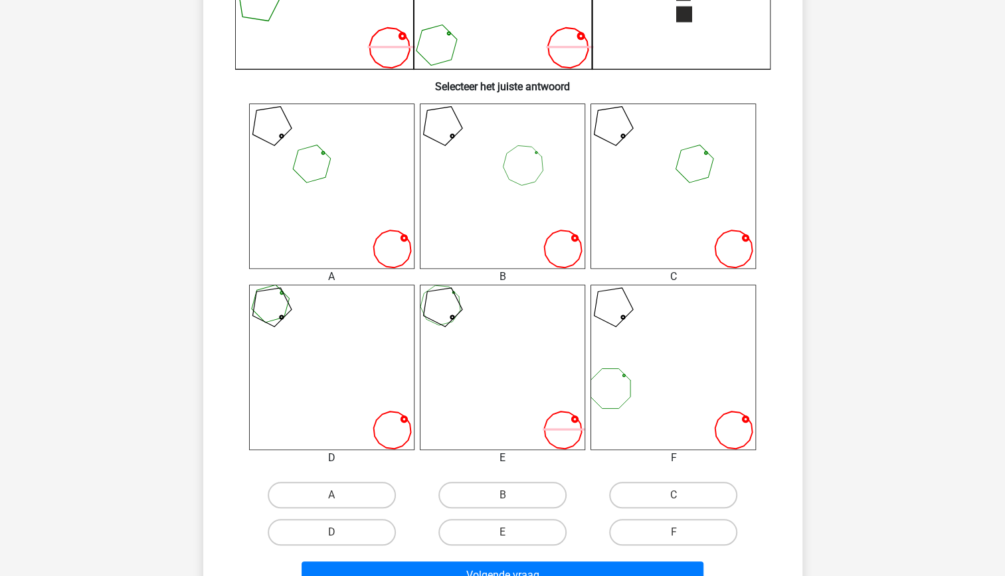
scroll to position [461, 0]
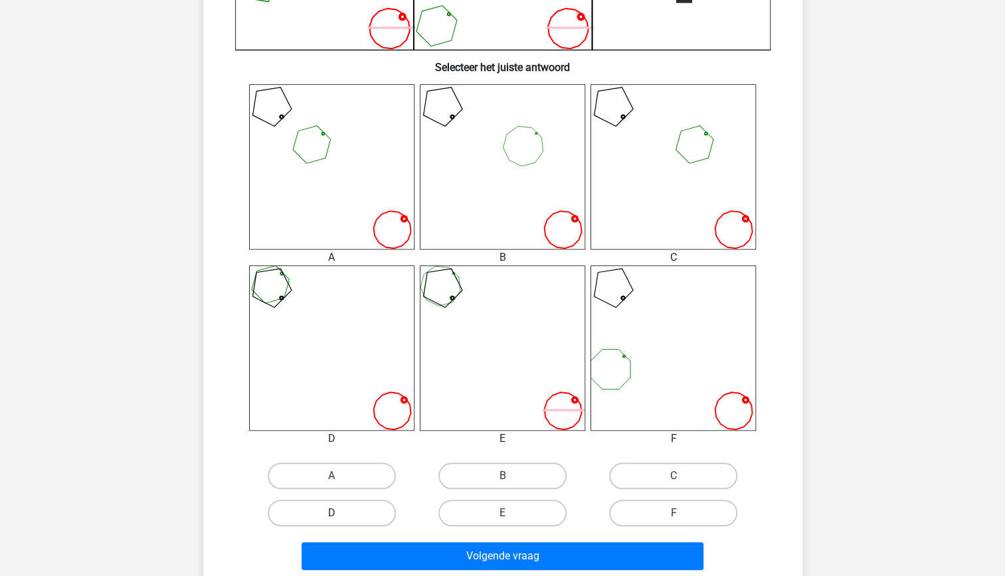
click at [374, 513] on label "D" at bounding box center [332, 513] width 128 height 27
click at [340, 513] on input "D" at bounding box center [335, 517] width 9 height 9
radio input "true"
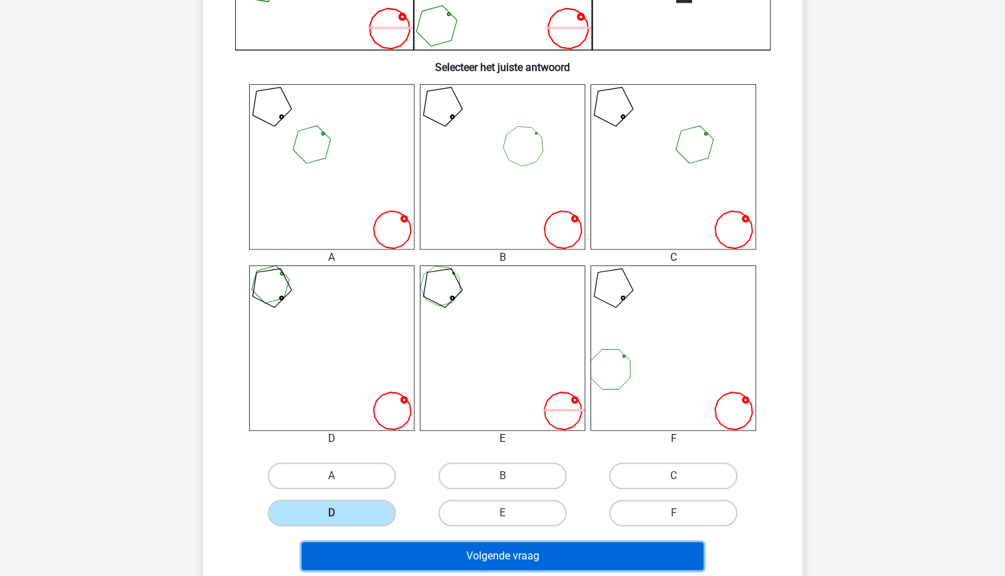
click at [486, 556] on button "Volgende vraag" at bounding box center [503, 557] width 402 height 28
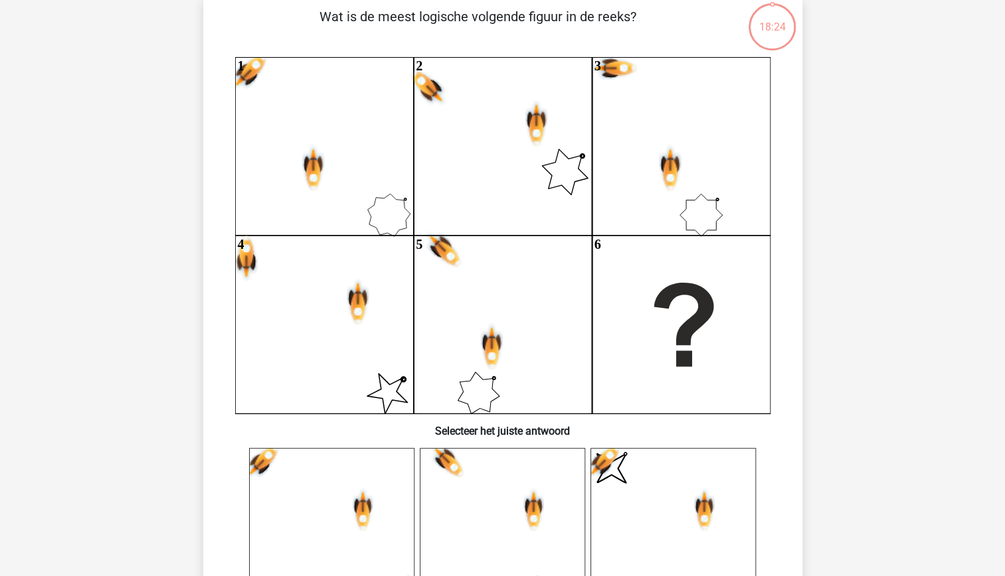
scroll to position [66, 0]
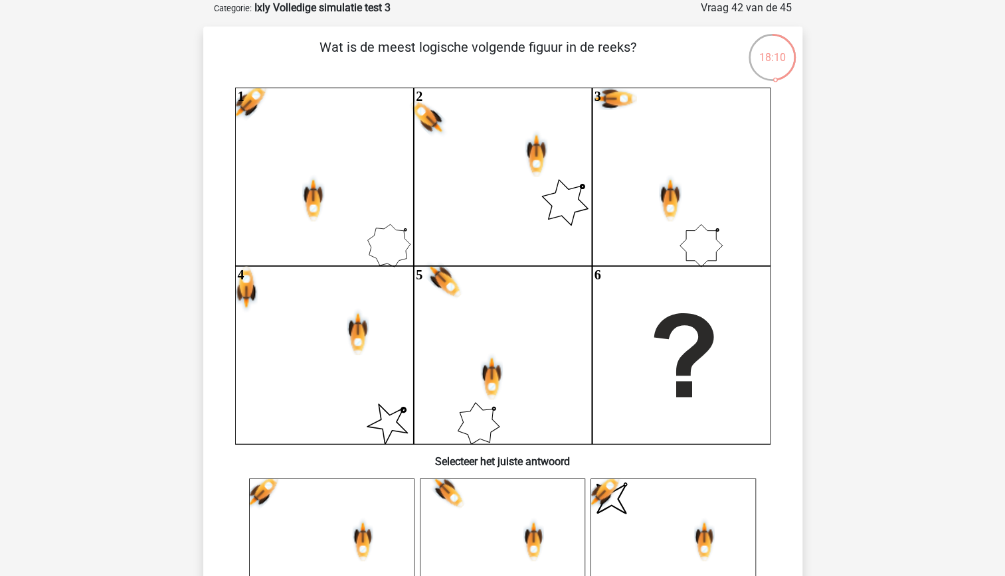
click at [479, 408] on icon at bounding box center [478, 423] width 58 height 58
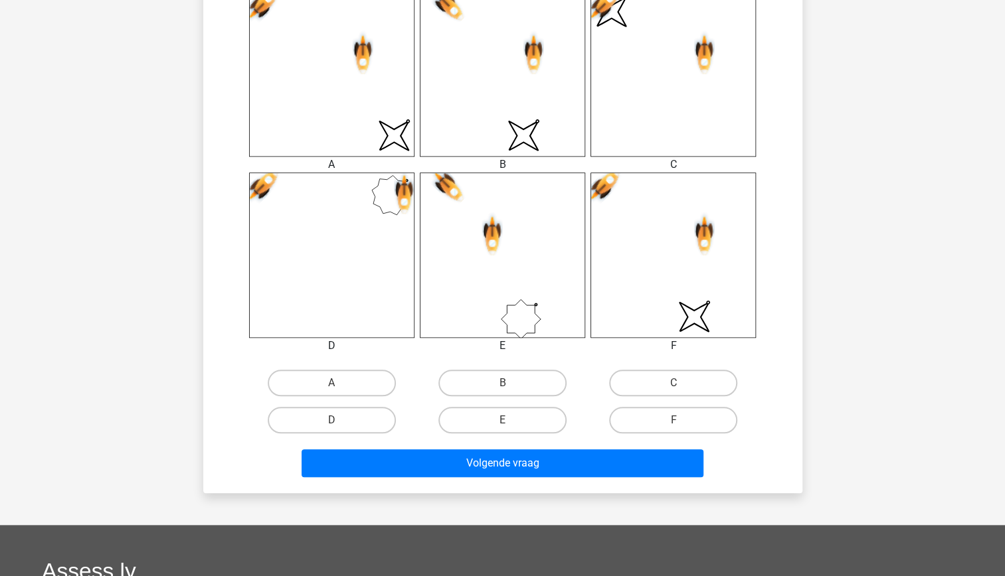
scroll to position [556, 0]
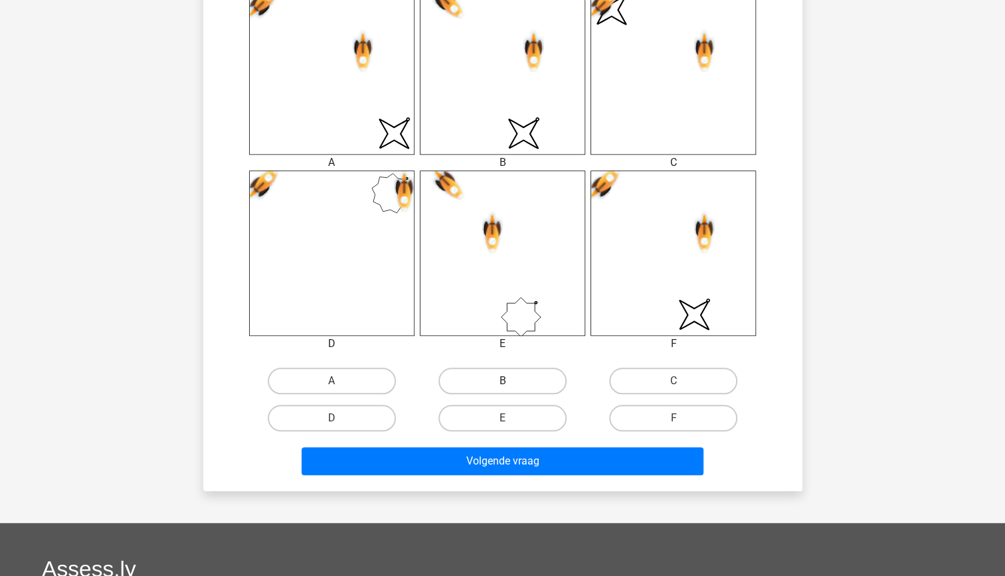
click at [504, 381] on label "B" at bounding box center [502, 381] width 128 height 27
click at [504, 381] on input "B" at bounding box center [506, 385] width 9 height 9
radio input "true"
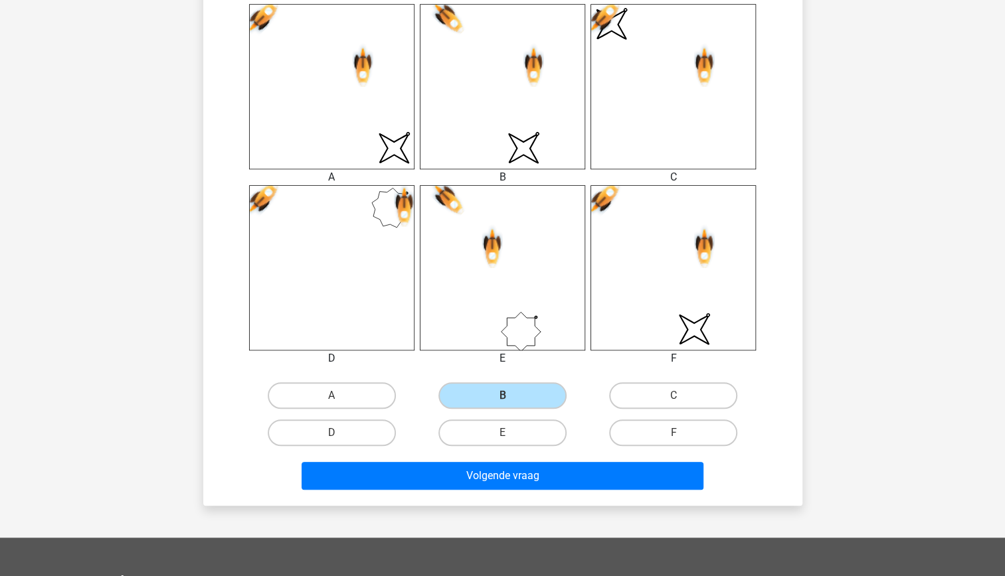
scroll to position [542, 0]
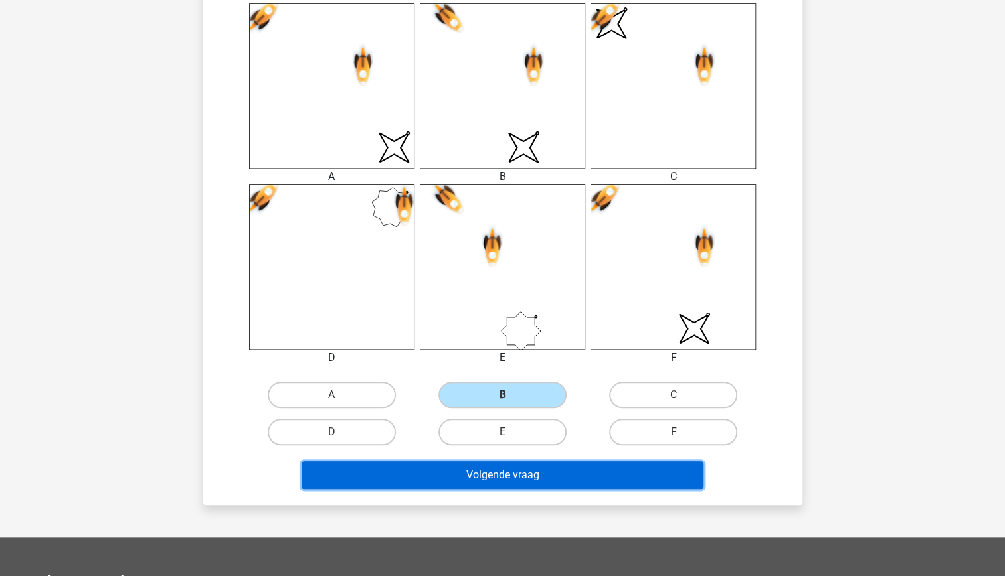
click at [618, 469] on button "Volgende vraag" at bounding box center [503, 476] width 402 height 28
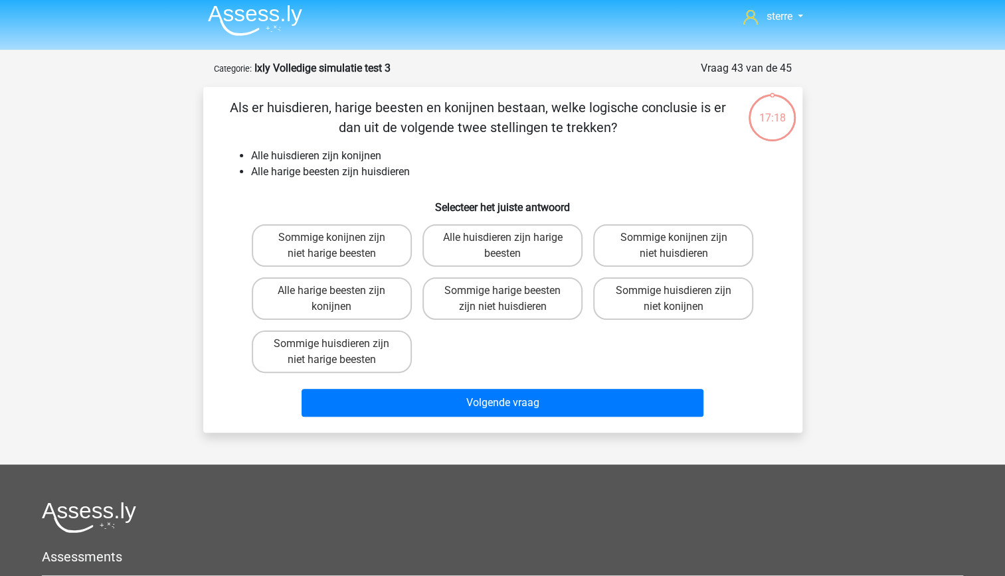
scroll to position [0, 0]
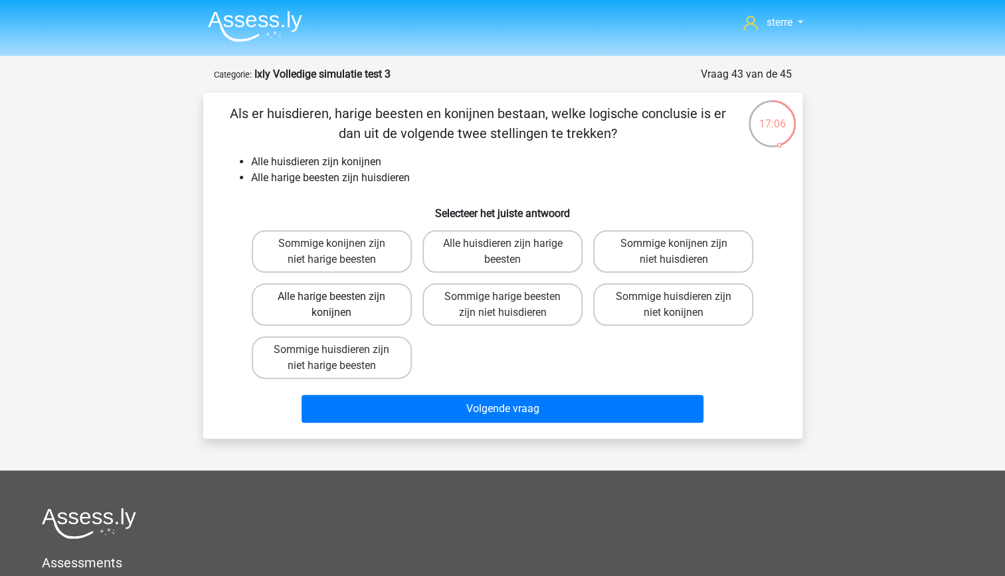
click at [353, 311] on label "Alle harige beesten zijn konijnen" at bounding box center [332, 305] width 160 height 43
click at [340, 305] on input "Alle harige beesten zijn konijnen" at bounding box center [335, 301] width 9 height 9
radio input "true"
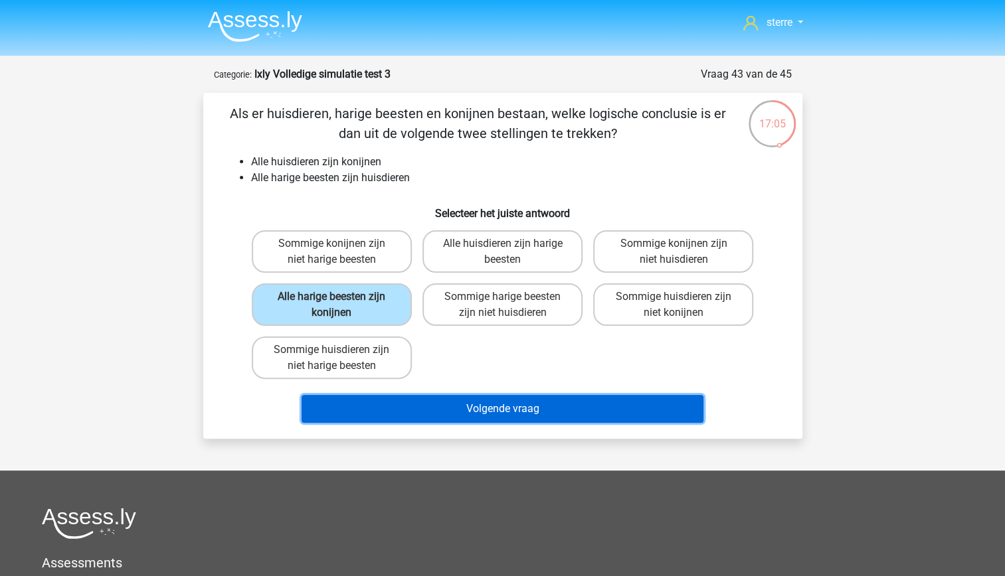
click at [492, 418] on button "Volgende vraag" at bounding box center [503, 409] width 402 height 28
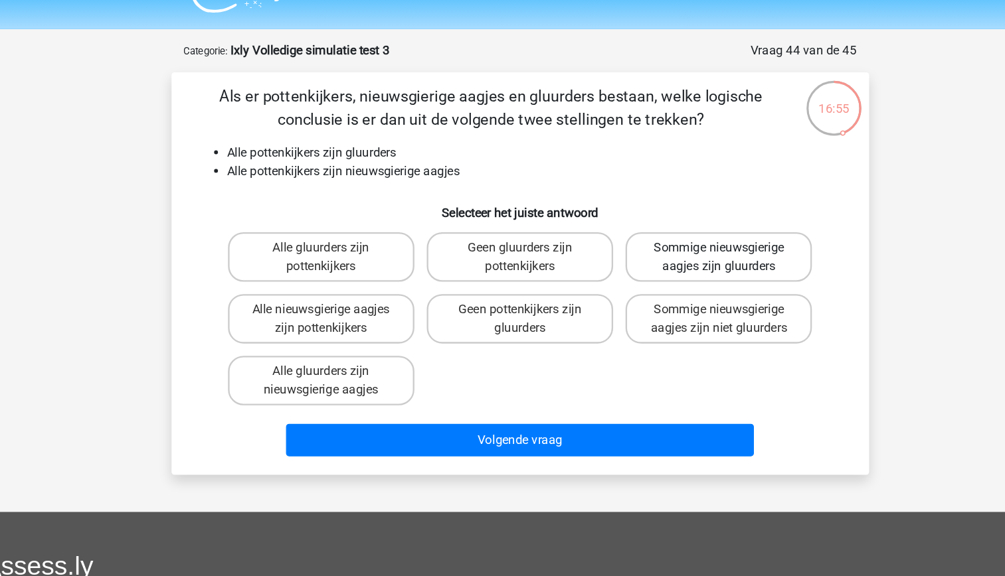
click at [671, 258] on label "Sommige nieuwsgierige aagjes zijn gluurders" at bounding box center [673, 251] width 160 height 43
click at [673, 252] on input "Sommige nieuwsgierige aagjes zijn gluurders" at bounding box center [677, 248] width 9 height 9
radio input "true"
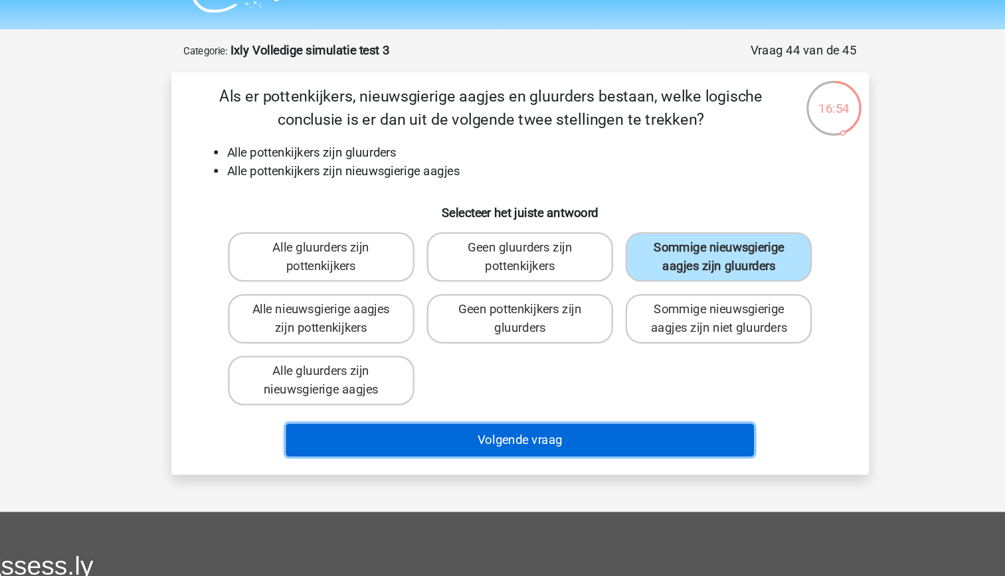
click at [621, 414] on button "Volgende vraag" at bounding box center [503, 409] width 402 height 28
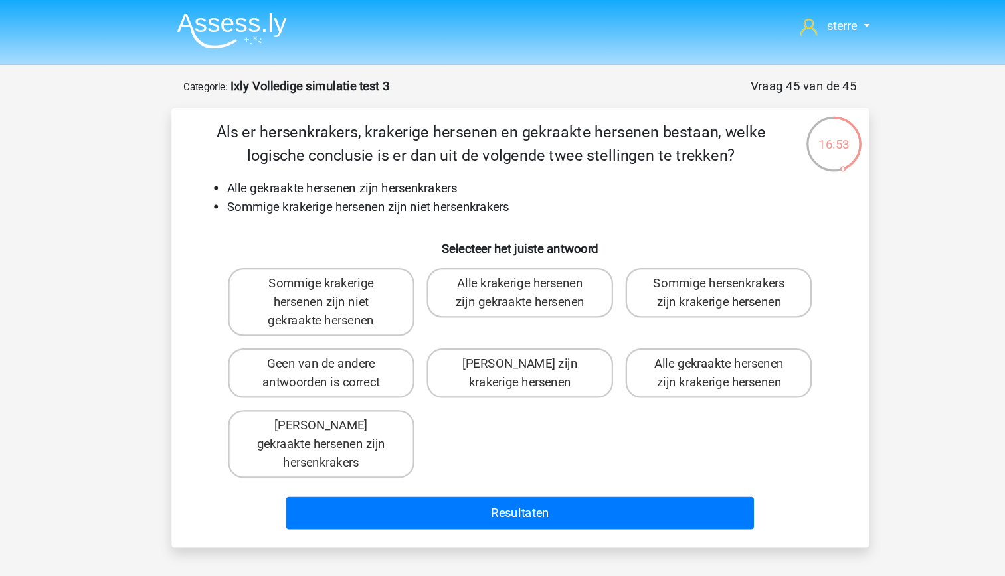
click at [393, 151] on div "Als er hersenkrakers, krakerige hersenen en gekraakte hersenen bestaan, welke l…" at bounding box center [503, 282] width 588 height 357
drag, startPoint x: 393, startPoint y: 151, endPoint x: 355, endPoint y: 184, distance: 50.4
click at [355, 184] on li "Sommige krakerige hersenen zijn niet hersenkrakers" at bounding box center [516, 178] width 530 height 16
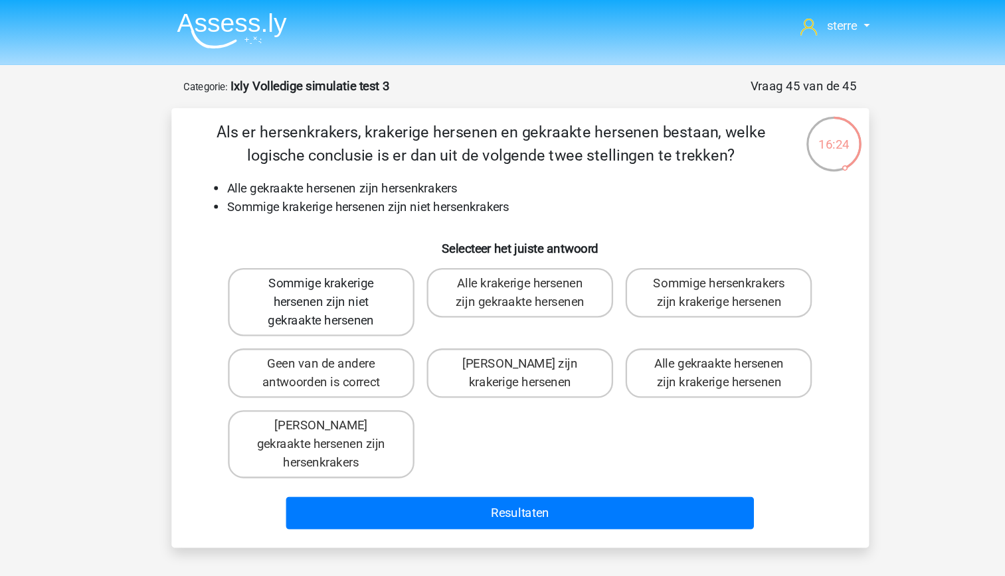
click at [387, 273] on label "Sommige krakerige hersenen zijn niet gekraakte hersenen" at bounding box center [332, 259] width 160 height 58
click at [340, 252] on input "Sommige krakerige hersenen zijn niet gekraakte hersenen" at bounding box center [335, 248] width 9 height 9
radio input "true"
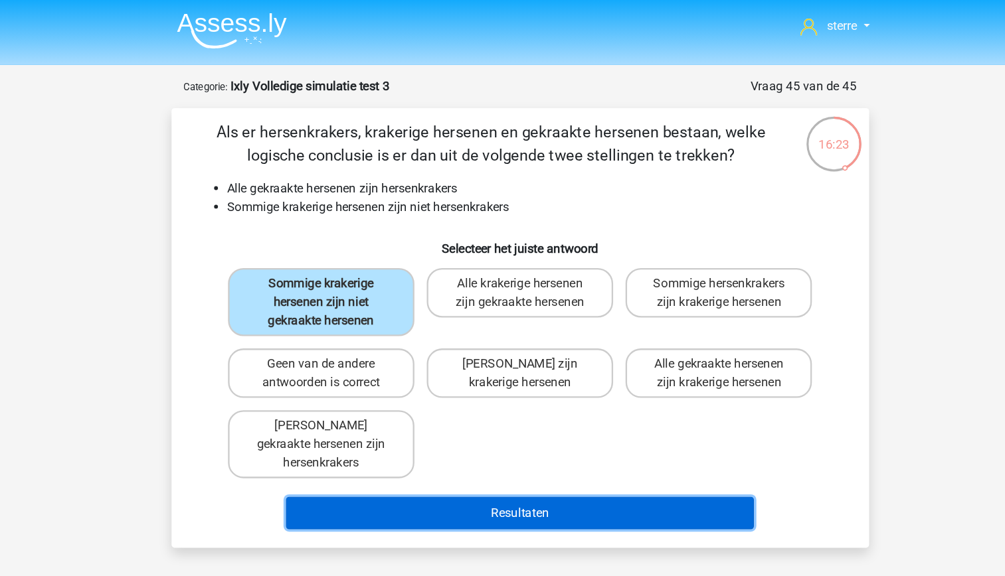
click at [527, 427] on button "Resultaten" at bounding box center [503, 441] width 402 height 28
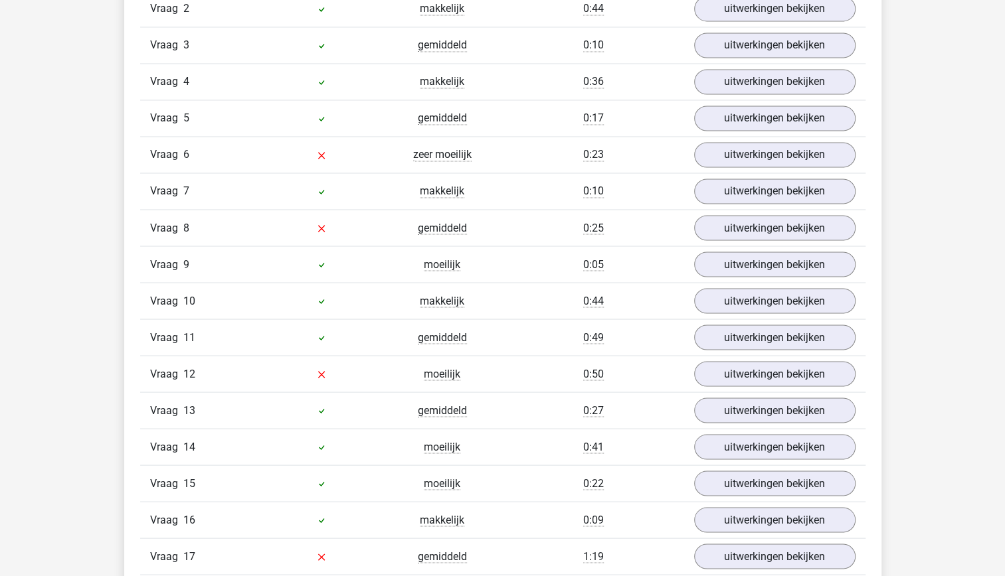
scroll to position [1304, 0]
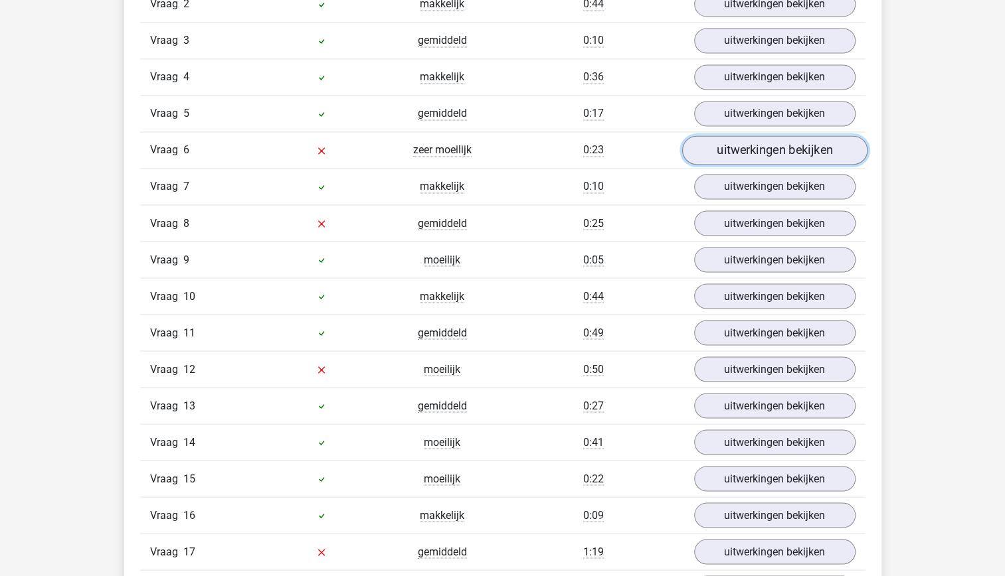
click at [774, 150] on link "uitwerkingen bekijken" at bounding box center [773, 150] width 185 height 29
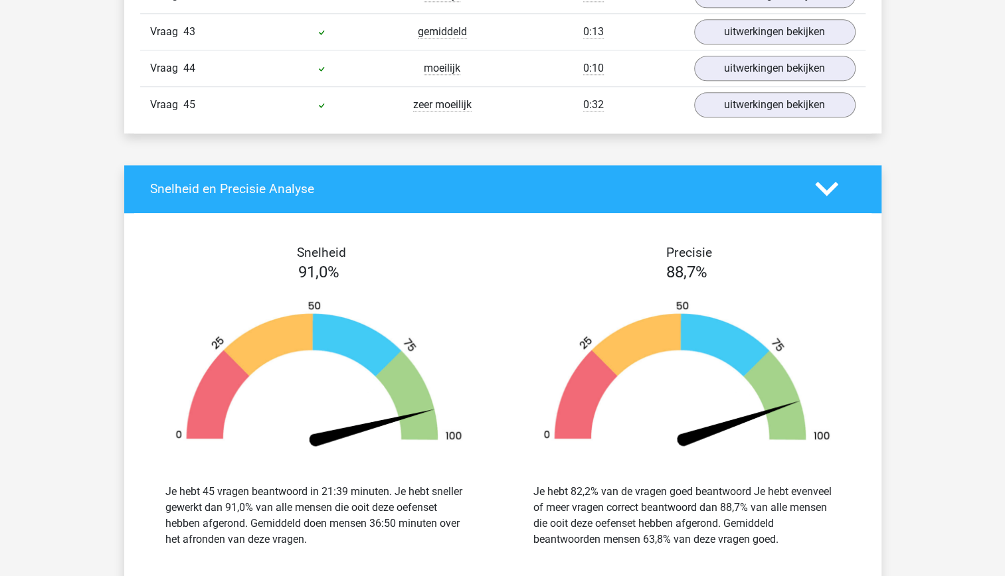
scroll to position [3706, 0]
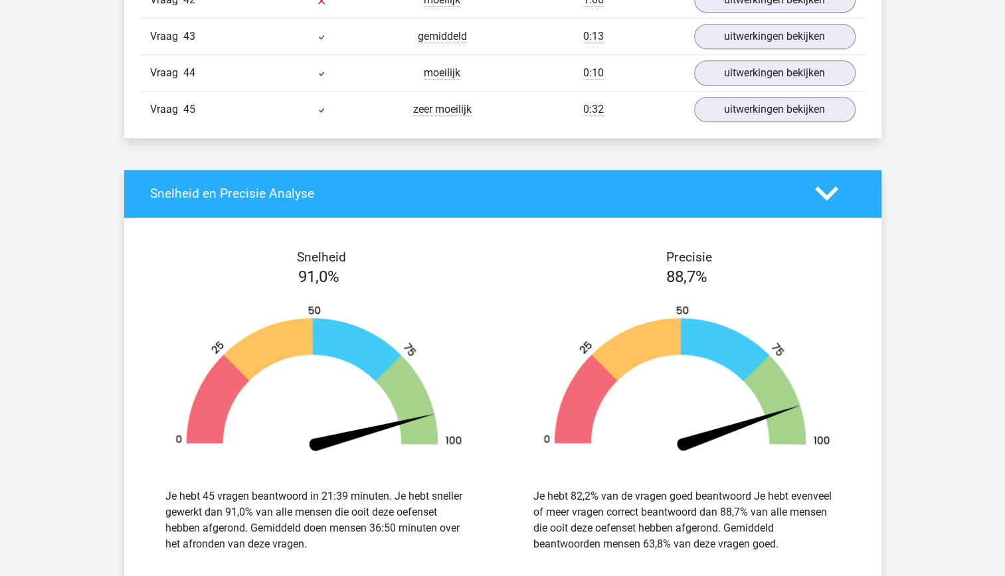
drag, startPoint x: 735, startPoint y: 511, endPoint x: 659, endPoint y: 456, distance: 94.0
click at [659, 473] on div "Je hebt 82,2% van de vragen goed beantwoord Je hebt evenveel of meer vragen cor…" at bounding box center [687, 521] width 348 height 96
drag, startPoint x: 659, startPoint y: 456, endPoint x: 742, endPoint y: 516, distance: 102.7
click at [742, 516] on div "Je hebt 82,2% van de vragen goed beantwoord Je hebt evenveel of meer vragen cor…" at bounding box center [686, 521] width 307 height 64
drag, startPoint x: 742, startPoint y: 516, endPoint x: 776, endPoint y: 517, distance: 33.9
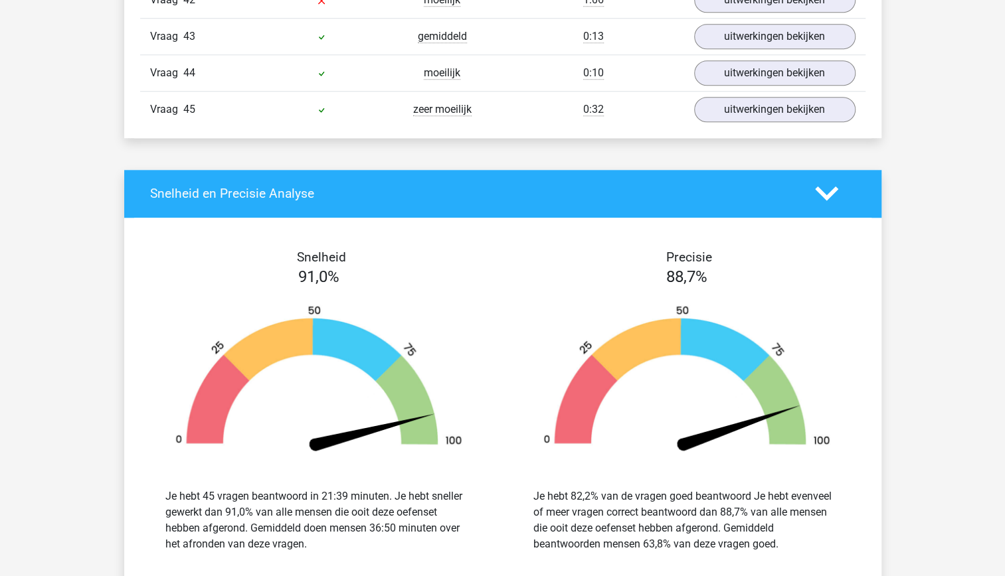
click at [776, 517] on div "Je hebt 82,2% van de vragen goed beantwoord Je hebt evenveel of meer vragen cor…" at bounding box center [686, 521] width 307 height 64
drag, startPoint x: 776, startPoint y: 517, endPoint x: 683, endPoint y: 424, distance: 131.5
click at [683, 424] on div "Precisie 88,7% Je hebt 82,2% van de vragen goed beantwoord Je hebt evenveel of …" at bounding box center [687, 409] width 368 height 319
drag, startPoint x: 683, startPoint y: 424, endPoint x: 705, endPoint y: 485, distance: 64.5
click at [705, 489] on div "Je hebt 82,2% van de vragen goed beantwoord Je hebt evenveel of meer vragen cor…" at bounding box center [686, 521] width 307 height 64
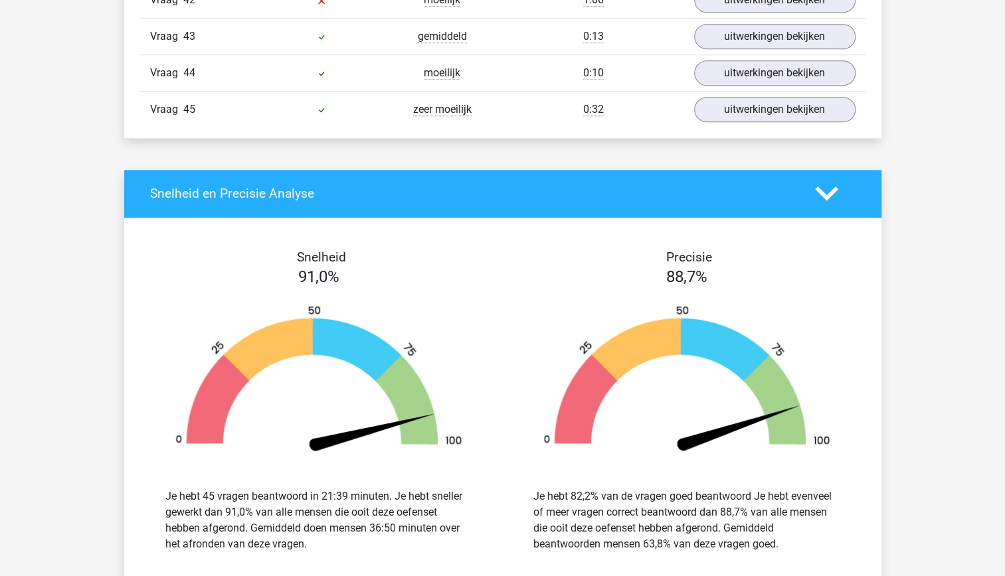
click at [311, 489] on div "Je hebt 45 vragen beantwoord in 21:39 minuten. Je hebt sneller gewerkt dan 91,0…" at bounding box center [318, 521] width 307 height 64
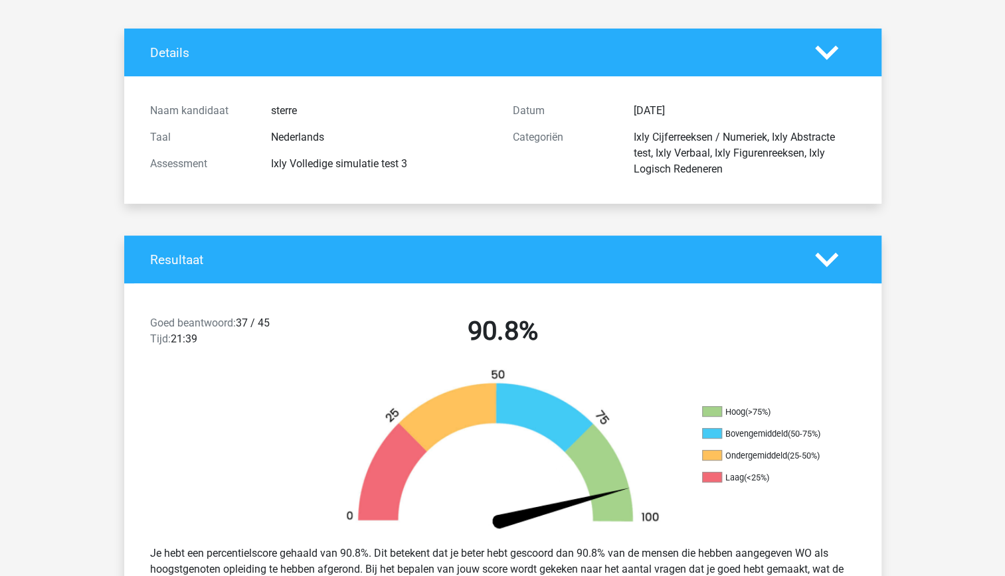
scroll to position [64, 0]
